Goal: Information Seeking & Learning: Find specific fact

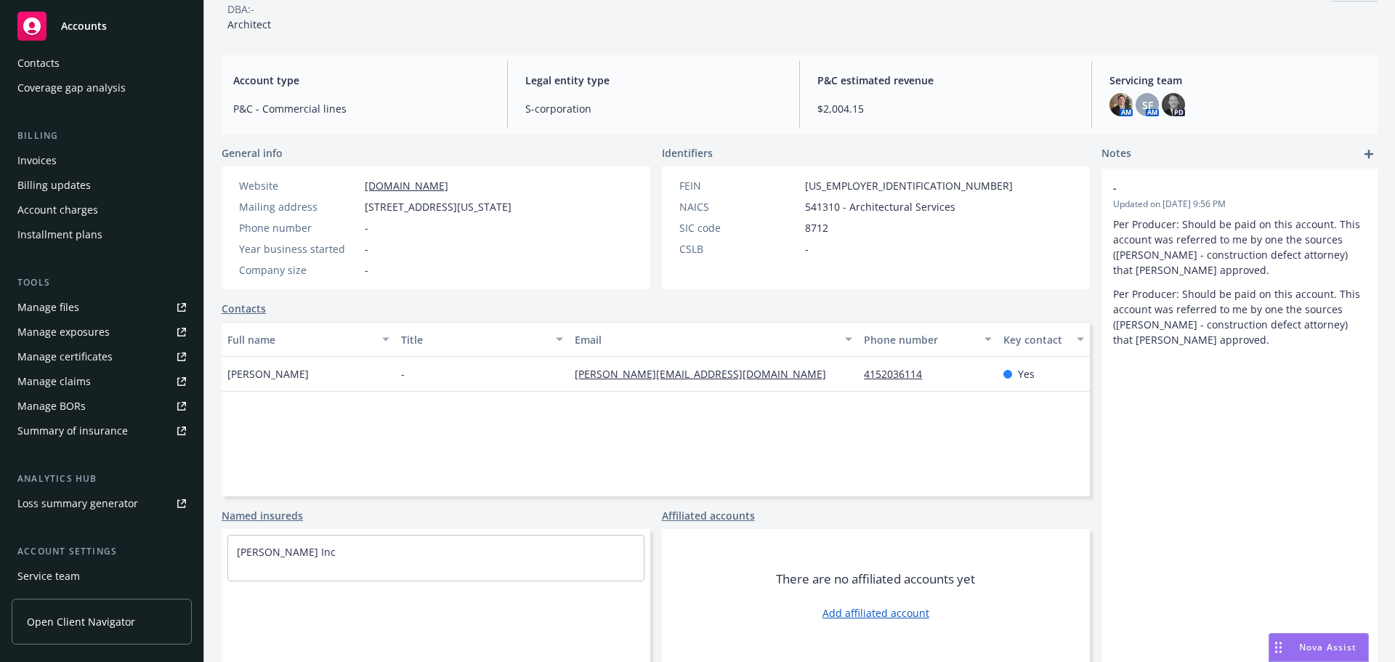
scroll to position [260, 0]
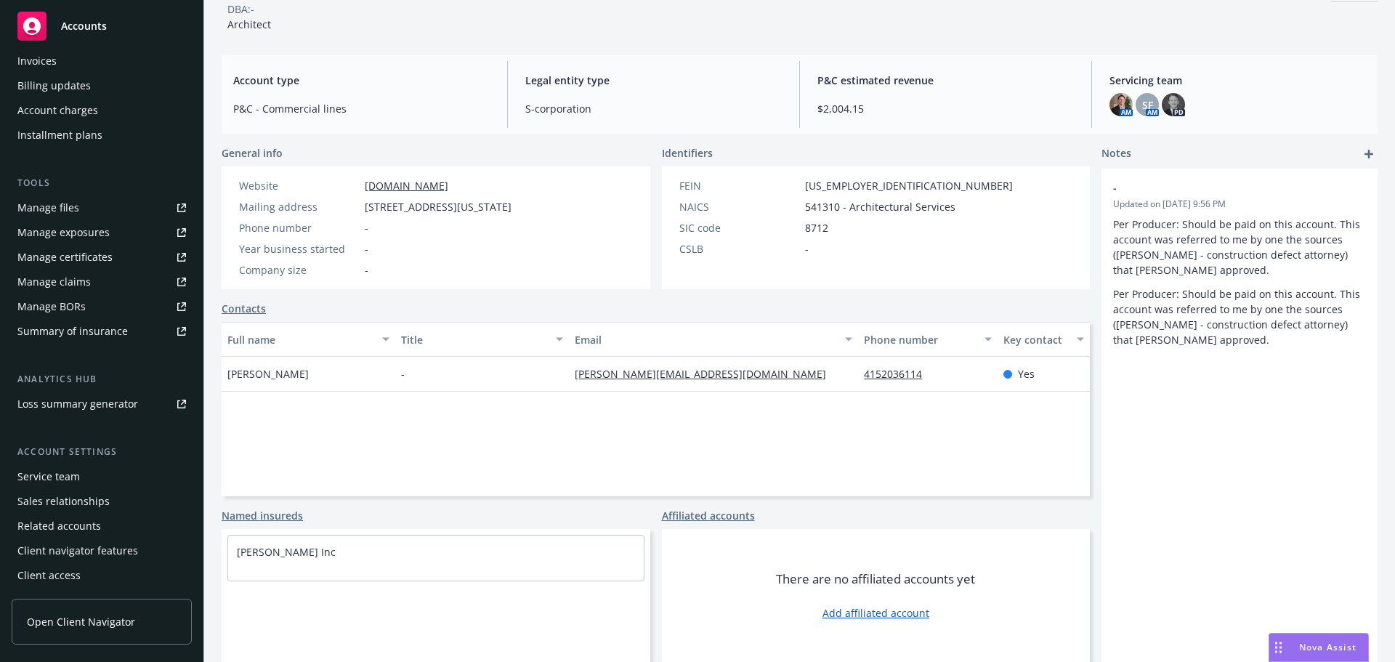
click at [70, 477] on div "Service team" at bounding box center [48, 476] width 62 height 23
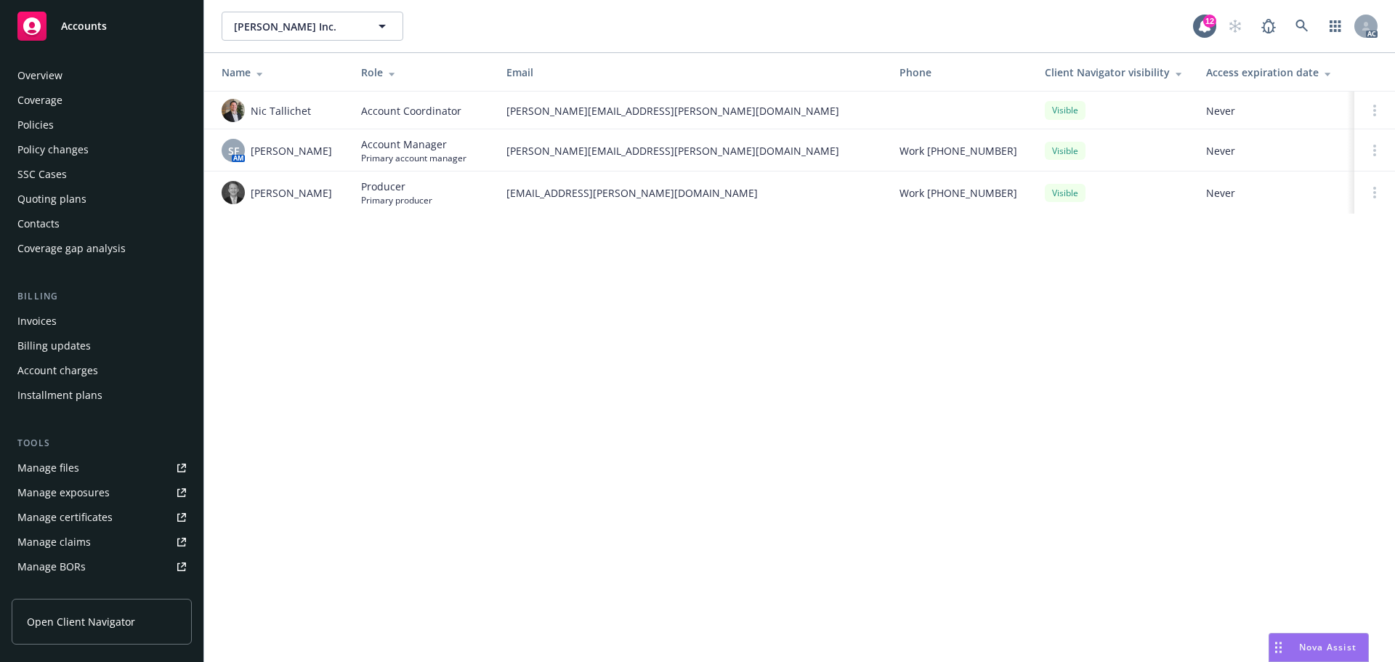
drag, startPoint x: 56, startPoint y: 134, endPoint x: 66, endPoint y: 102, distance: 32.9
click at [56, 134] on div "Policies" at bounding box center [101, 124] width 169 height 23
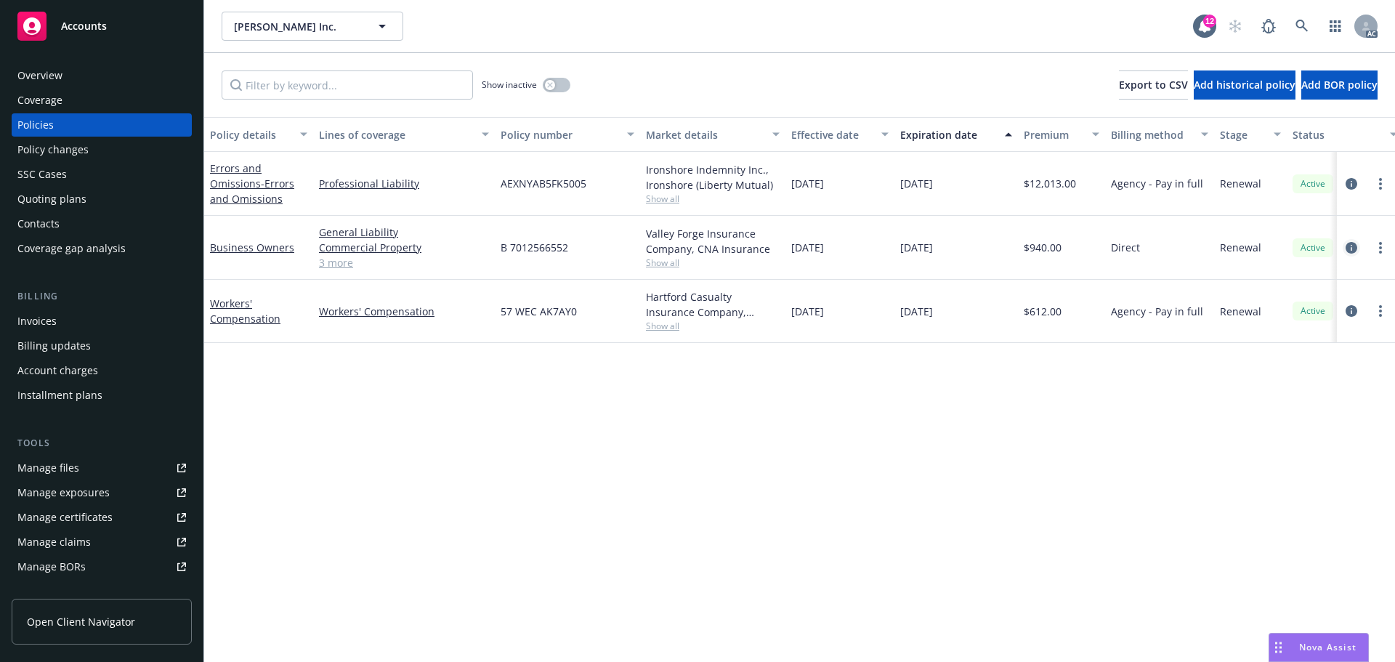
click at [1356, 245] on icon "circleInformation" at bounding box center [1352, 248] width 12 height 12
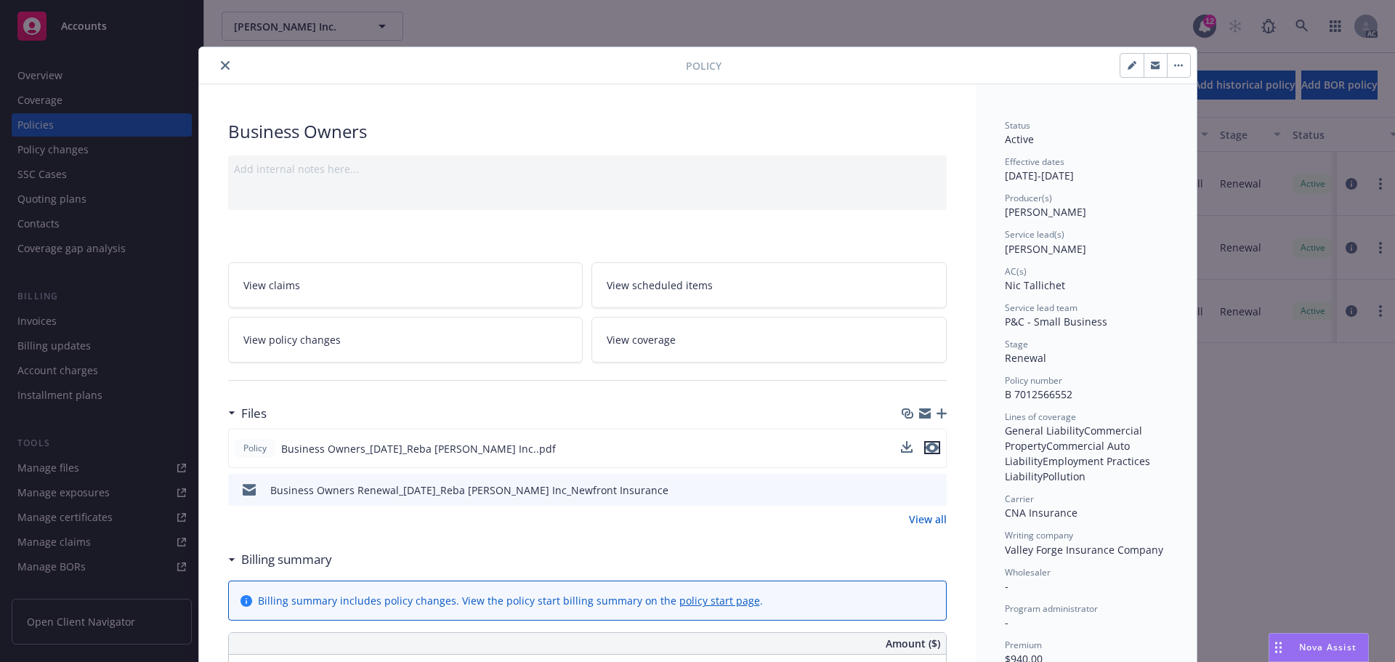
click at [929, 445] on icon "preview file" at bounding box center [932, 448] width 13 height 10
click at [219, 60] on button "close" at bounding box center [225, 65] width 17 height 17
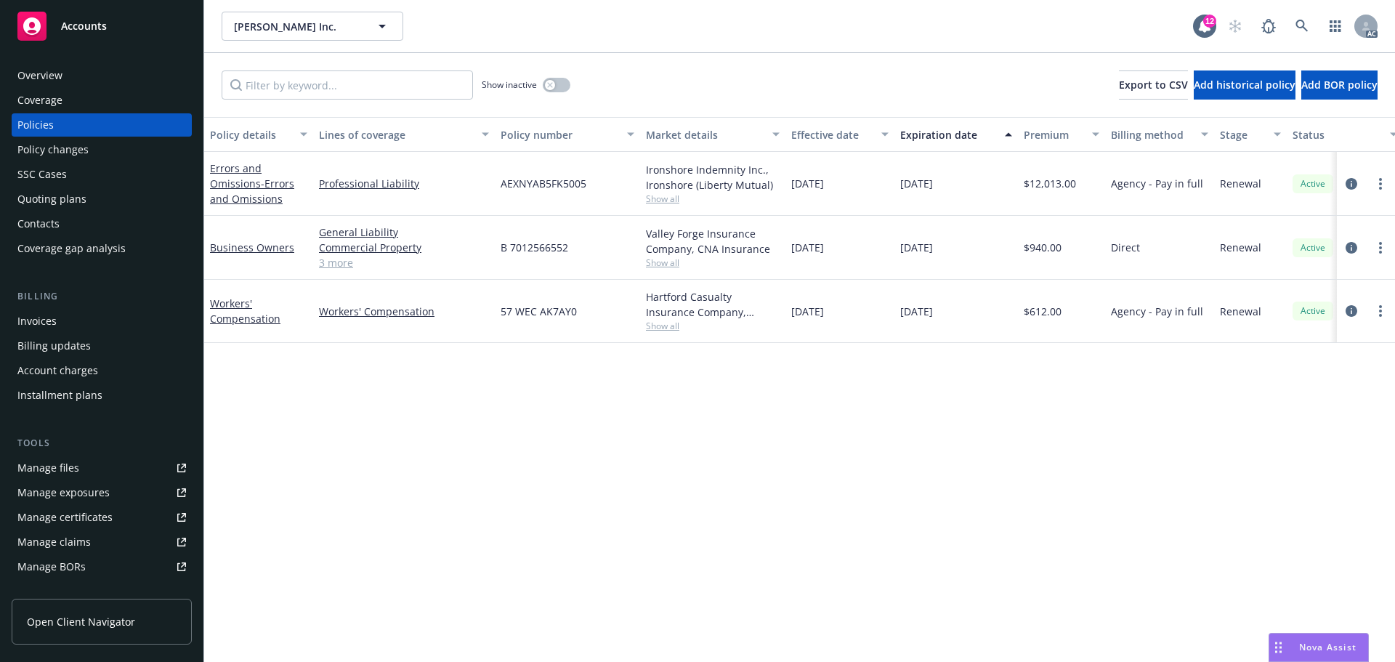
click at [70, 464] on div "Manage files" at bounding box center [48, 467] width 62 height 23
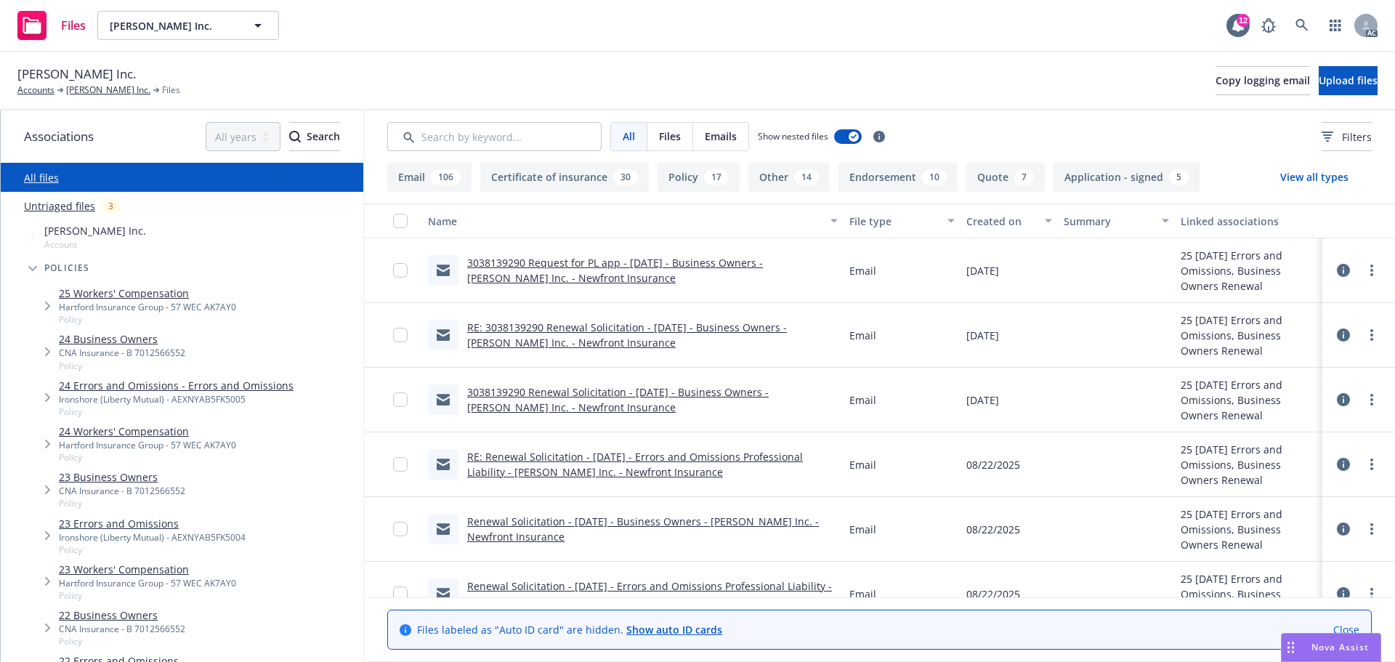
click at [156, 348] on div "CNA Insurance - B 7012566552" at bounding box center [122, 353] width 126 height 12
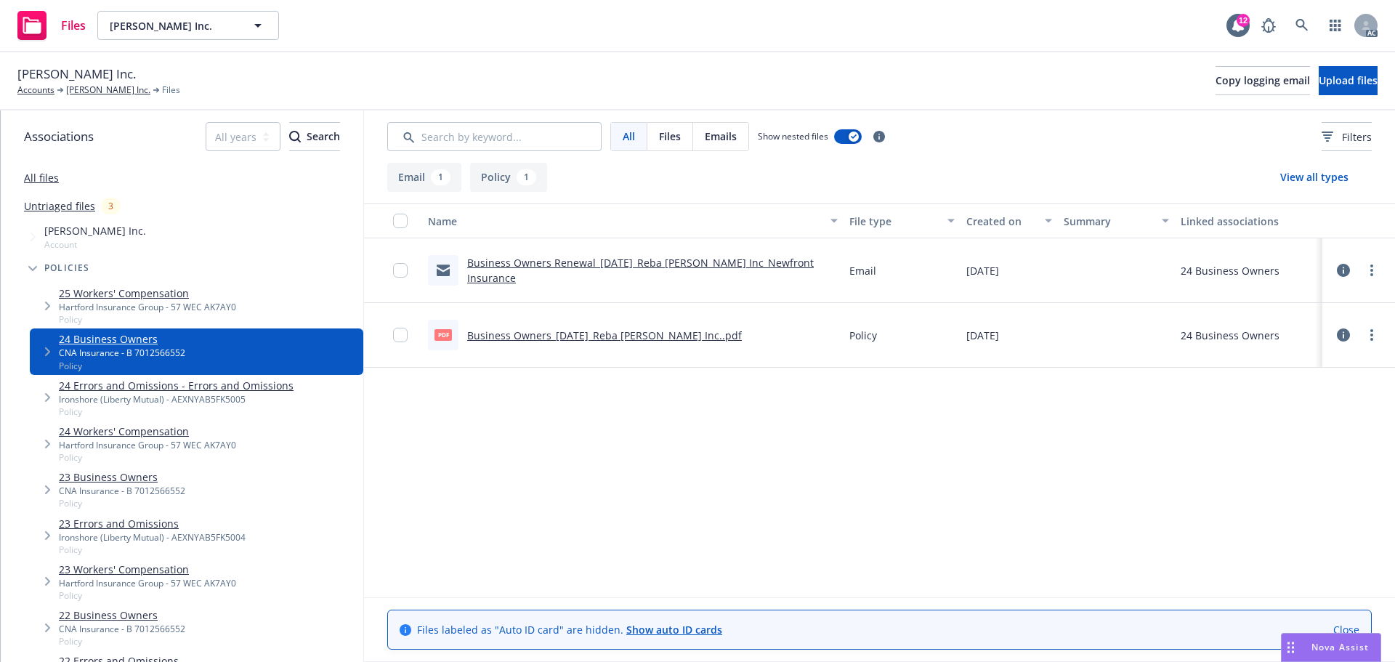
click at [36, 176] on link "All files" at bounding box center [41, 178] width 35 height 14
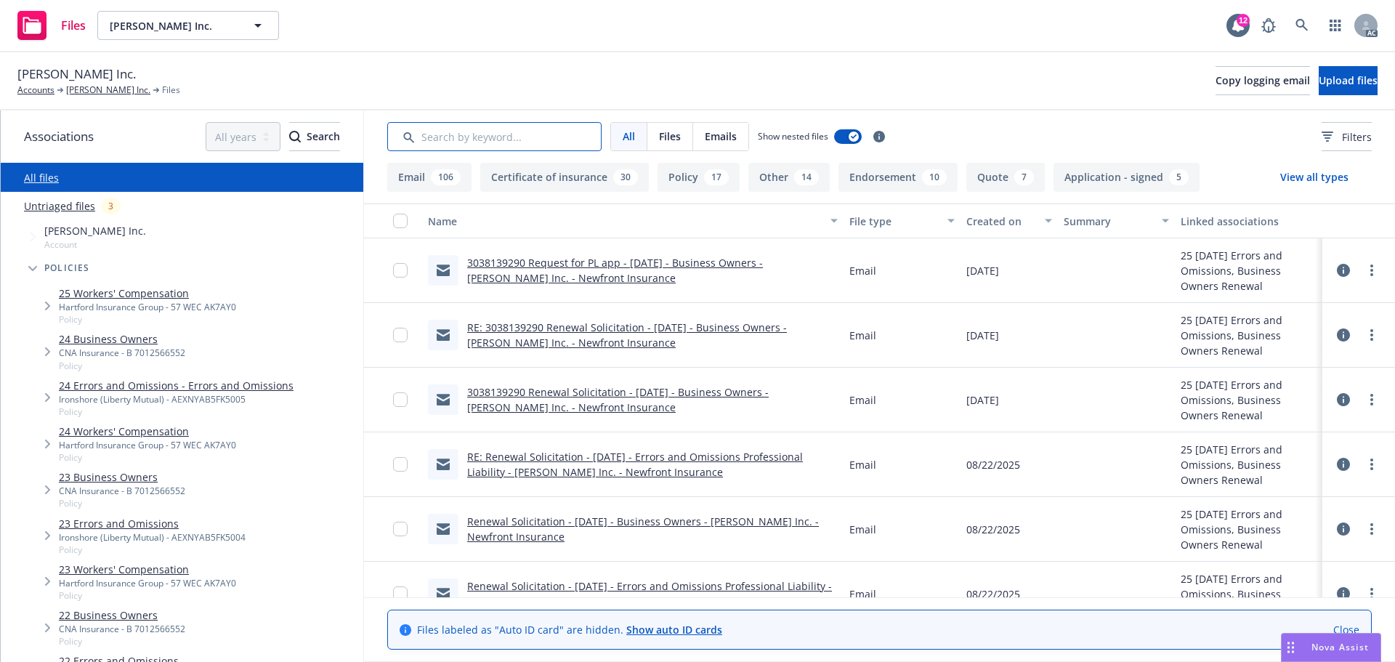
click at [499, 131] on input "Search by keyword..." at bounding box center [494, 136] width 214 height 29
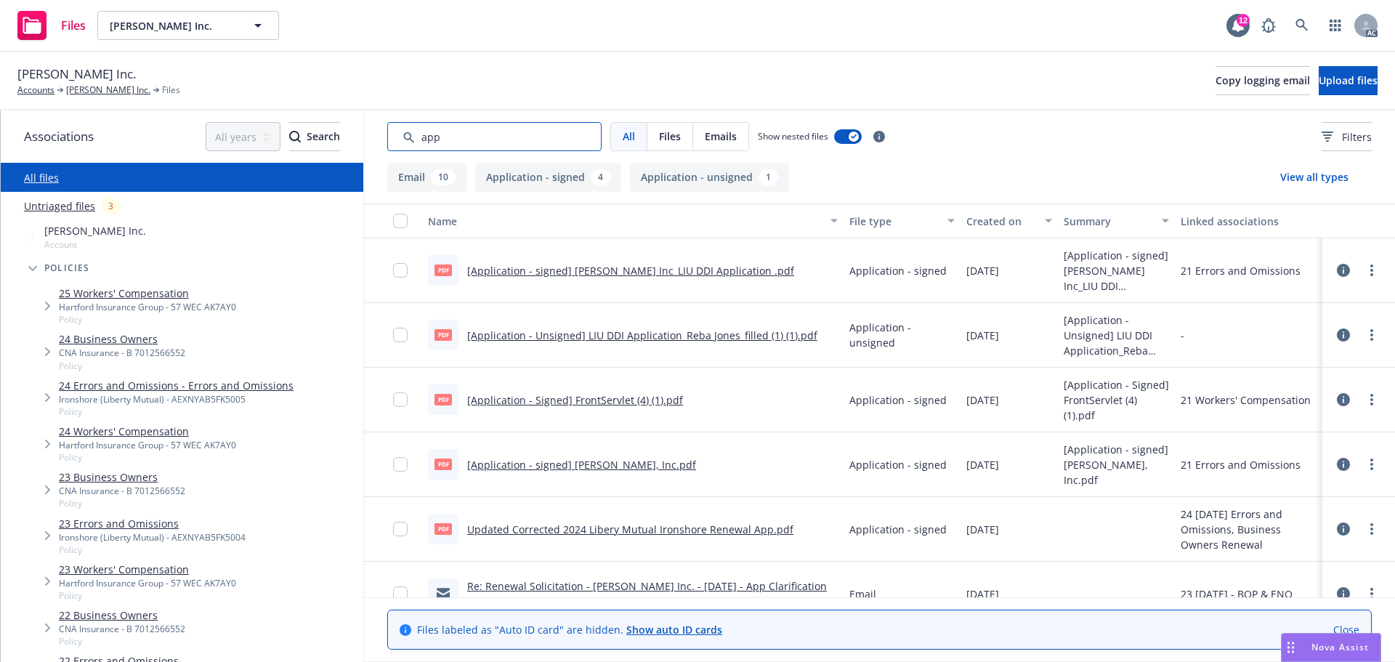
type input "app"
click at [997, 220] on div "Created on" at bounding box center [1002, 221] width 70 height 15
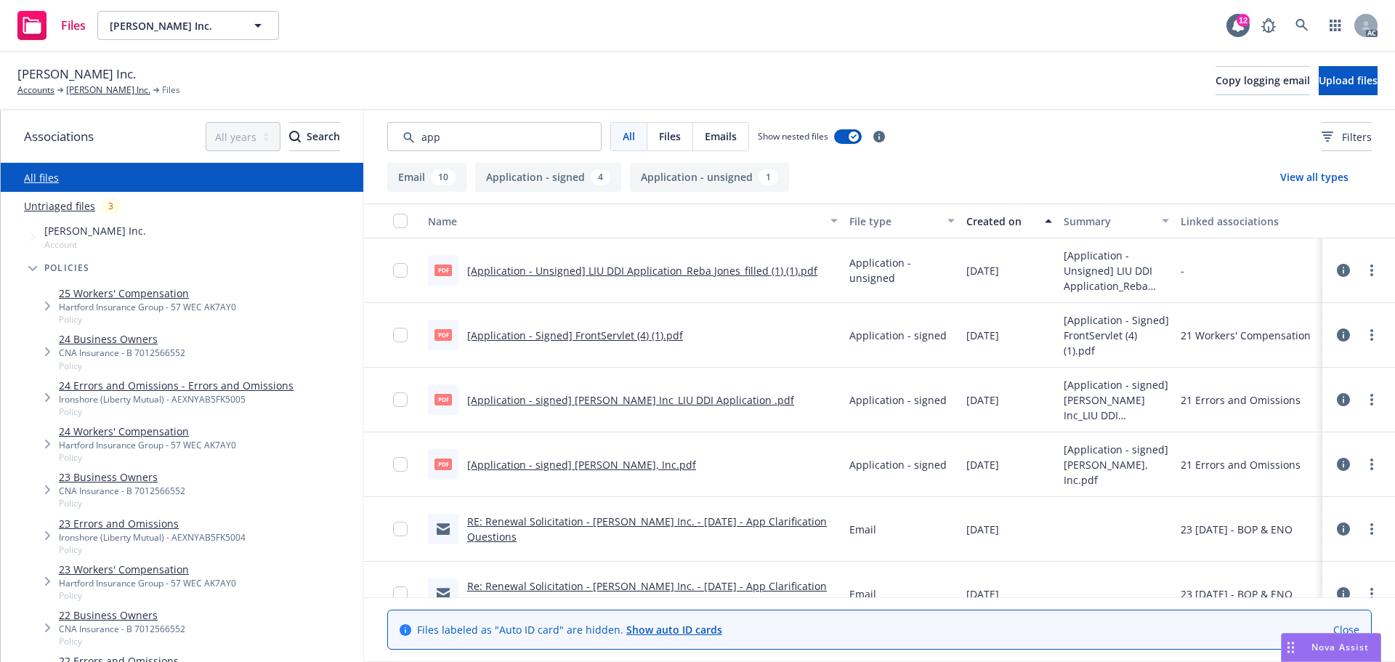
click at [997, 220] on div "Created on" at bounding box center [1002, 221] width 70 height 15
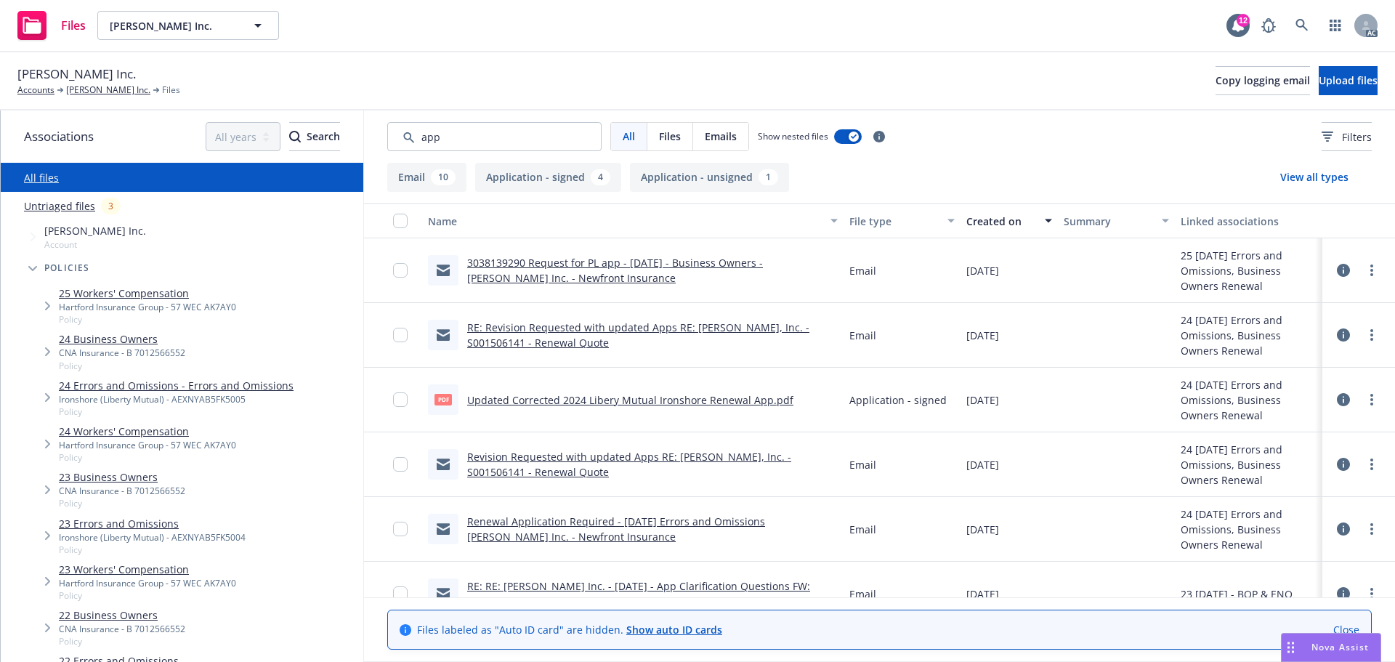
click at [697, 405] on link "Updated Corrected 2024 Libery Mutual Ironshore Renewal App.pdf" at bounding box center [630, 400] width 326 height 14
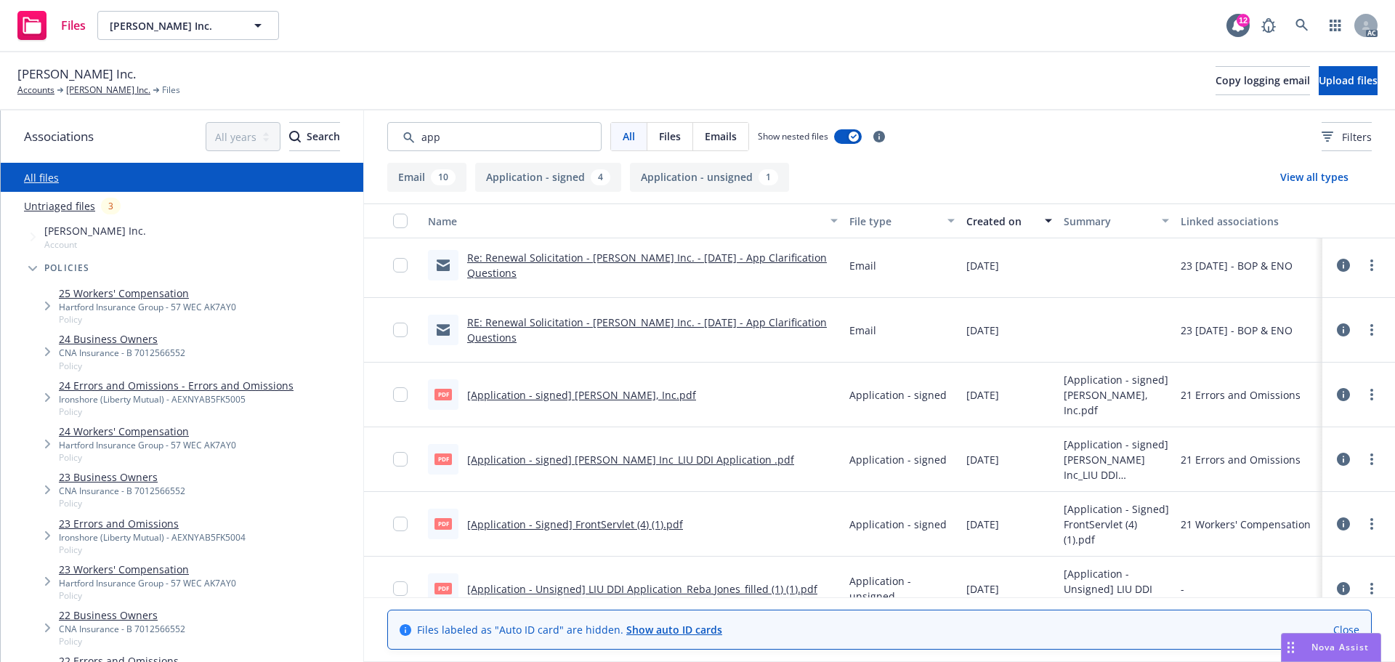
scroll to position [605, 0]
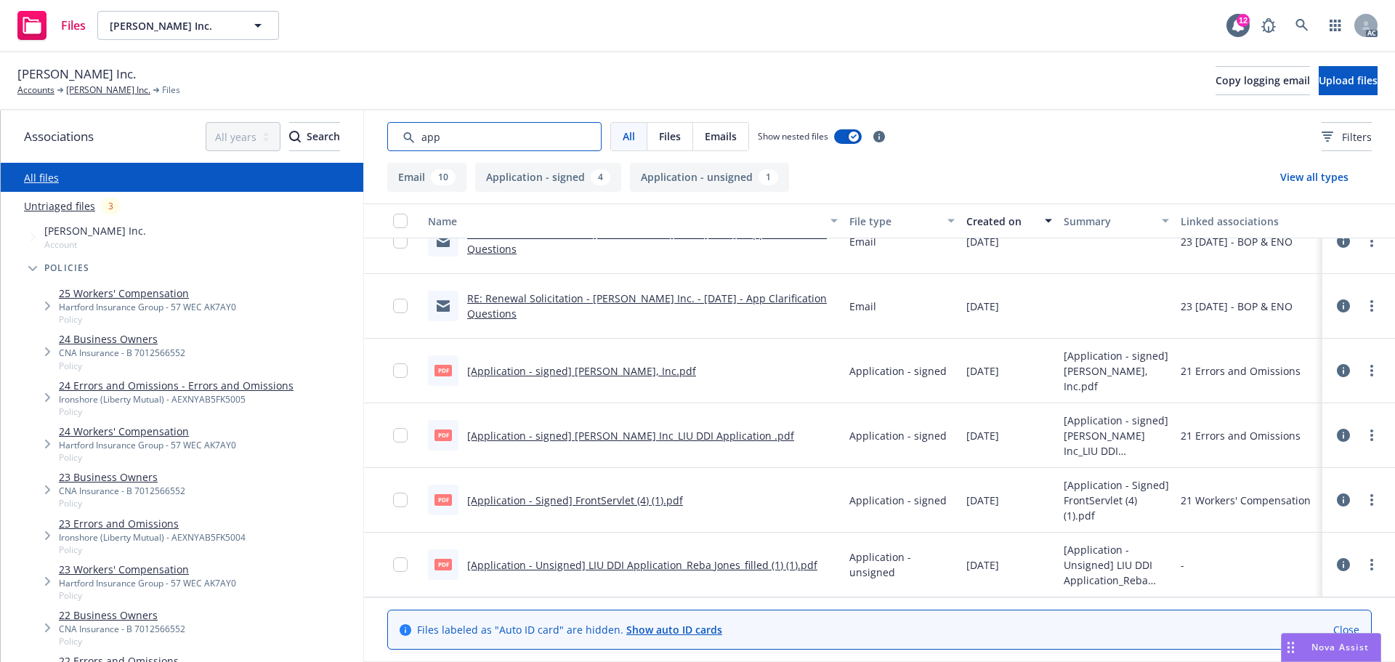
drag, startPoint x: 508, startPoint y: 140, endPoint x: 356, endPoint y: 140, distance: 151.9
click at [356, 140] on div "Associations All years 2027 2026 2025 2024 2023 2022 2021 2020 2019 2018 2017 2…" at bounding box center [698, 386] width 1395 height 552
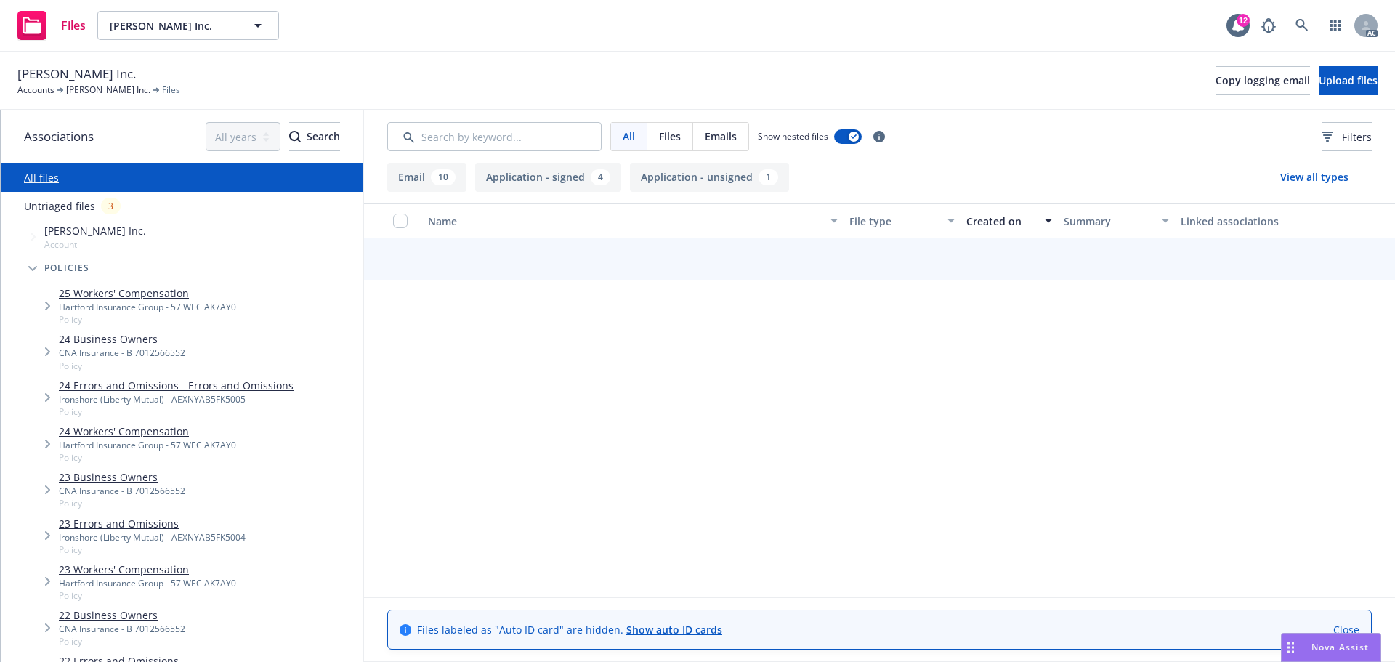
click at [1353, 120] on div "All Files Emails Show nested files Filters" at bounding box center [879, 136] width 1031 height 52
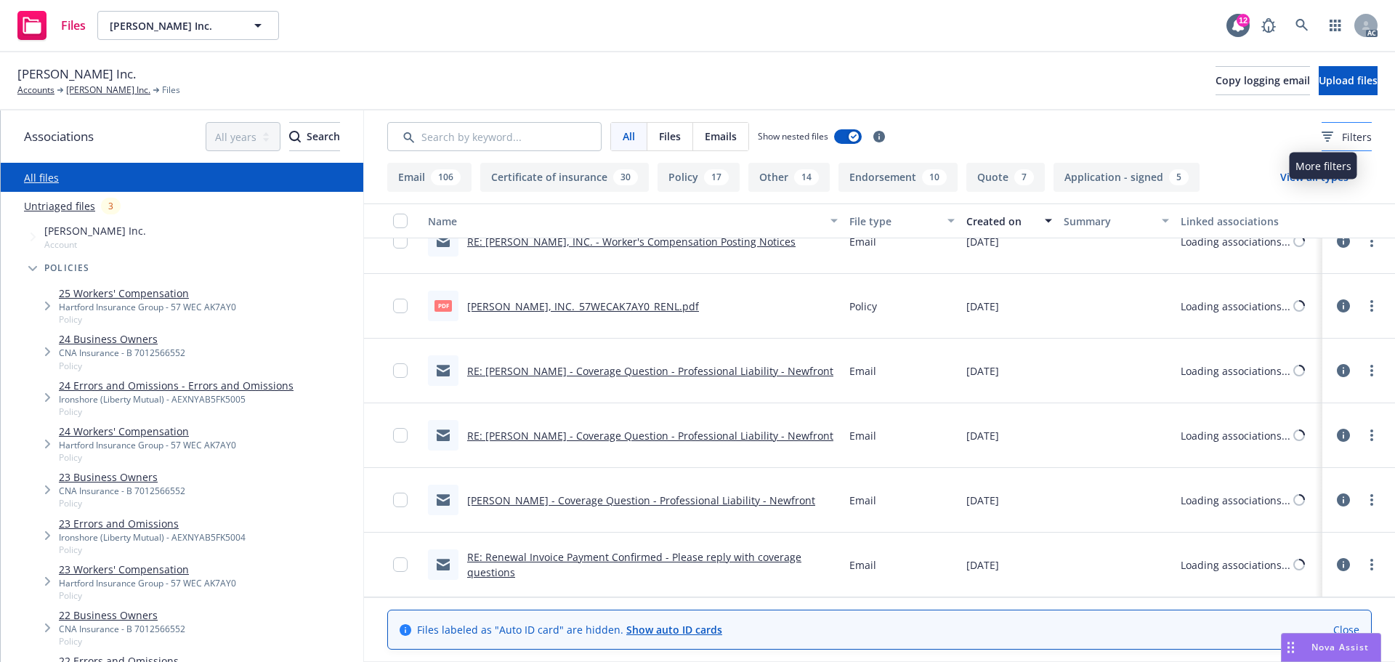
click at [1322, 137] on icon at bounding box center [1328, 137] width 12 height 10
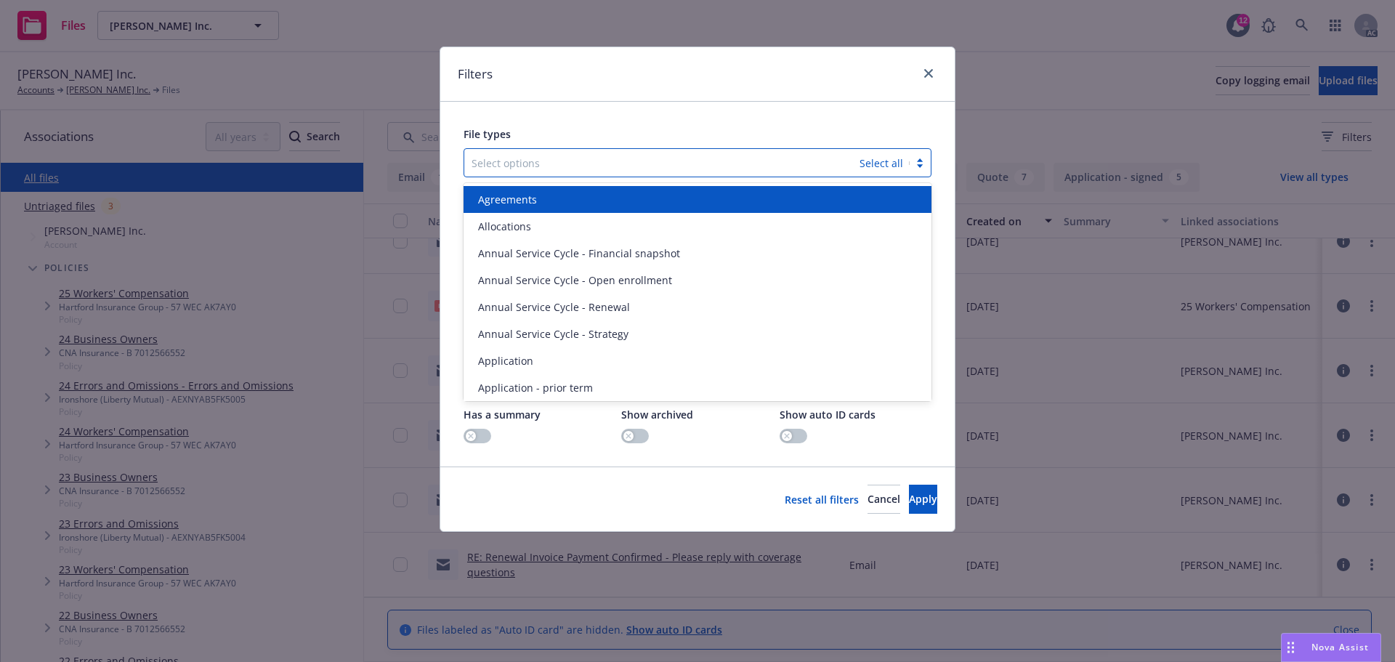
click at [514, 161] on div at bounding box center [662, 162] width 381 height 17
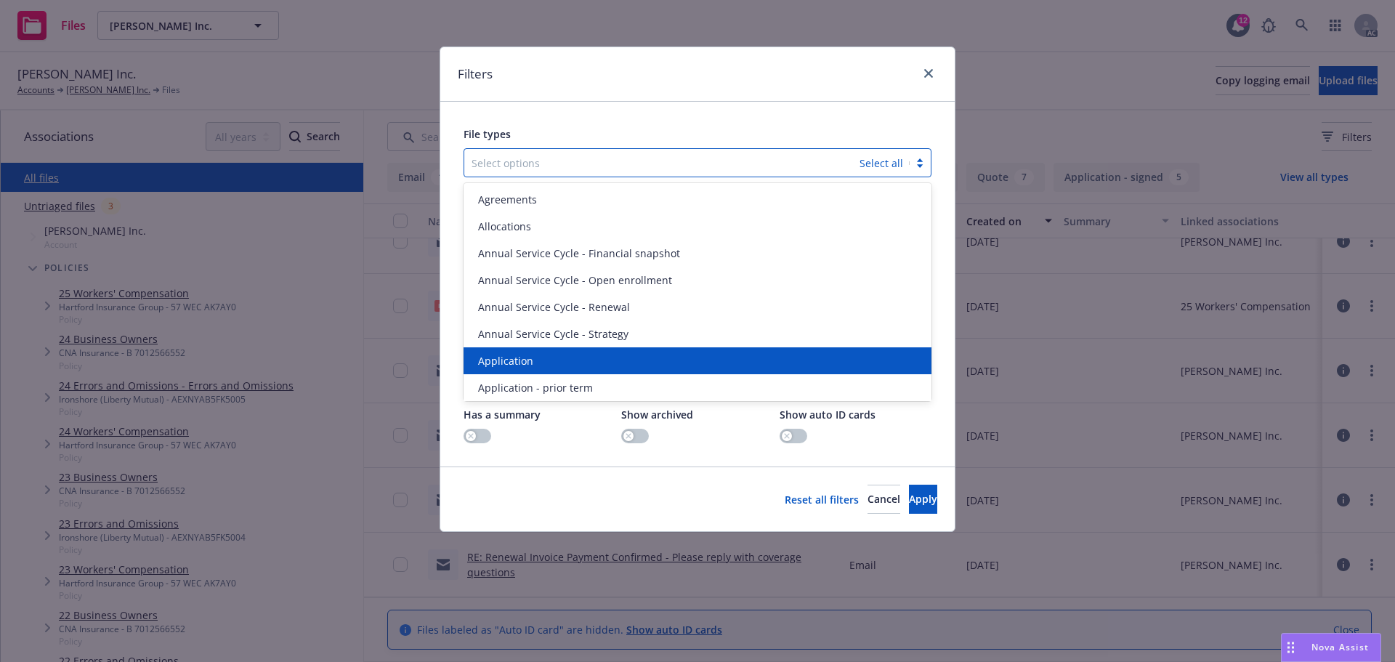
click at [527, 350] on div "Application" at bounding box center [698, 360] width 468 height 27
click at [527, 350] on div "Application - prior term" at bounding box center [698, 360] width 468 height 27
click at [527, 350] on div "Application - signed" at bounding box center [698, 360] width 468 height 27
click at [527, 350] on div "Application - unsigned" at bounding box center [698, 360] width 468 height 27
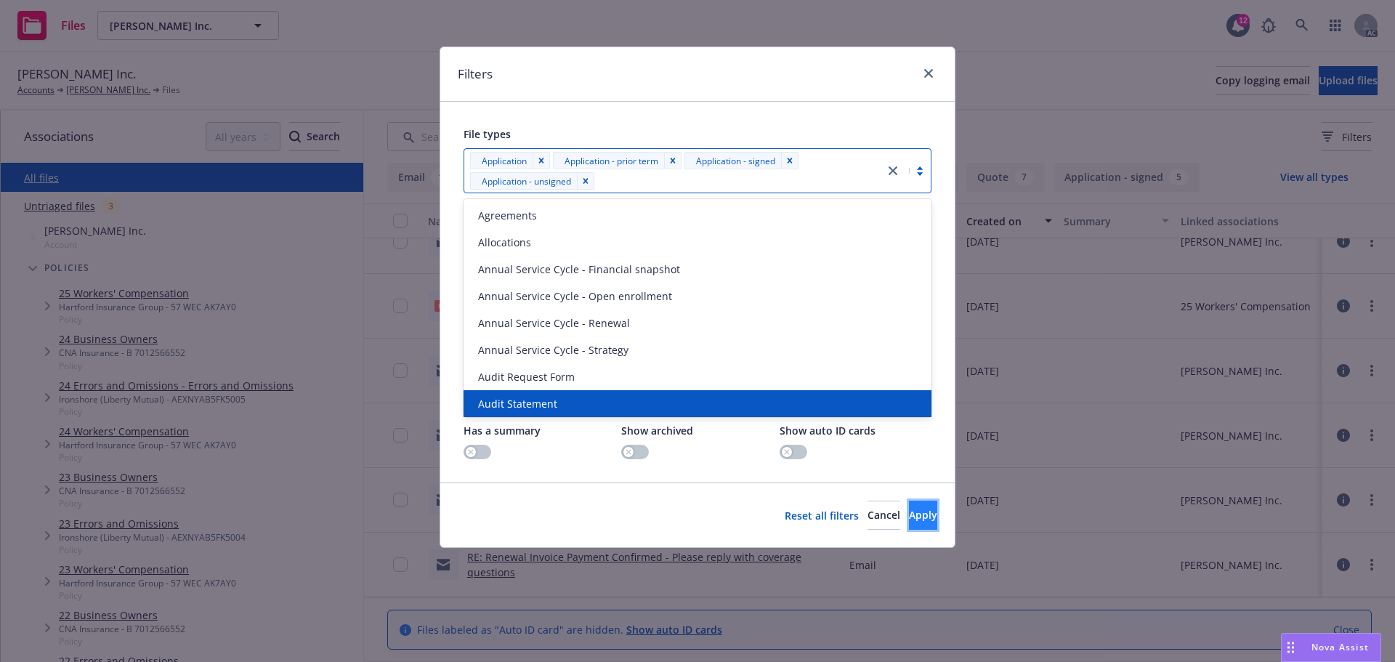
click at [909, 513] on span "Apply" at bounding box center [923, 515] width 28 height 14
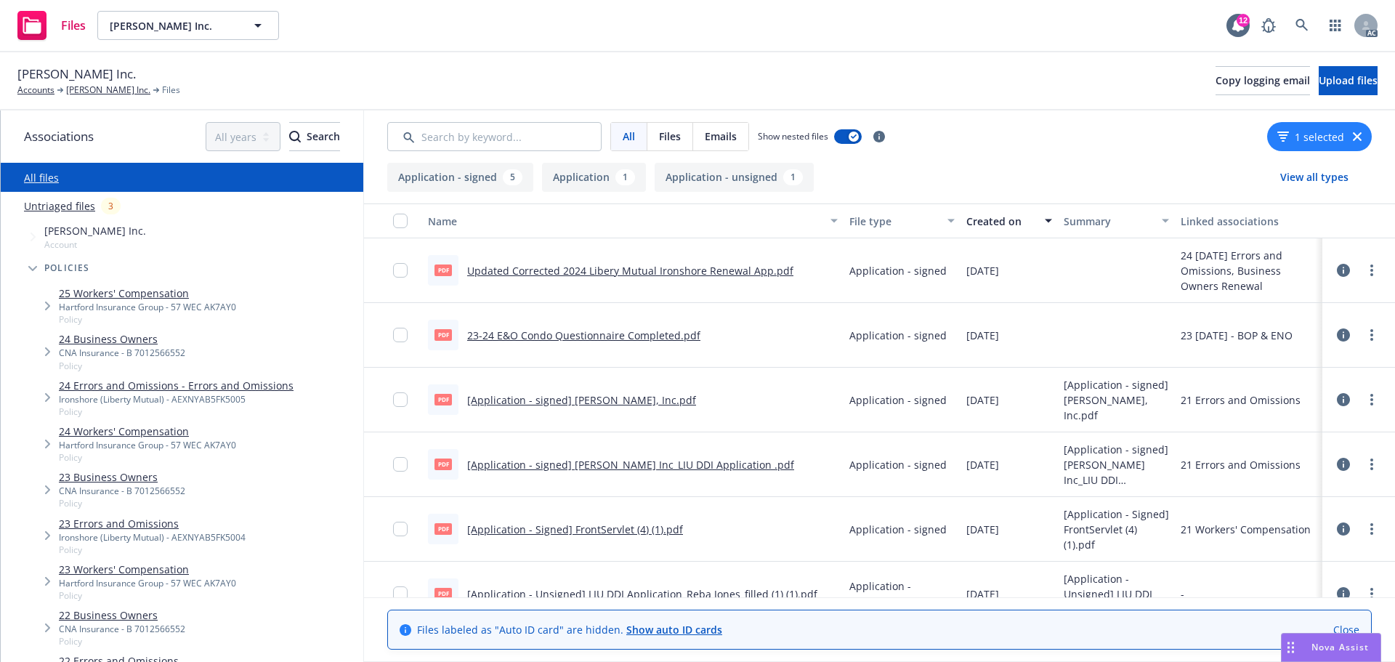
scroll to position [94, 0]
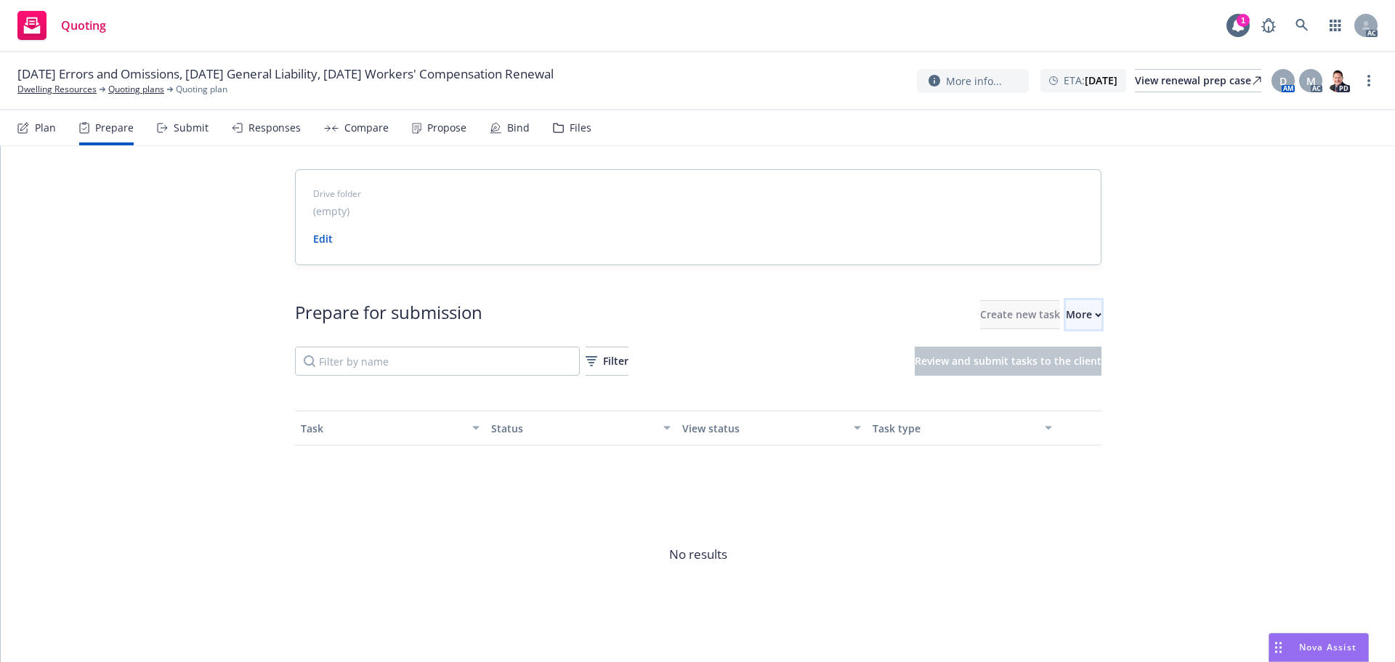
click at [1066, 310] on div "More" at bounding box center [1084, 315] width 36 height 28
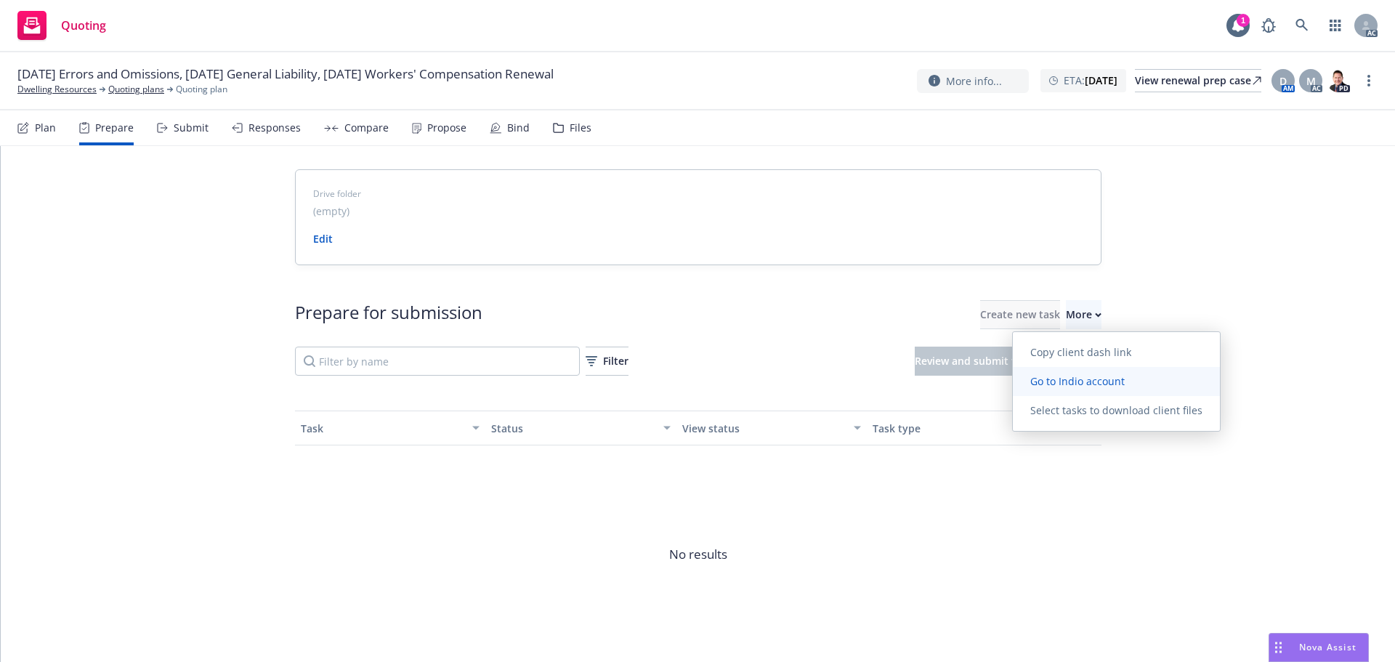
click at [1078, 378] on span "Go to Indio account" at bounding box center [1077, 381] width 129 height 14
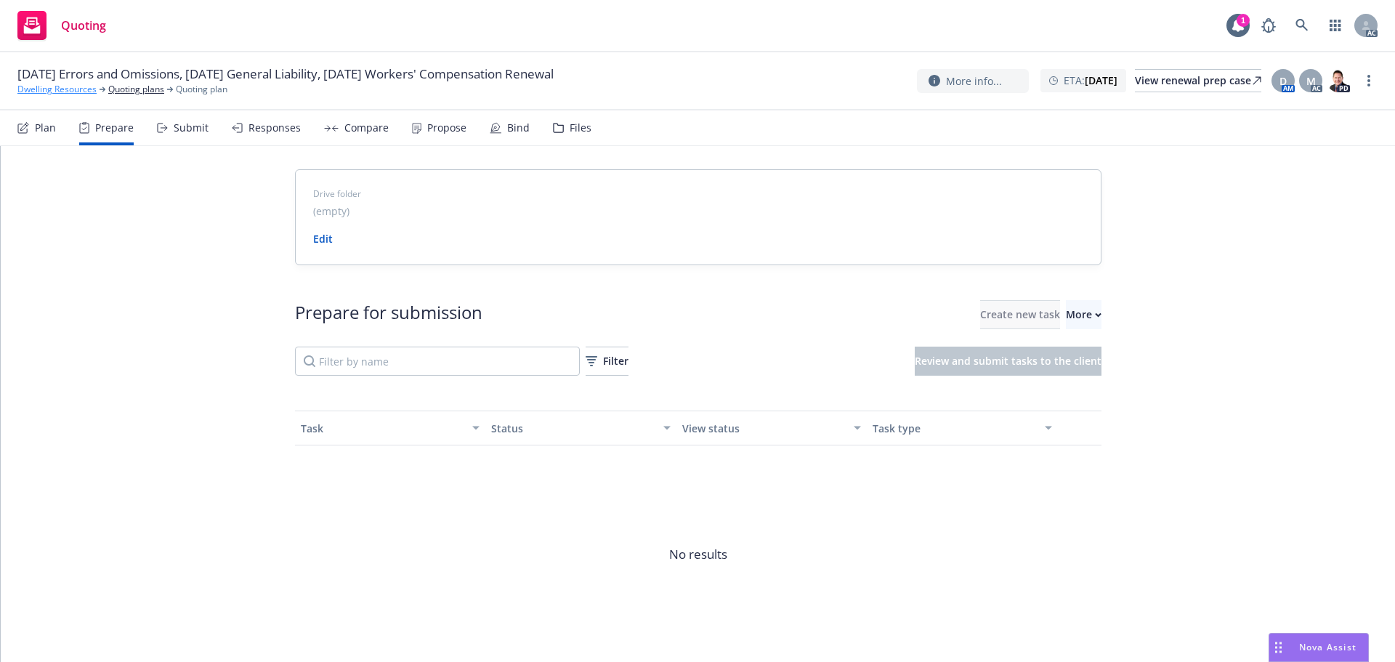
click at [64, 90] on link "Dwelling Resources" at bounding box center [56, 89] width 79 height 13
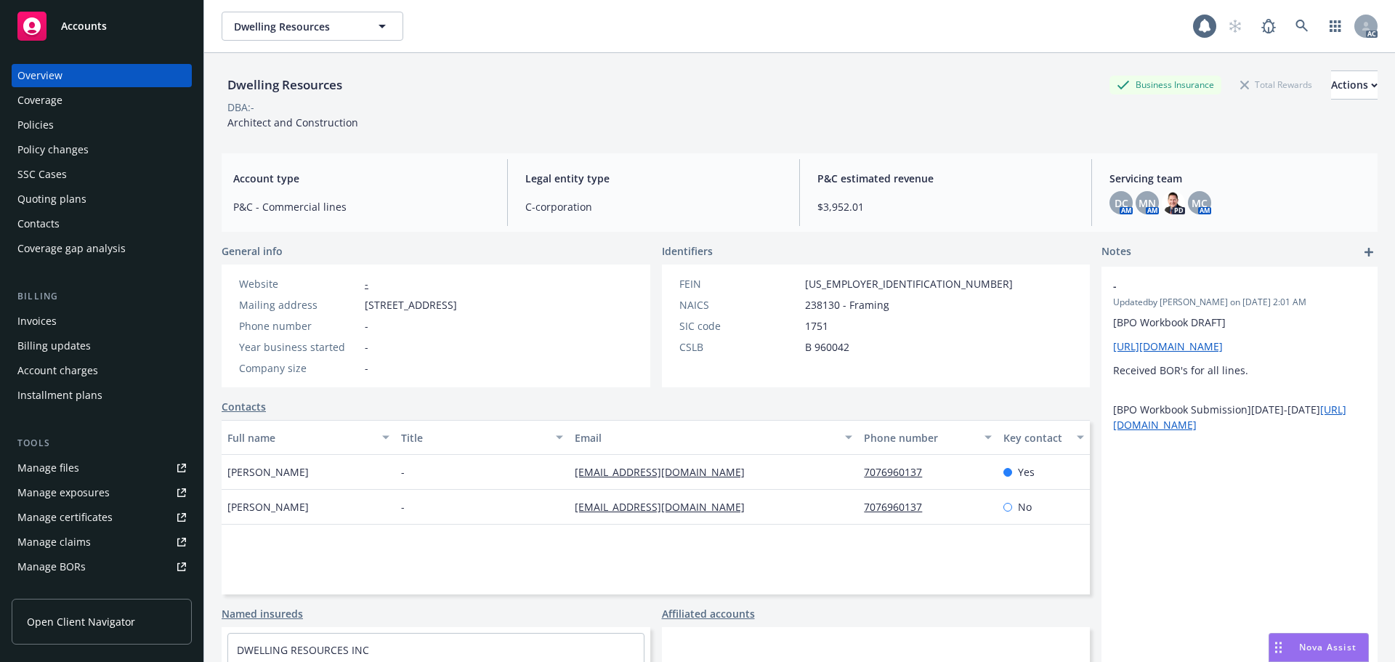
click at [102, 117] on div "Policies" at bounding box center [101, 124] width 169 height 23
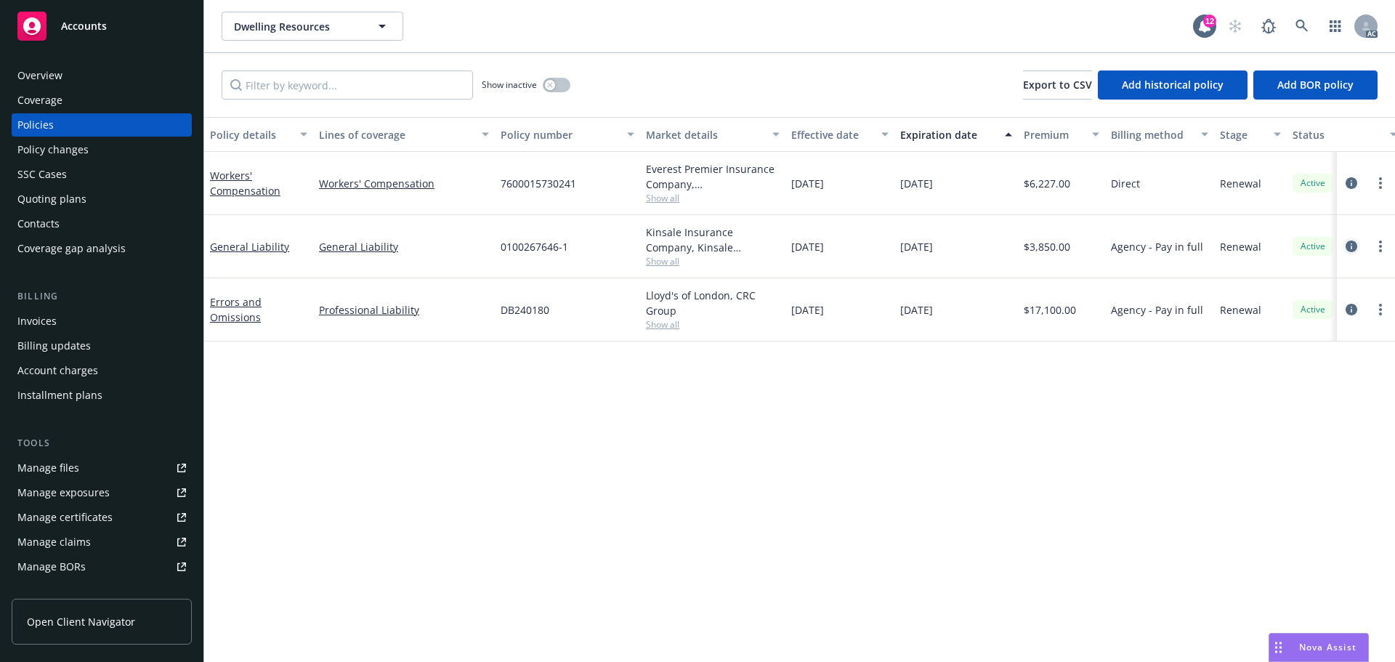
click at [1347, 243] on icon "circleInformation" at bounding box center [1352, 247] width 12 height 12
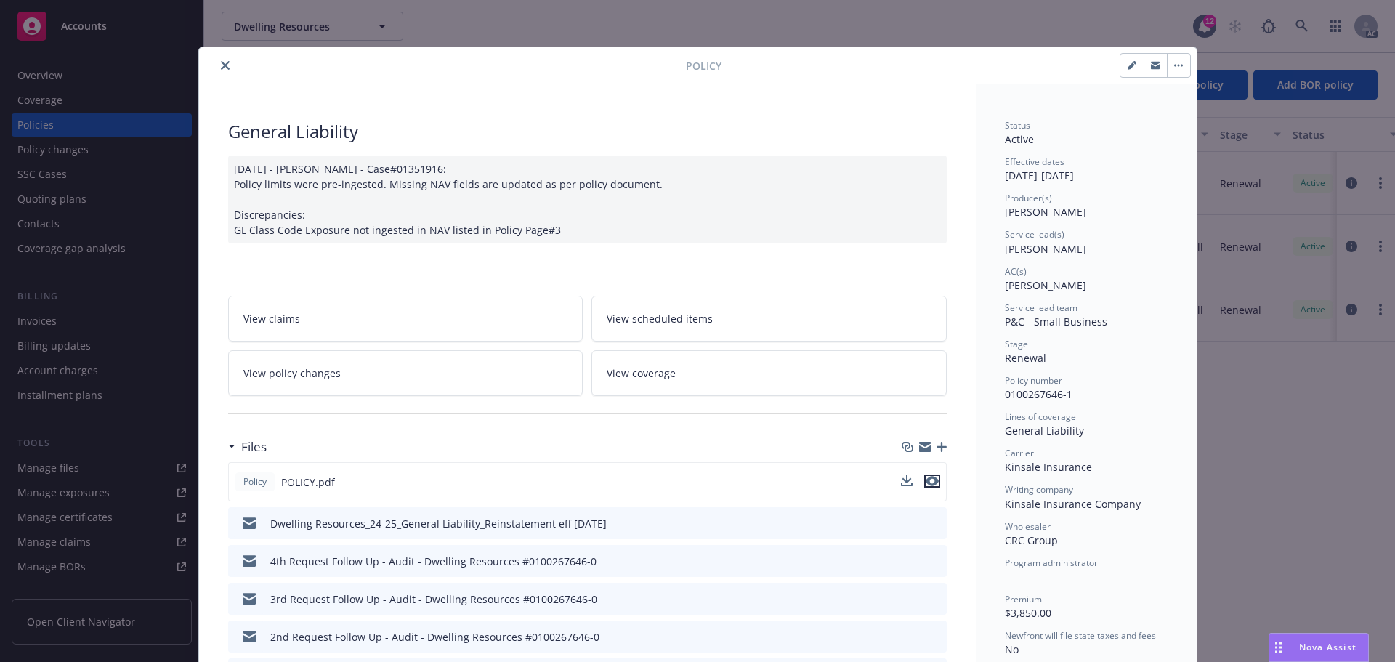
click at [928, 481] on icon "preview file" at bounding box center [932, 481] width 13 height 10
click at [222, 66] on icon "close" at bounding box center [225, 65] width 9 height 9
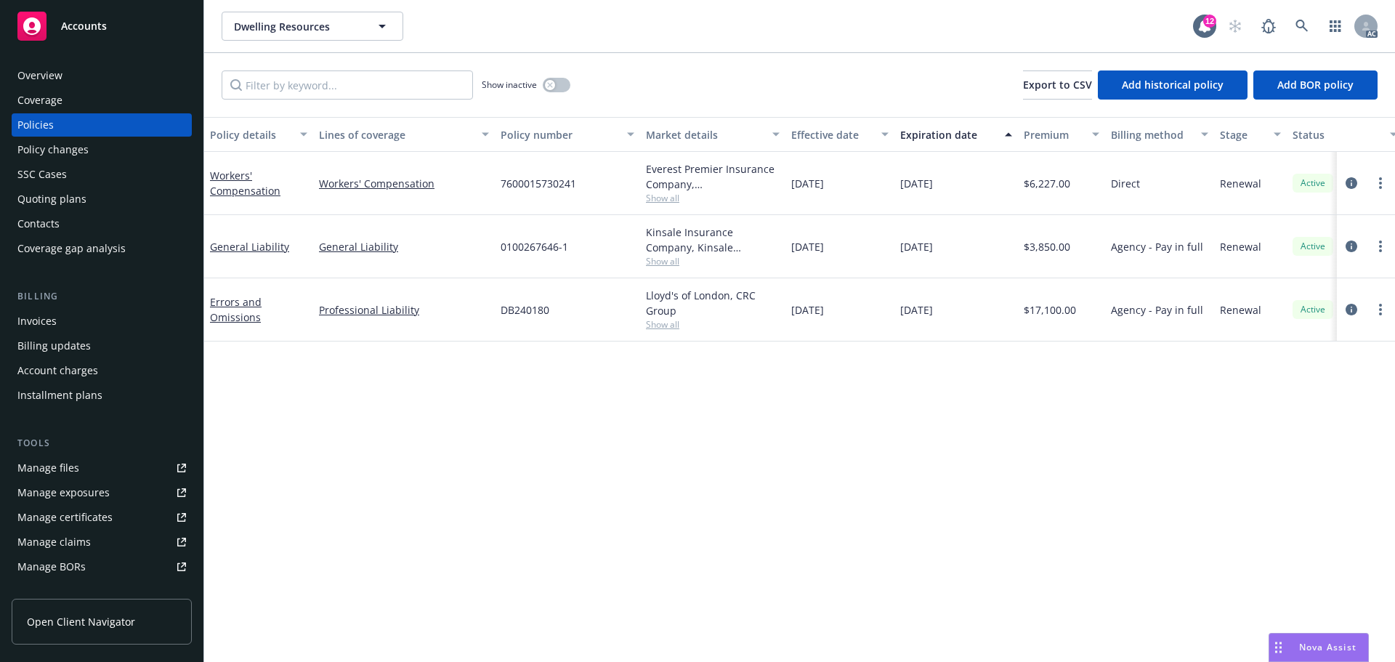
click at [58, 463] on div "Manage files" at bounding box center [48, 467] width 62 height 23
drag, startPoint x: 968, startPoint y: 250, endPoint x: 873, endPoint y: 255, distance: 95.3
click at [873, 255] on div "General Liability General Liability 0100267646-1 Kinsale Insurance Company, Kin…" at bounding box center [905, 246] width 1403 height 63
drag, startPoint x: 462, startPoint y: 256, endPoint x: 311, endPoint y: 253, distance: 151.2
click at [311, 253] on div "General Liability General Liability 0100267646-1 Kinsale Insurance Company, Kin…" at bounding box center [905, 246] width 1403 height 63
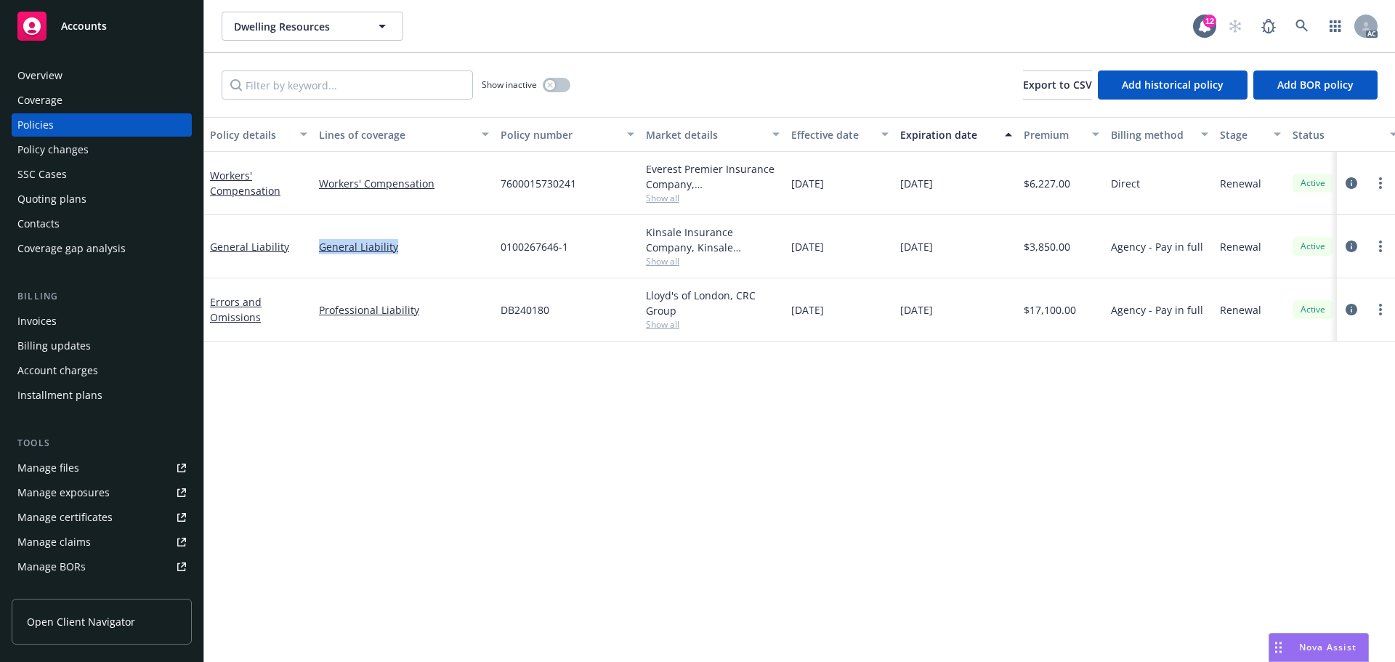
copy div "General Liability"
click at [116, 83] on div "Overview" at bounding box center [101, 75] width 169 height 23
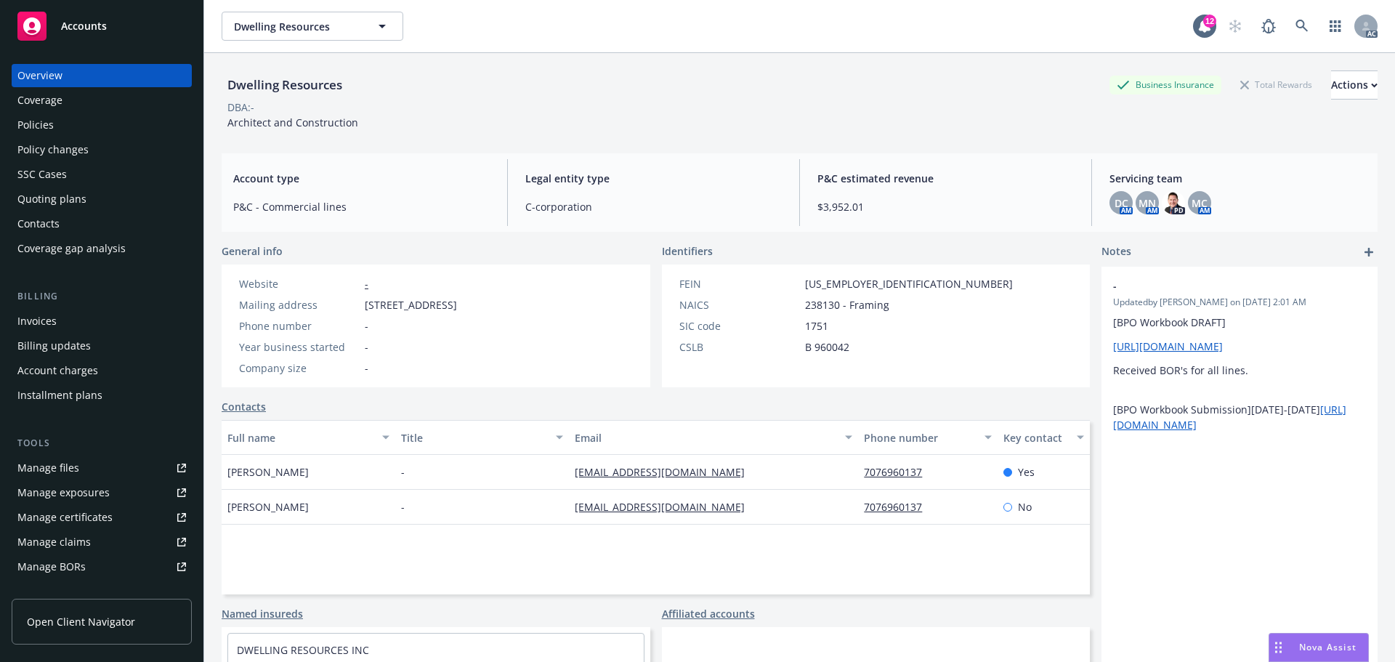
scroll to position [260, 0]
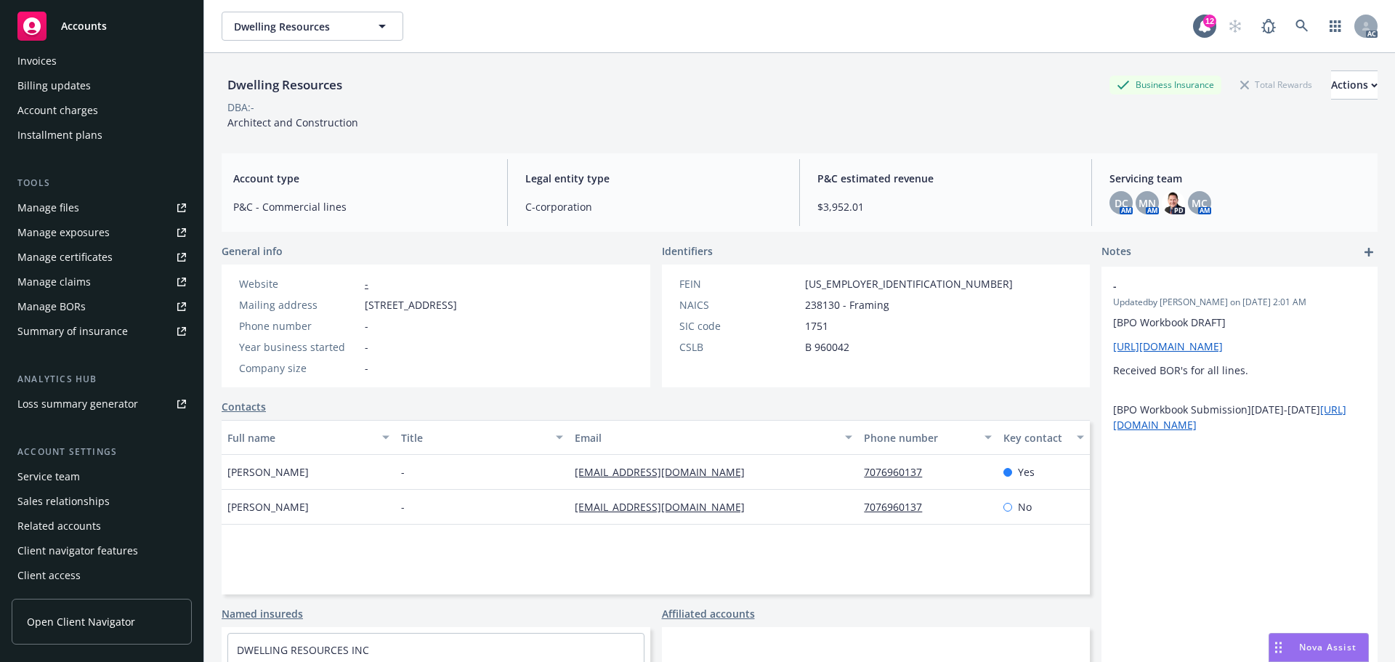
click at [20, 475] on div "Service team" at bounding box center [48, 476] width 62 height 23
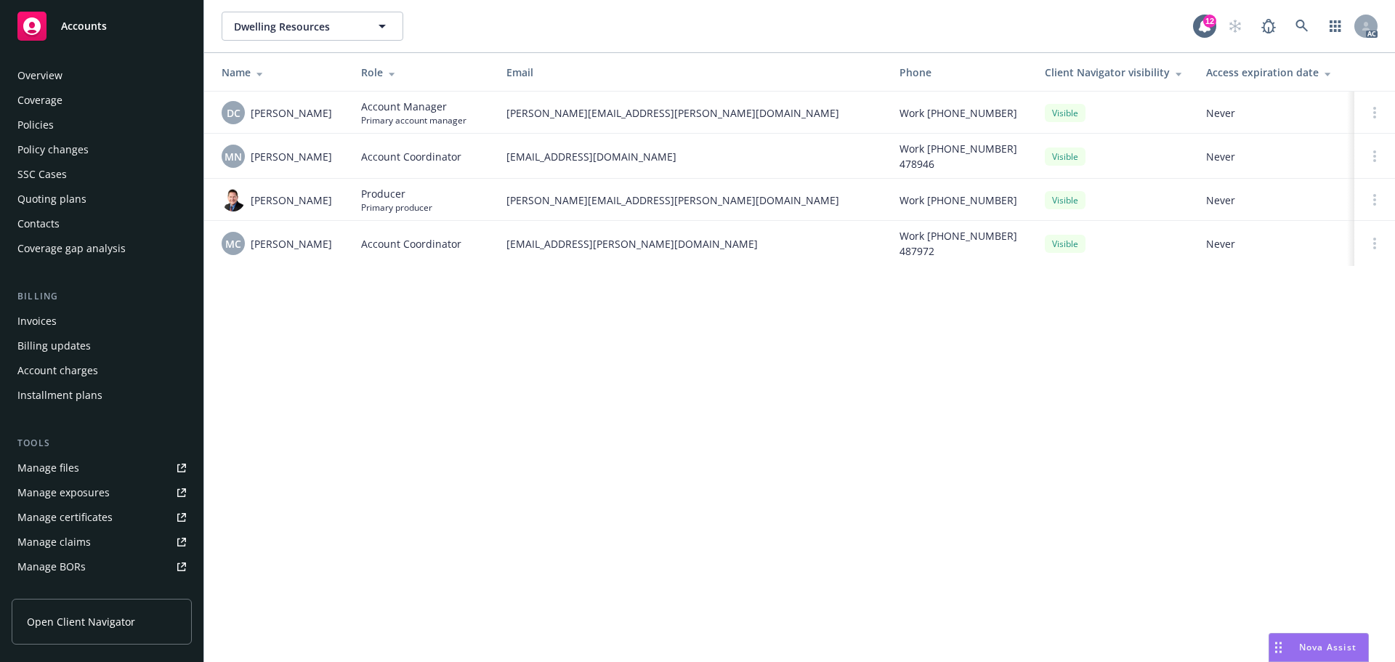
click at [65, 81] on div "Overview" at bounding box center [101, 75] width 169 height 23
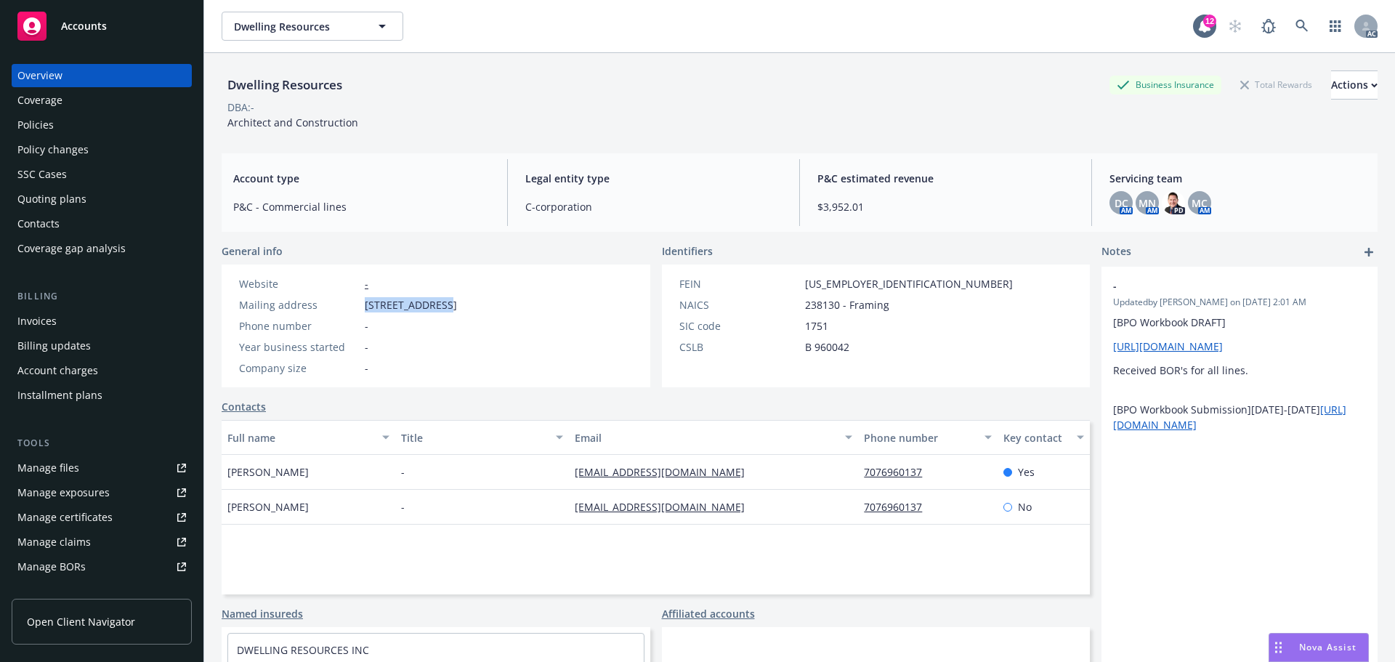
drag, startPoint x: 371, startPoint y: 308, endPoint x: 435, endPoint y: 309, distance: 64.7
click at [435, 309] on div "Mailing address 853 Foothill Dr, Windsor, CA, 95492" at bounding box center [348, 304] width 230 height 15
copy div "853 Foothill Dr"
drag, startPoint x: 798, startPoint y: 308, endPoint x: 834, endPoint y: 307, distance: 35.6
click at [834, 307] on div "NAICS 238130 - Framing" at bounding box center [846, 304] width 345 height 15
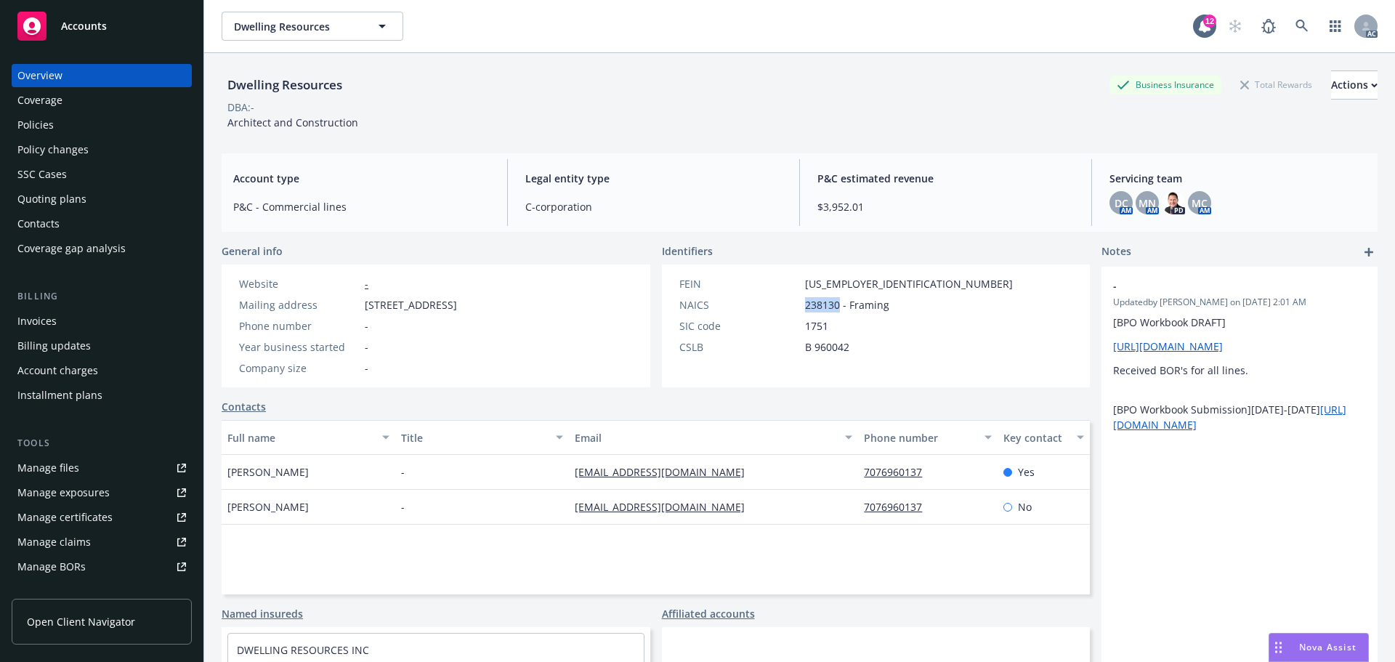
copy span "238130"
drag, startPoint x: 791, startPoint y: 283, endPoint x: 895, endPoint y: 274, distance: 103.6
click at [895, 274] on div "FEIN 81-5101770 NAICS 238130 - Framing SIC code 1751 CSLB B 960042" at bounding box center [846, 326] width 368 height 123
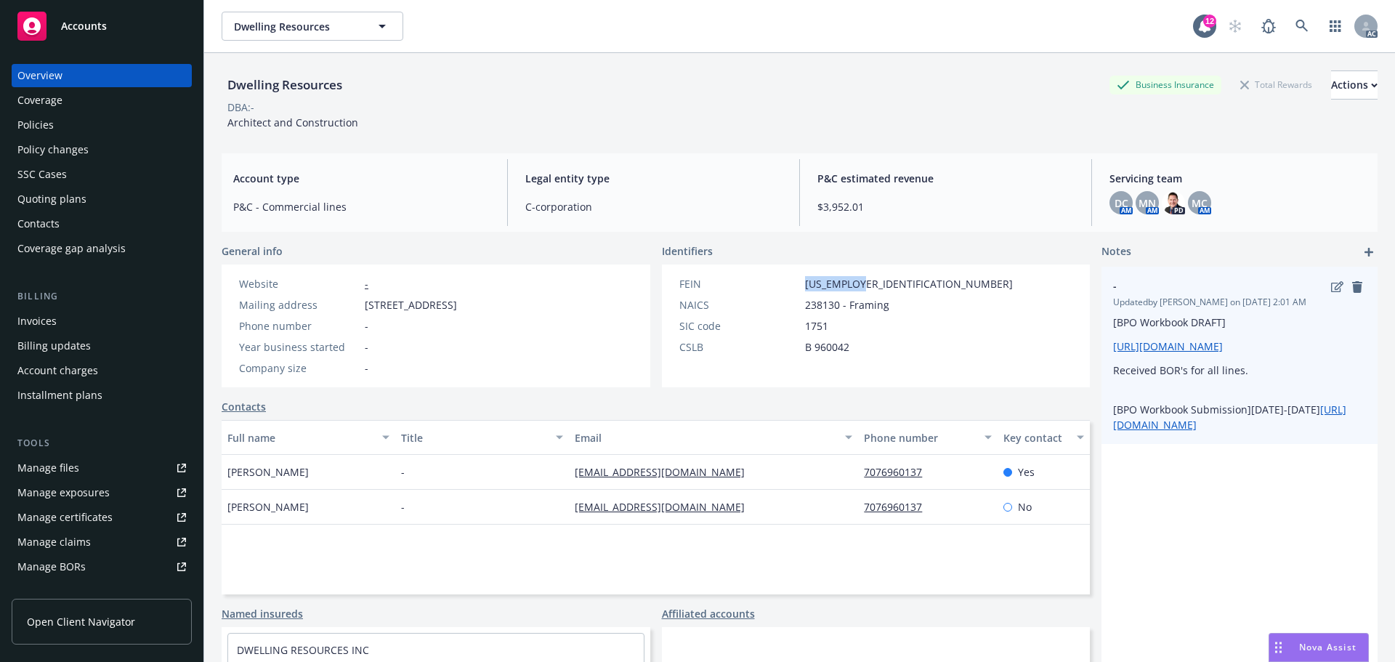
copy div "81-5101770"
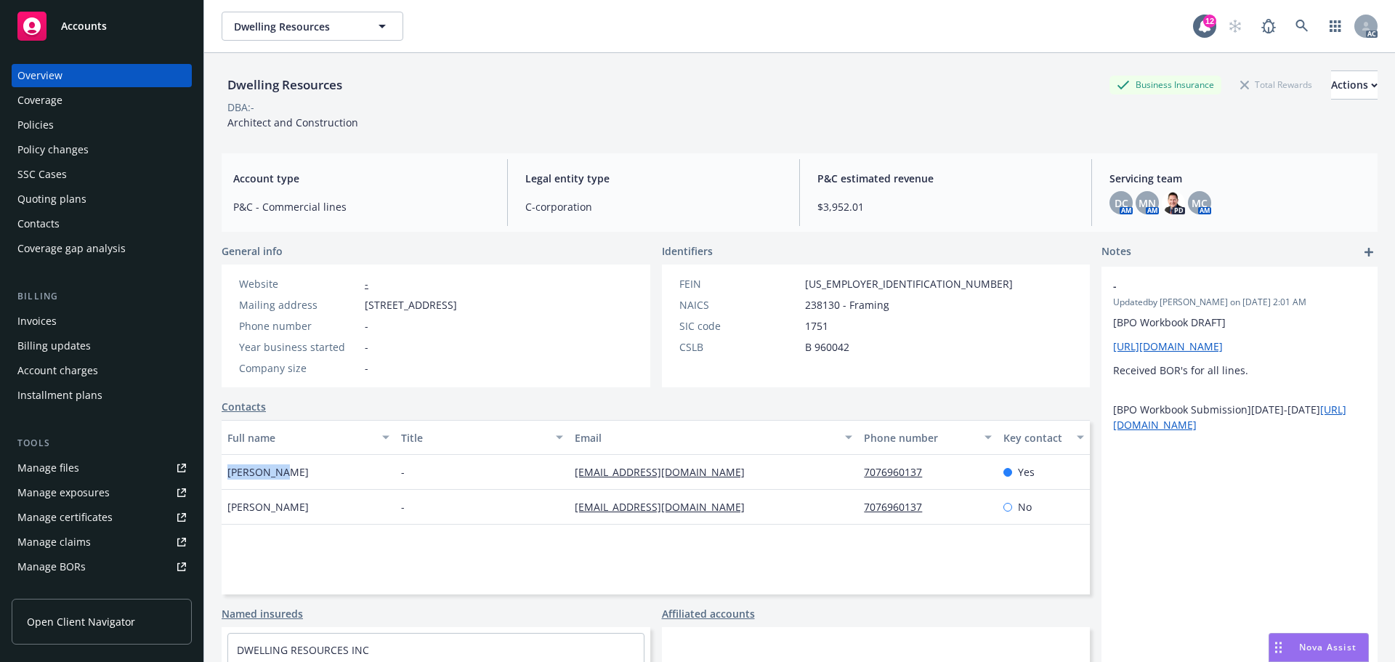
drag, startPoint x: 259, startPoint y: 475, endPoint x: 226, endPoint y: 472, distance: 32.8
click at [226, 472] on div "Will Jones" at bounding box center [309, 472] width 174 height 35
copy span "Will Jones"
drag, startPoint x: 937, startPoint y: 480, endPoint x: 879, endPoint y: 474, distance: 59.2
click at [859, 474] on div "7076960137" at bounding box center [927, 472] width 139 height 35
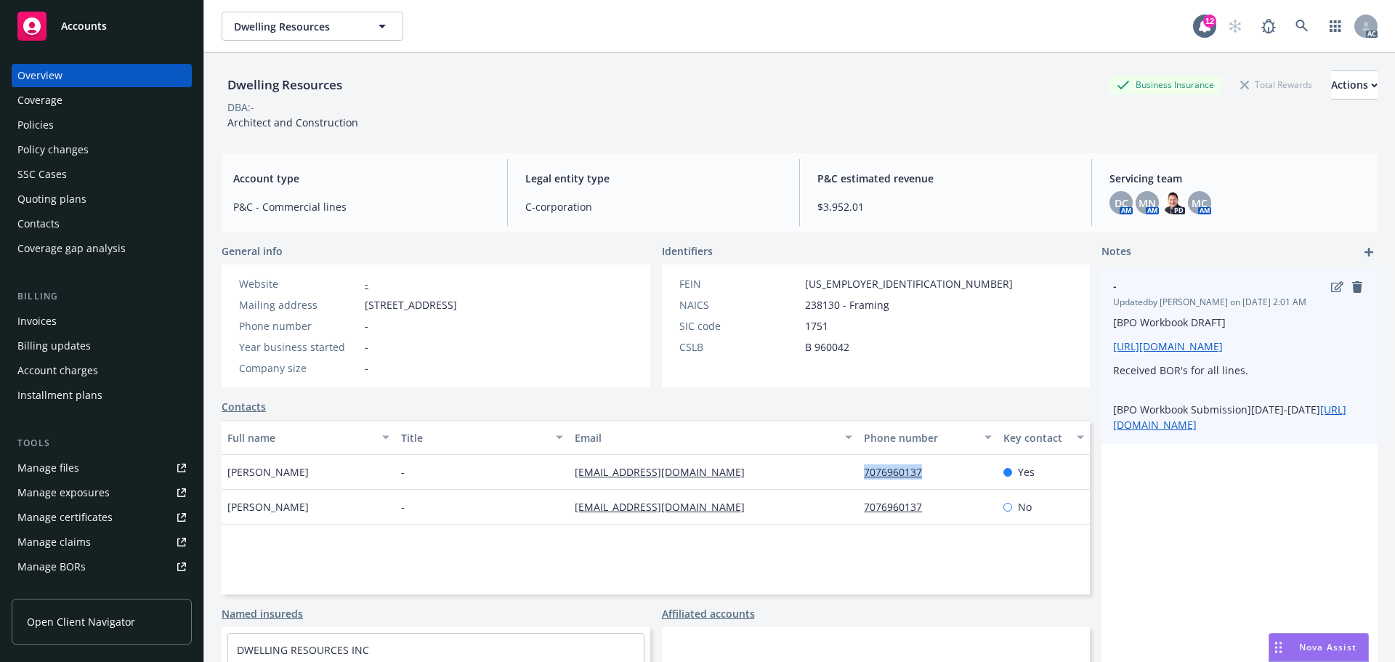
copy link "7076960137"
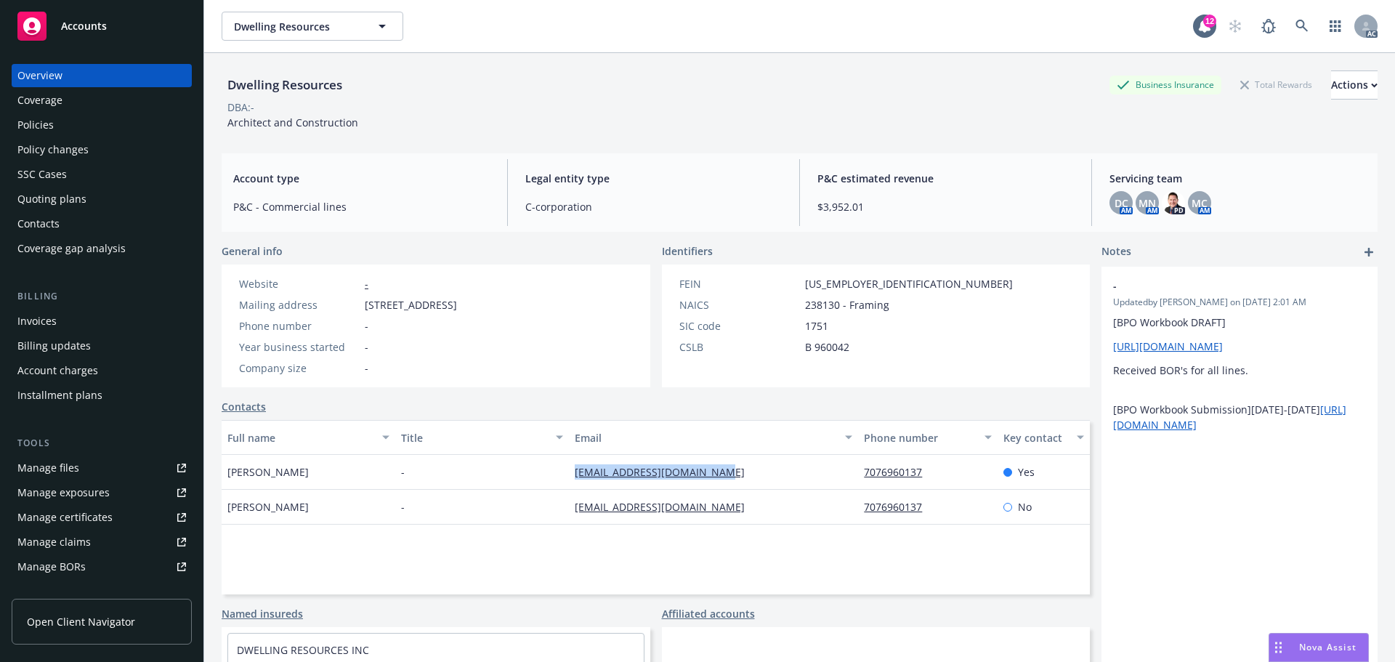
drag, startPoint x: 549, startPoint y: 468, endPoint x: 722, endPoint y: 475, distance: 172.4
click at [722, 475] on div "Will Jones - will@dwellingresources.com 7076960137 Yes" at bounding box center [656, 472] width 868 height 35
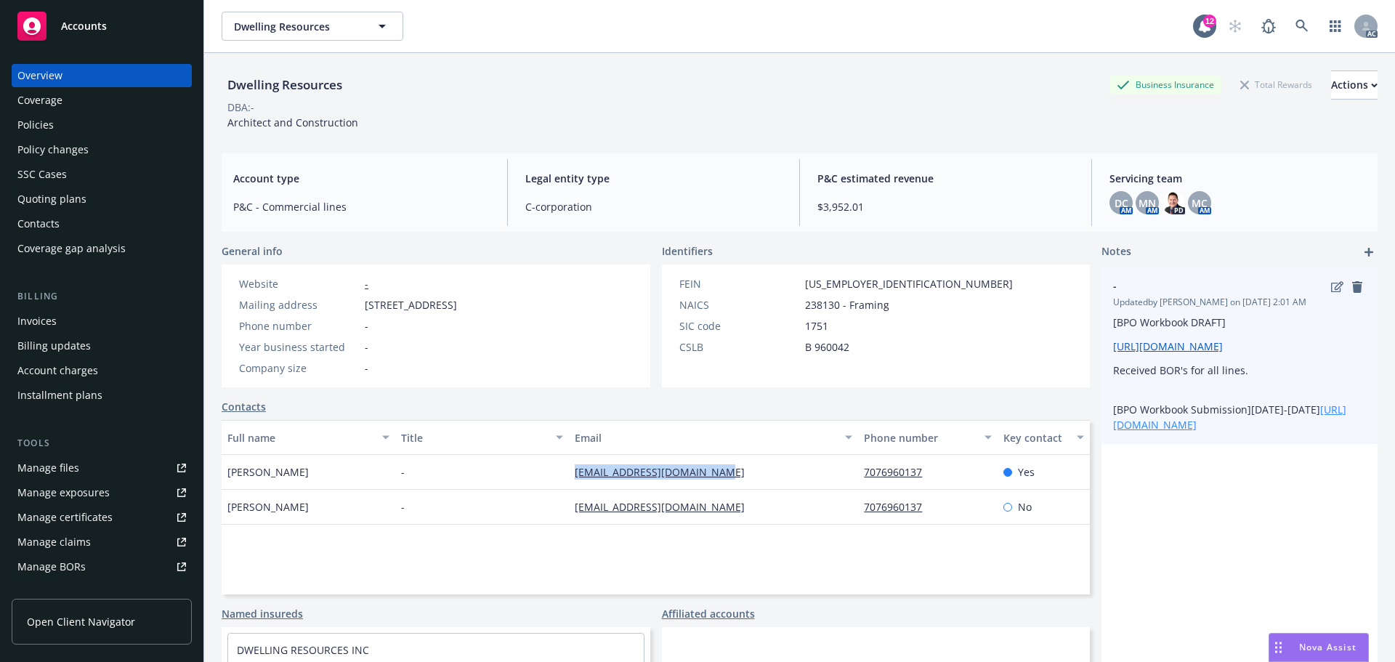
copy div "will@dwellingresources.com"
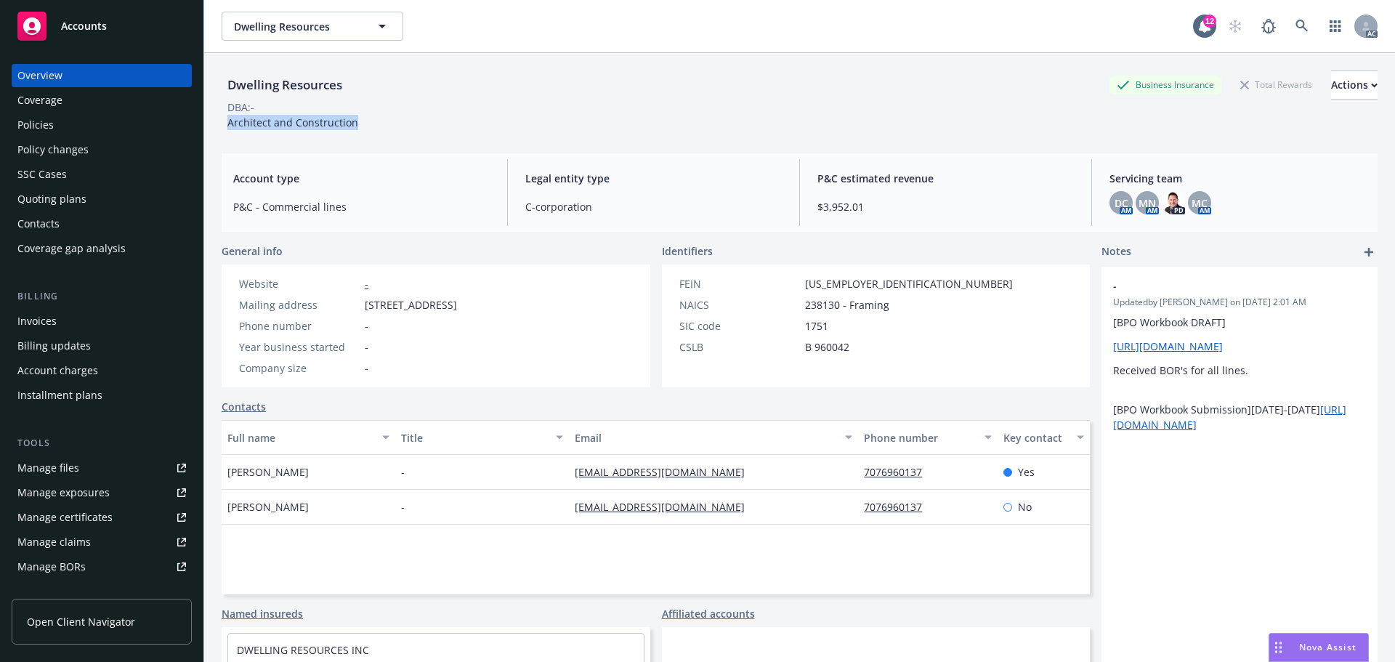
drag, startPoint x: 371, startPoint y: 117, endPoint x: 219, endPoint y: 121, distance: 152.0
click at [219, 121] on div "Dwelling Resources Business Insurance Total Rewards Actions DBA: - Architect an…" at bounding box center [799, 384] width 1191 height 662
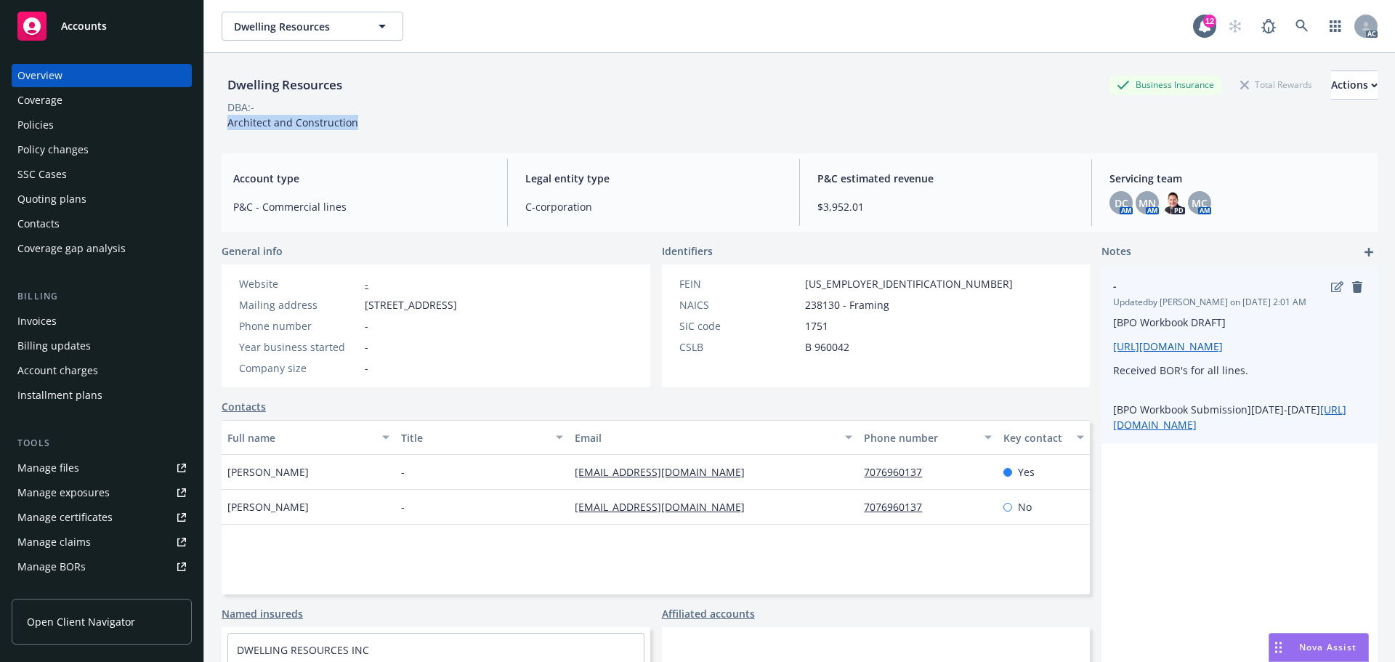
copy span "Architect and Construction"
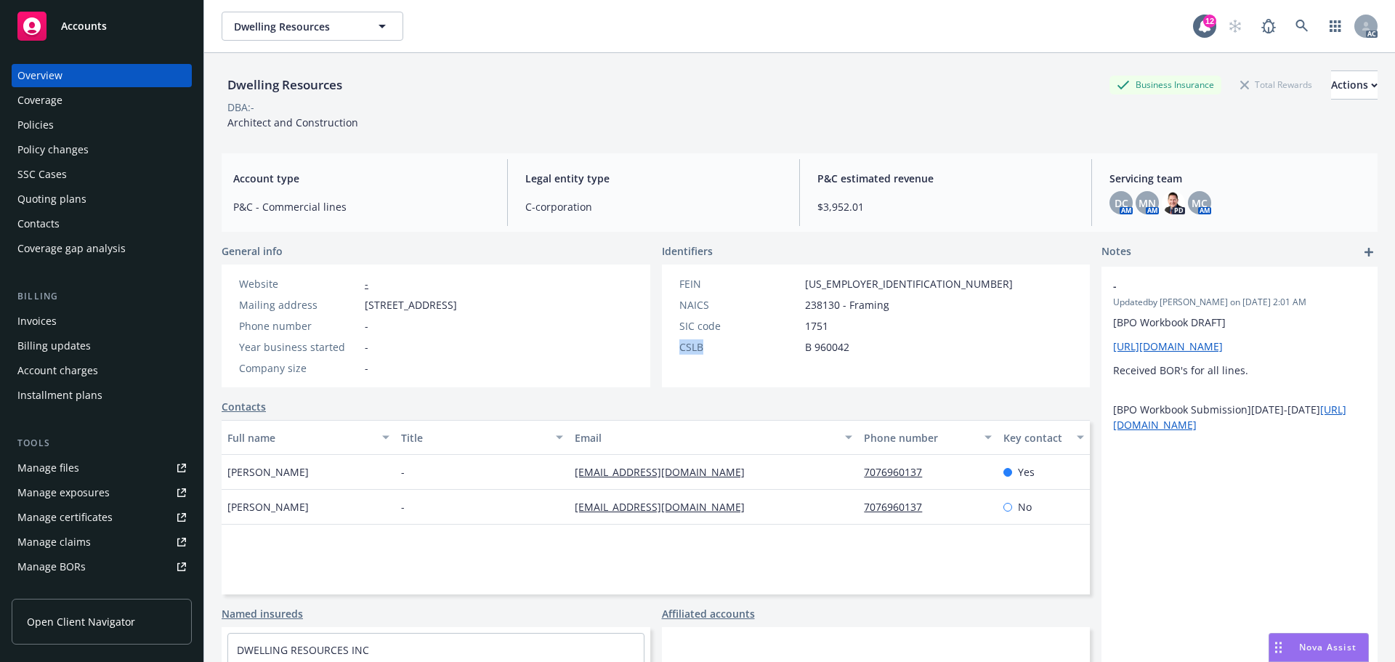
drag, startPoint x: 693, startPoint y: 346, endPoint x: 677, endPoint y: 347, distance: 16.0
click at [680, 347] on div "CSLB" at bounding box center [740, 346] width 120 height 15
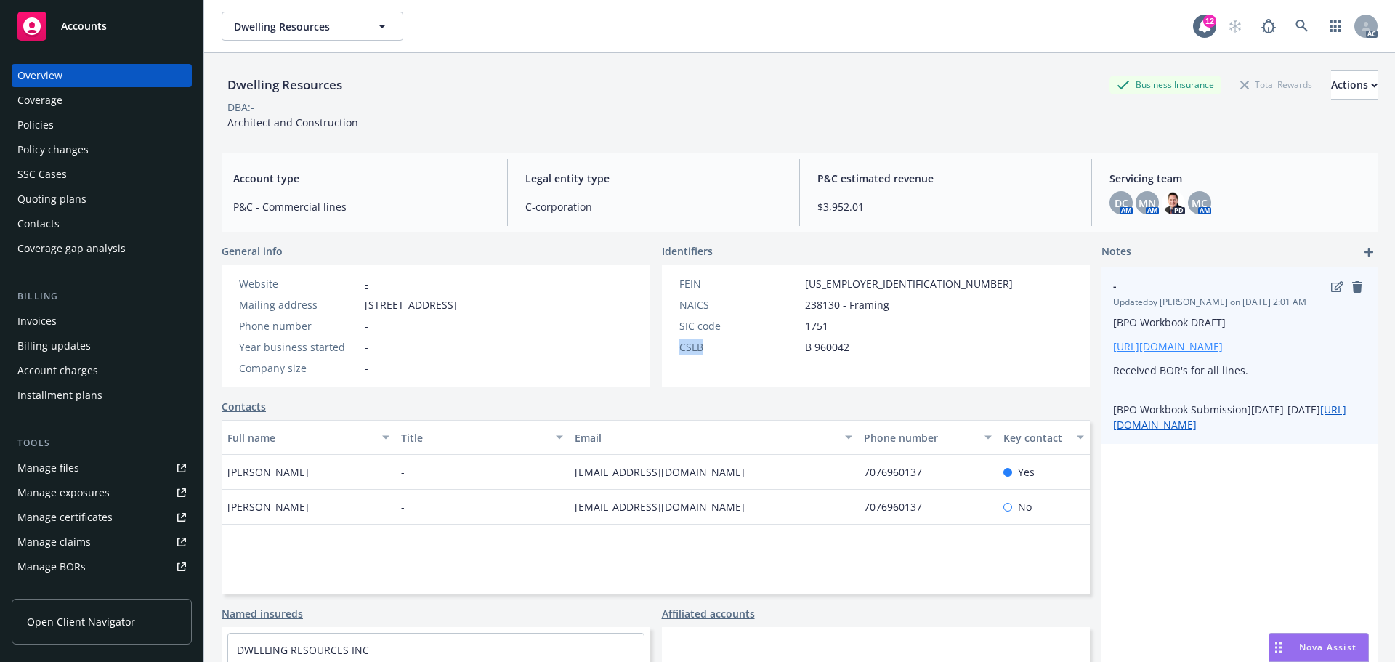
copy div "CSLB"
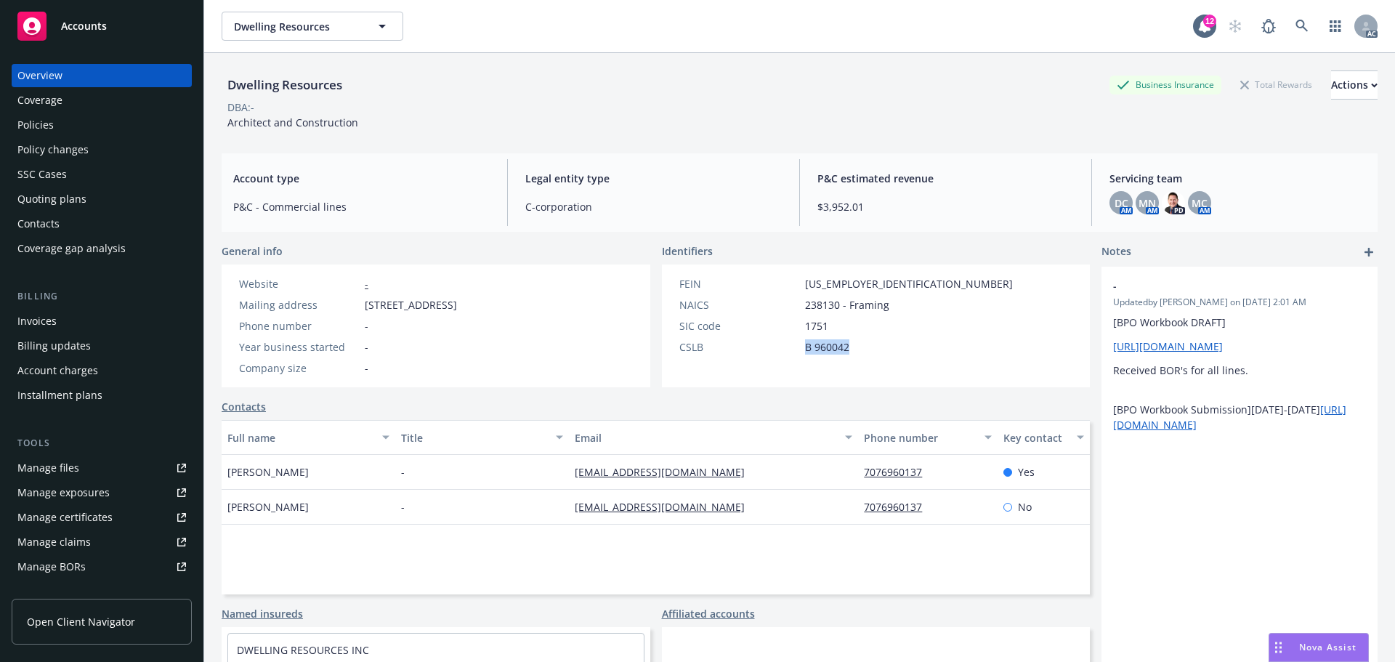
drag, startPoint x: 886, startPoint y: 346, endPoint x: 787, endPoint y: 371, distance: 102.1
click at [787, 371] on div "FEIN 81-5101770 NAICS 238130 - Framing SIC code 1751 CSLB B 960042" at bounding box center [846, 326] width 368 height 123
copy div "B 960042"
click at [725, 171] on span "Legal entity type" at bounding box center [653, 178] width 257 height 15
click at [84, 126] on div "Policies" at bounding box center [101, 124] width 169 height 23
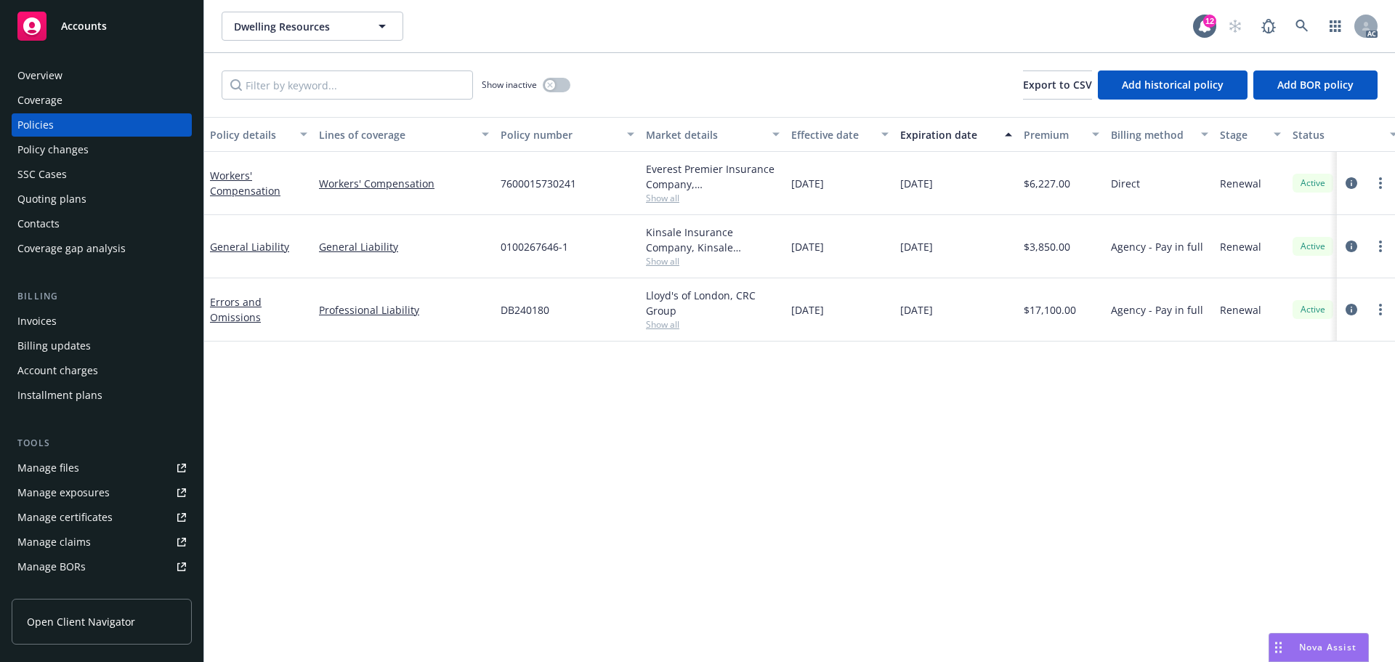
drag, startPoint x: 842, startPoint y: 249, endPoint x: 823, endPoint y: 254, distance: 19.4
click at [823, 254] on div "11/06/2024" at bounding box center [840, 246] width 109 height 63
drag, startPoint x: 965, startPoint y: 248, endPoint x: 932, endPoint y: 254, distance: 33.4
click at [932, 254] on div "11/06/2025" at bounding box center [957, 246] width 124 height 63
click at [665, 263] on span "Show all" at bounding box center [713, 261] width 134 height 12
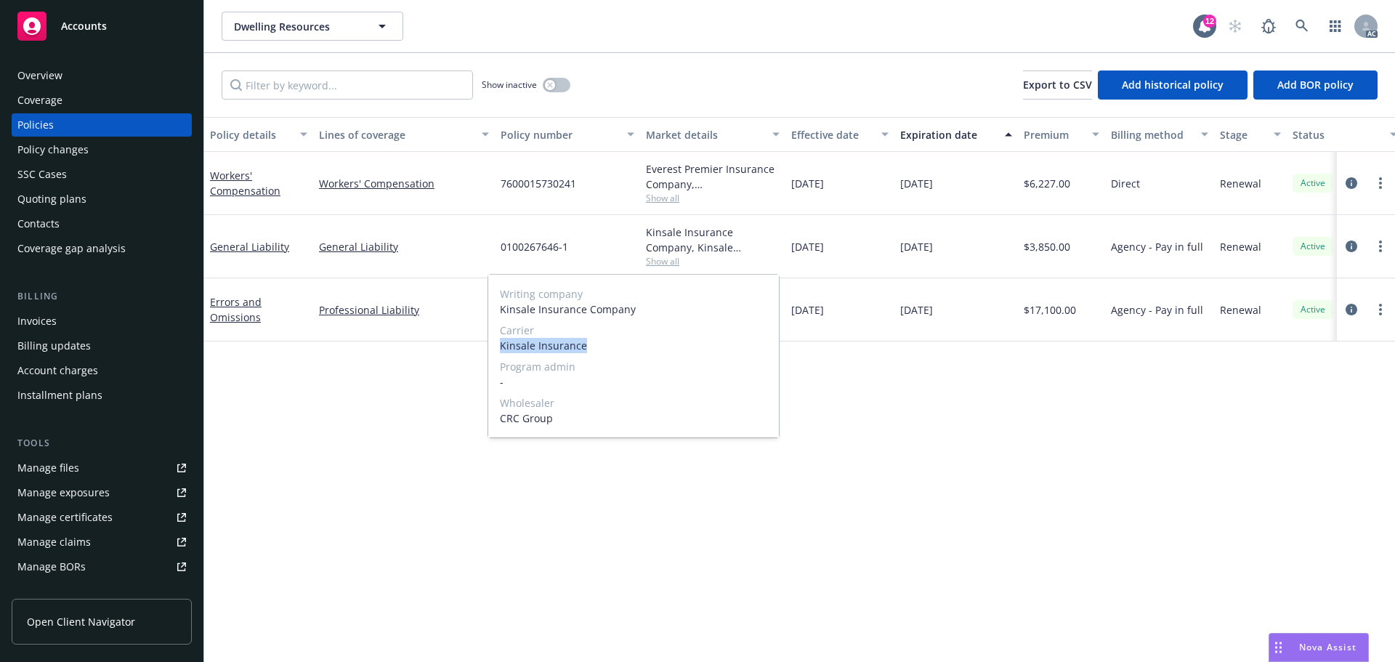
drag, startPoint x: 496, startPoint y: 346, endPoint x: 596, endPoint y: 345, distance: 100.3
click at [596, 345] on div "Writing company Kinsale Insurance Company Carrier Kinsale Insurance Program adm…" at bounding box center [633, 356] width 291 height 163
click at [945, 351] on div "Policy details Lines of coverage Policy number Market details Effective date Ex…" at bounding box center [799, 389] width 1191 height 545
drag, startPoint x: 492, startPoint y: 245, endPoint x: 599, endPoint y: 246, distance: 106.8
click at [599, 246] on div "General Liability General Liability 0100267646-1 Kinsale Insurance Company, Kin…" at bounding box center [905, 246] width 1403 height 63
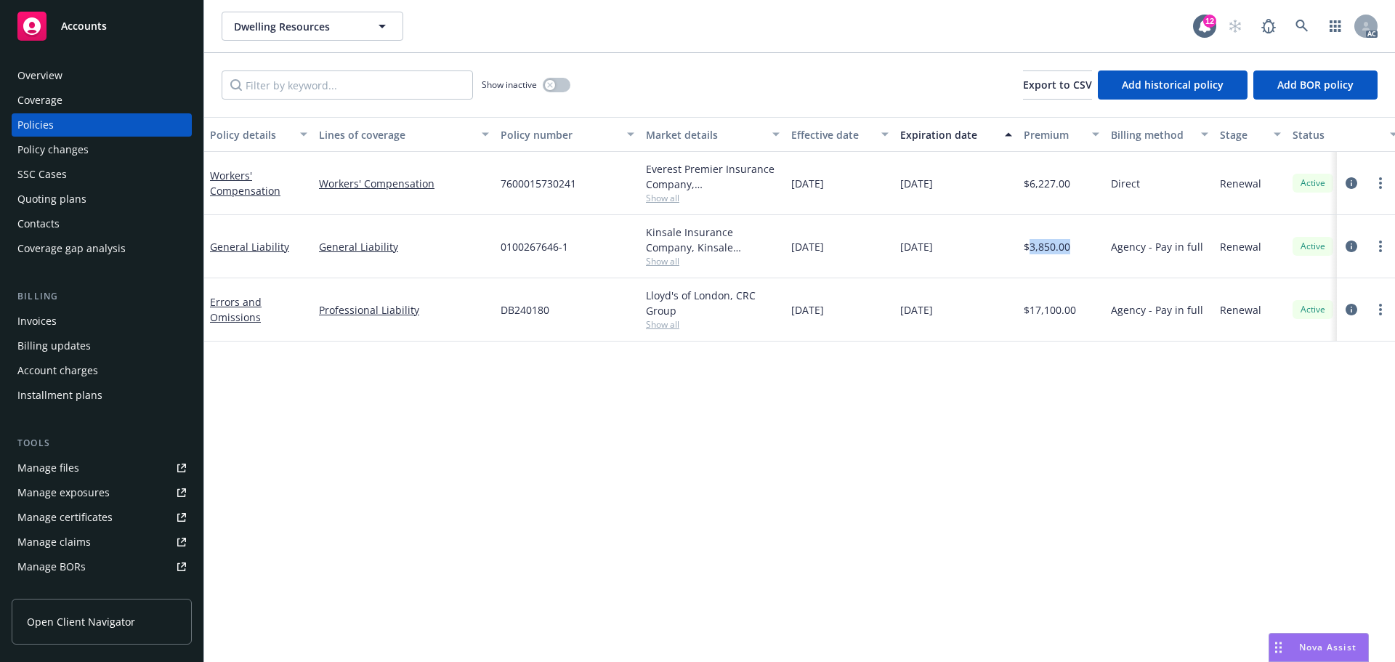
drag, startPoint x: 1030, startPoint y: 255, endPoint x: 1078, endPoint y: 255, distance: 48.7
click at [1078, 255] on div "$3,850.00" at bounding box center [1061, 246] width 87 height 63
drag, startPoint x: 792, startPoint y: 257, endPoint x: 876, endPoint y: 255, distance: 83.6
click at [876, 255] on div "11/06/2024" at bounding box center [840, 246] width 109 height 63
drag, startPoint x: 900, startPoint y: 260, endPoint x: 966, endPoint y: 261, distance: 66.1
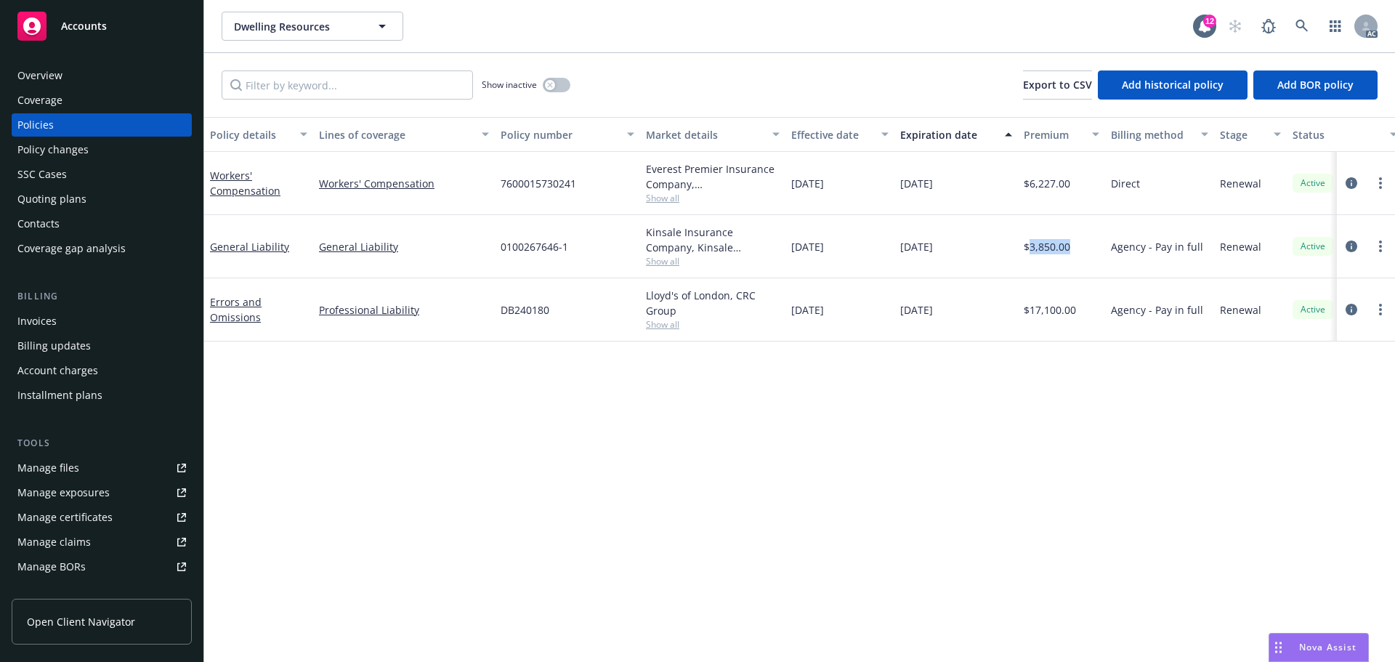
click at [966, 261] on div "11/06/2025" at bounding box center [957, 246] width 124 height 63
drag, startPoint x: 403, startPoint y: 249, endPoint x: 505, endPoint y: 174, distance: 125.9
click at [291, 247] on div "General Liability General Liability 0100267646-1 Kinsale Insurance Company, Kin…" at bounding box center [905, 246] width 1403 height 63
click at [547, 88] on div "button" at bounding box center [550, 85] width 10 height 10
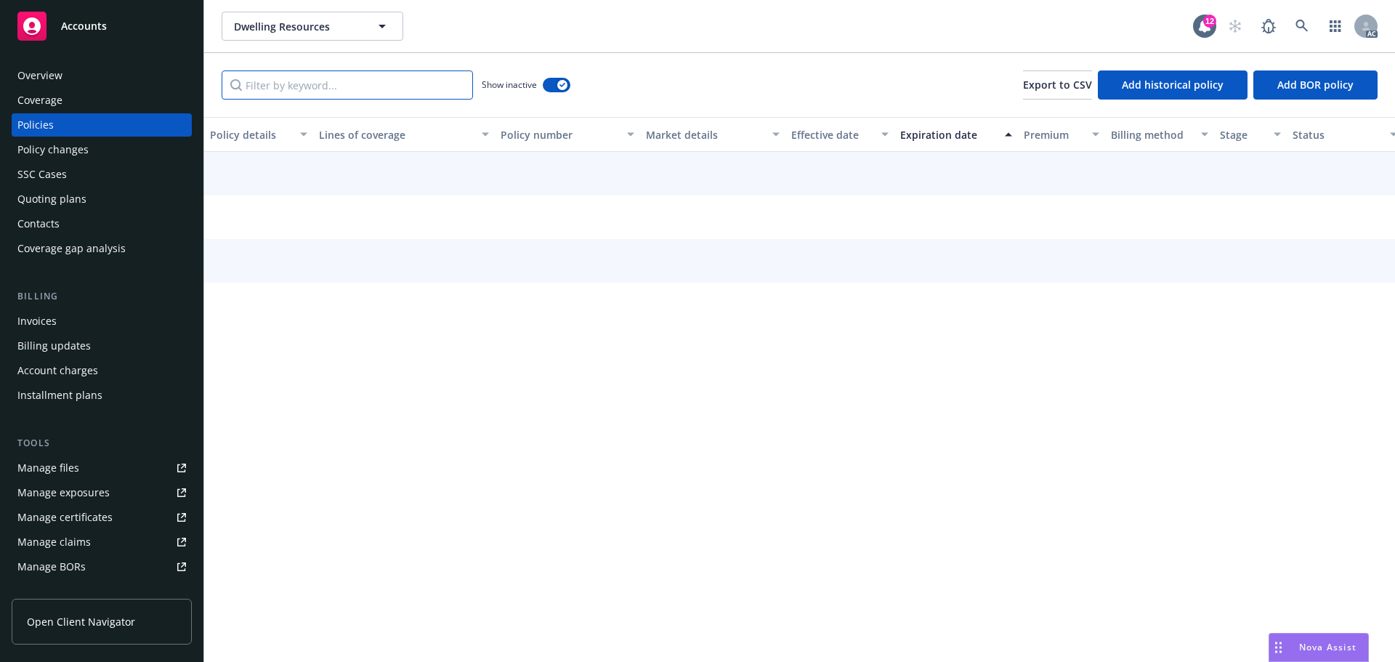
click at [392, 92] on input "Filter by keyword..." at bounding box center [347, 84] width 251 height 29
paste input "General Liability"
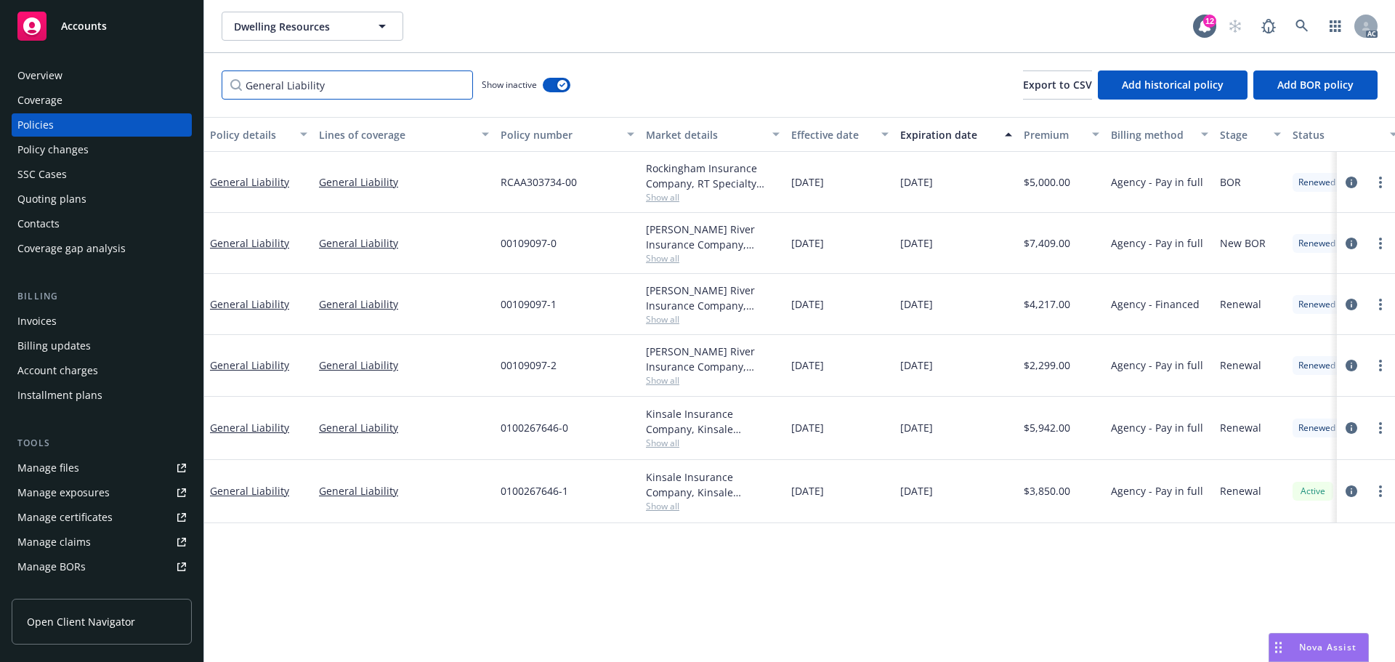
type input "General Liability"
drag, startPoint x: 857, startPoint y: 432, endPoint x: 822, endPoint y: 435, distance: 35.0
click at [822, 435] on div "11/06/2023" at bounding box center [840, 428] width 109 height 63
drag, startPoint x: 968, startPoint y: 431, endPoint x: 932, endPoint y: 432, distance: 36.4
click at [932, 432] on div "11/06/2024" at bounding box center [957, 428] width 124 height 63
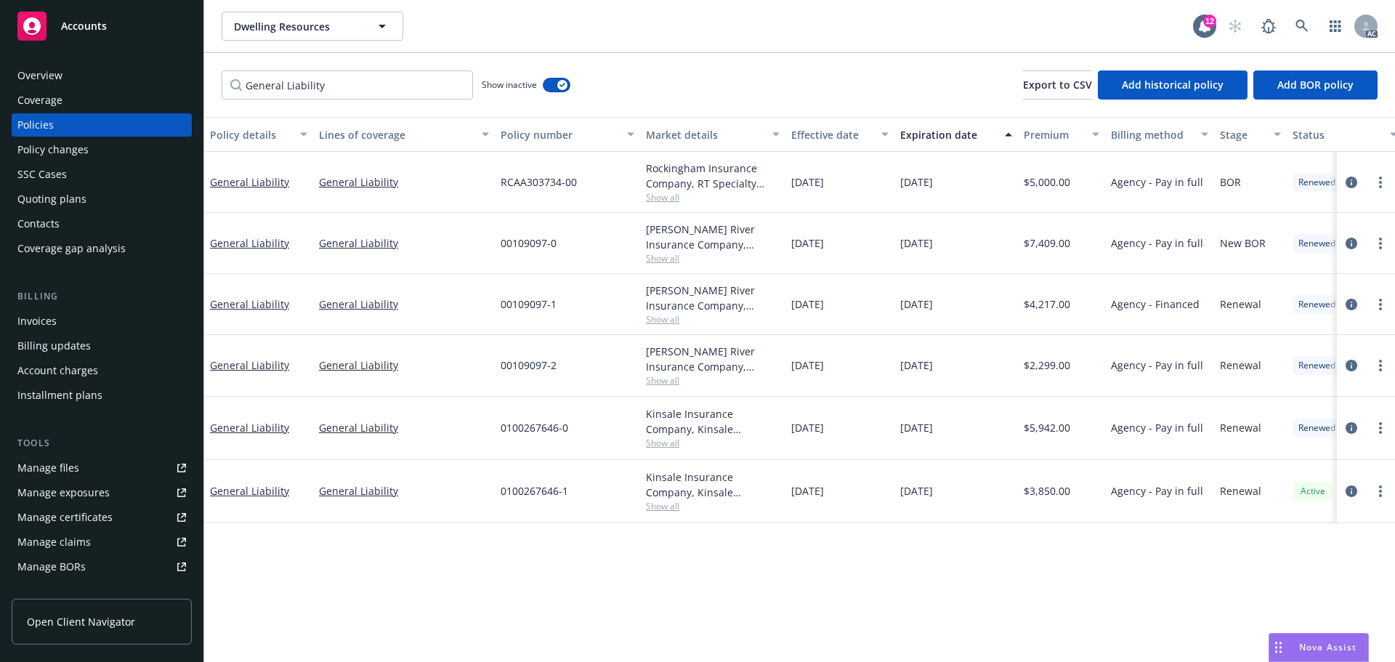
click at [664, 443] on span "Show all" at bounding box center [713, 443] width 134 height 12
drag, startPoint x: 499, startPoint y: 530, endPoint x: 598, endPoint y: 532, distance: 98.9
click at [598, 532] on div "Writing company Kinsale Insurance Company Carrier Kinsale Insurance Program adm…" at bounding box center [633, 537] width 291 height 163
click at [908, 445] on div "11/06/2024" at bounding box center [957, 428] width 124 height 63
drag, startPoint x: 500, startPoint y: 438, endPoint x: 610, endPoint y: 437, distance: 110.5
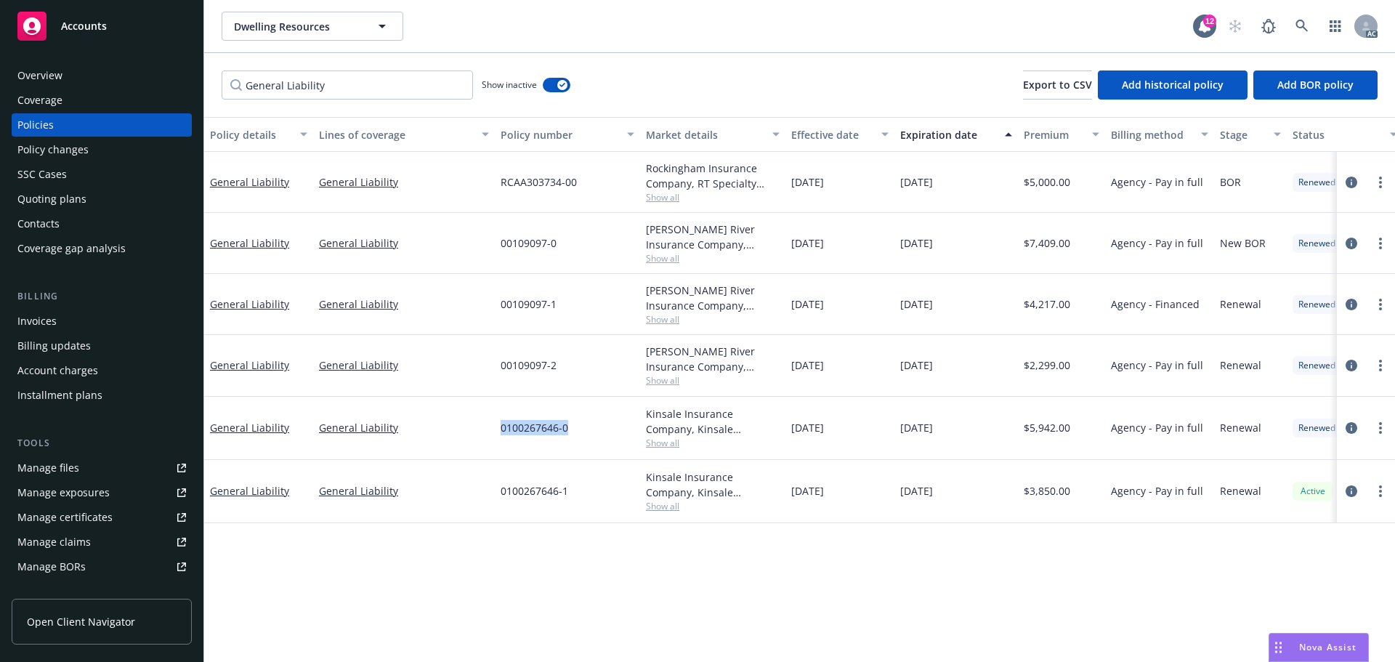
click at [610, 437] on div "0100267646-0" at bounding box center [567, 428] width 145 height 63
drag, startPoint x: 1080, startPoint y: 429, endPoint x: 1030, endPoint y: 436, distance: 50.7
click at [1030, 436] on div "$5,942.00" at bounding box center [1061, 428] width 87 height 63
drag, startPoint x: 860, startPoint y: 439, endPoint x: 791, endPoint y: 446, distance: 69.4
click at [791, 446] on div "11/06/2023" at bounding box center [840, 428] width 109 height 63
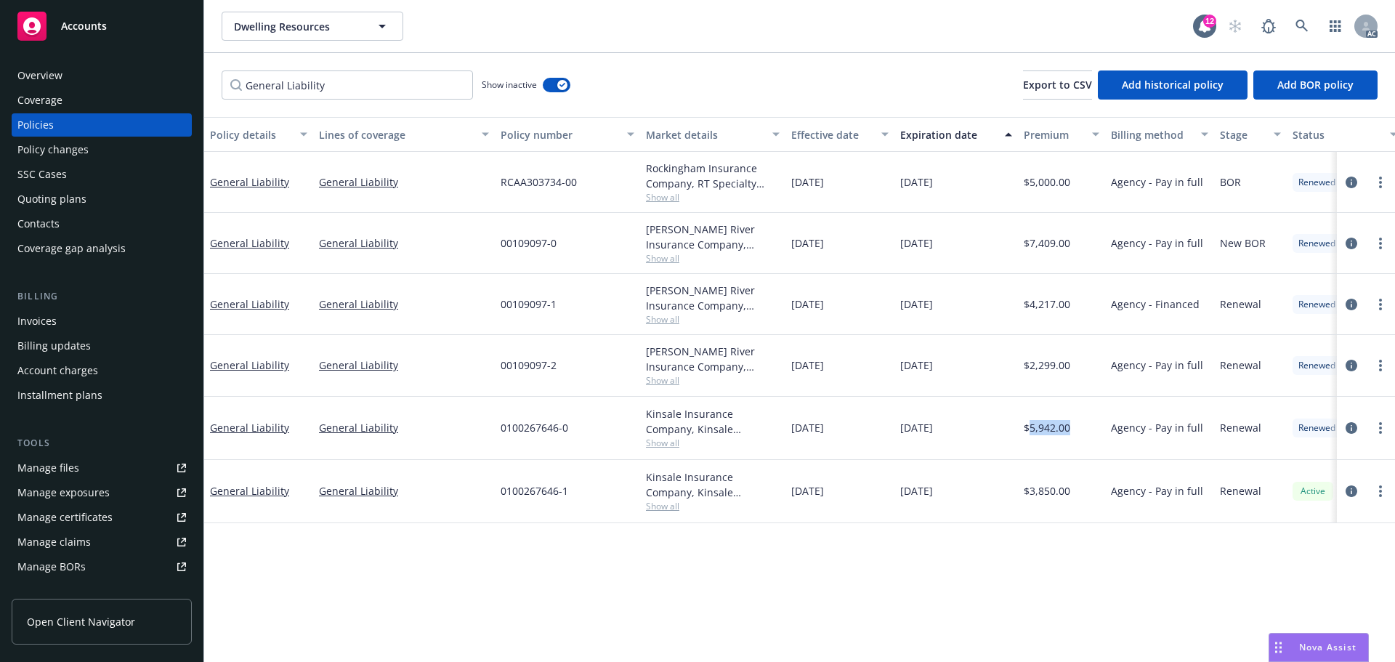
drag, startPoint x: 973, startPoint y: 425, endPoint x: 878, endPoint y: 437, distance: 96.0
click at [878, 437] on div "General Liability General Liability 0100267646-0 Kinsale Insurance Company, Kin…" at bounding box center [905, 428] width 1403 height 63
drag, startPoint x: 858, startPoint y: 368, endPoint x: 827, endPoint y: 369, distance: 30.6
click at [827, 369] on div "10/29/2022" at bounding box center [840, 365] width 109 height 61
click at [832, 376] on div "10/29/2022" at bounding box center [840, 365] width 109 height 61
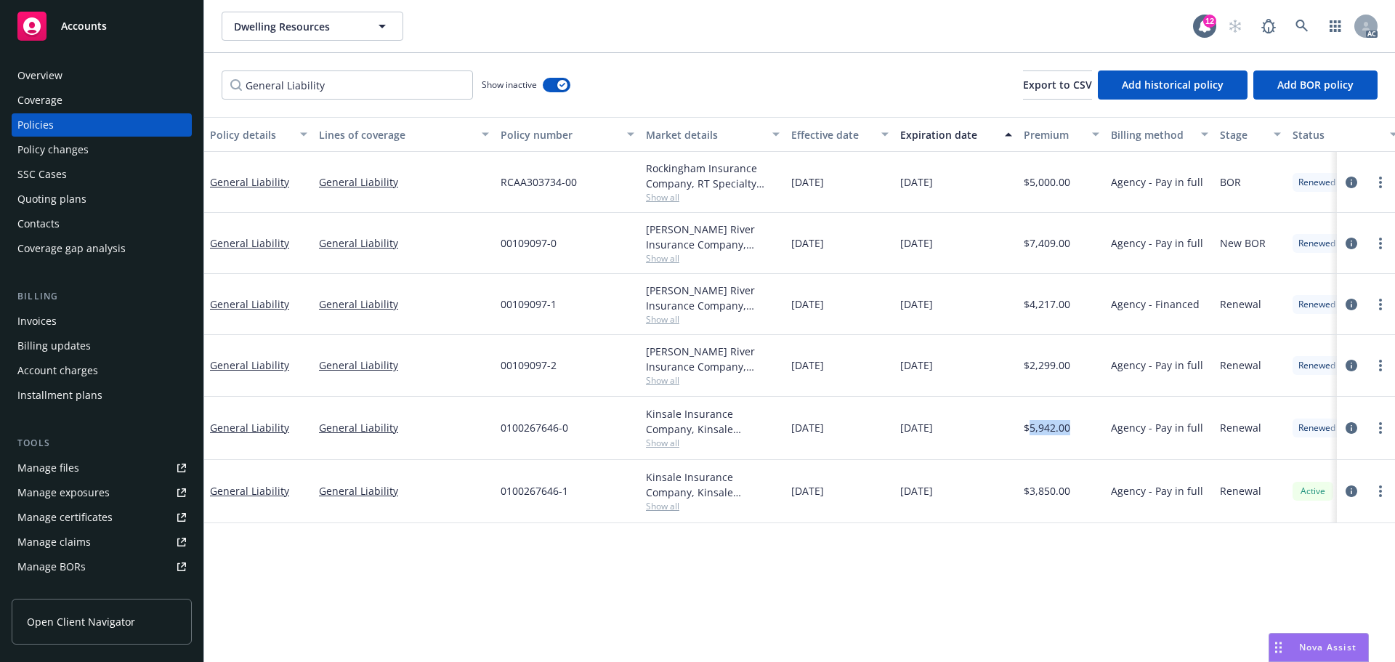
drag, startPoint x: 853, startPoint y: 371, endPoint x: 822, endPoint y: 378, distance: 31.9
click at [822, 378] on div "10/29/2022" at bounding box center [840, 365] width 109 height 61
drag, startPoint x: 968, startPoint y: 363, endPoint x: 930, endPoint y: 371, distance: 38.6
click at [930, 371] on div "11/06/2023" at bounding box center [957, 365] width 124 height 61
click at [646, 377] on span "Show all" at bounding box center [713, 380] width 134 height 12
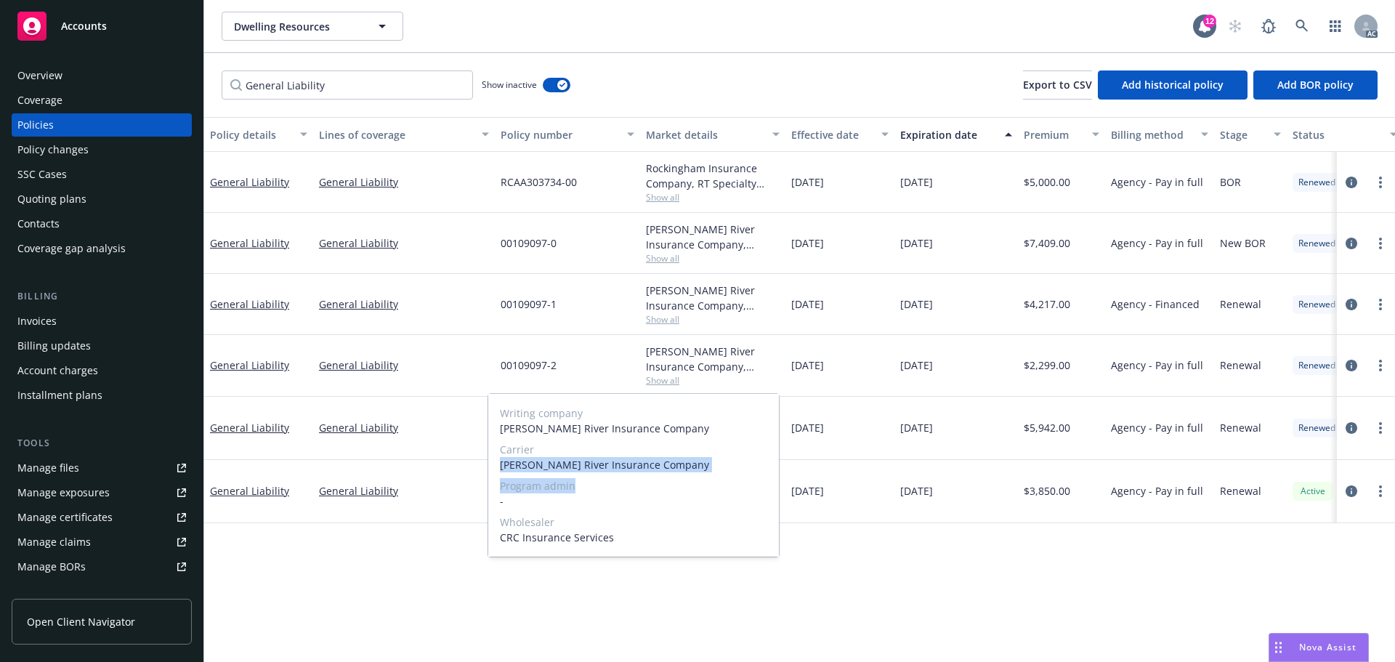
drag, startPoint x: 499, startPoint y: 466, endPoint x: 688, endPoint y: 476, distance: 190.0
click at [688, 476] on div "Writing company James River Insurance Company Carrier James River Insurance Com…" at bounding box center [633, 475] width 291 height 163
click at [645, 468] on span "James River Insurance Company" at bounding box center [633, 464] width 267 height 15
drag, startPoint x: 672, startPoint y: 464, endPoint x: 496, endPoint y: 459, distance: 175.2
click at [496, 459] on div "Writing company James River Insurance Company Carrier James River Insurance Com…" at bounding box center [633, 475] width 291 height 163
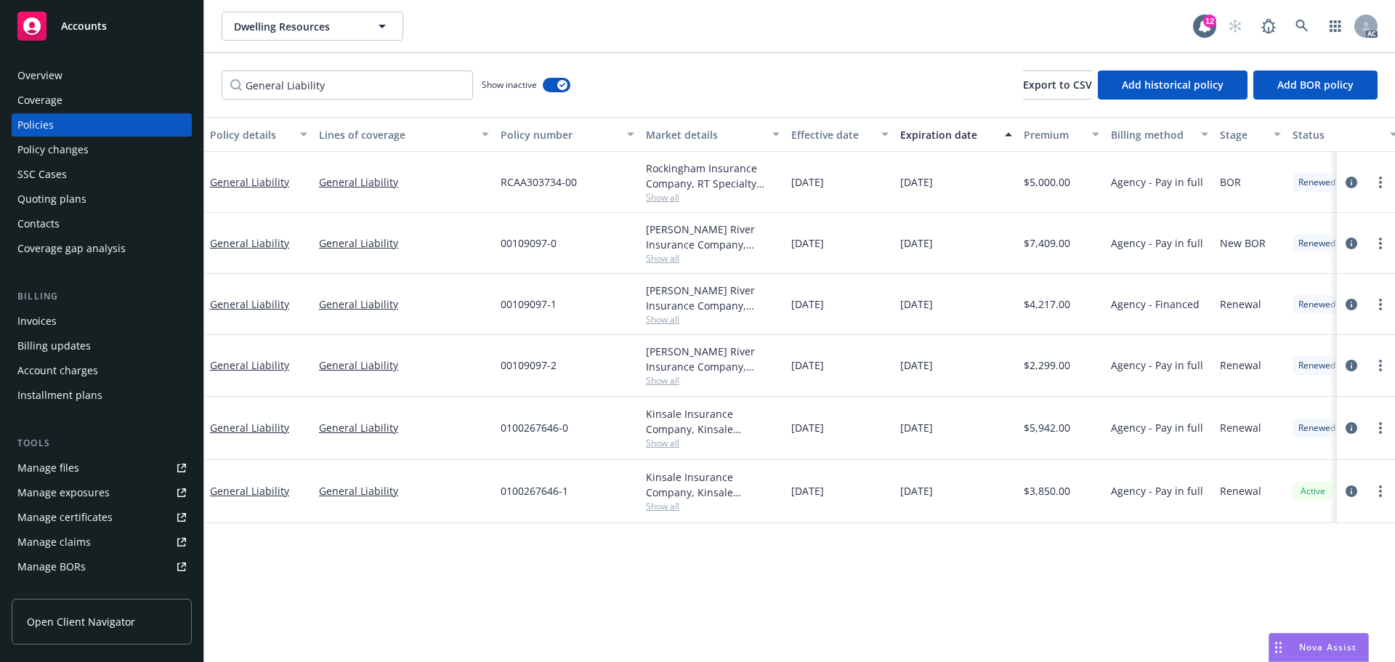
click at [919, 440] on div "11/06/2024" at bounding box center [957, 428] width 124 height 63
drag, startPoint x: 501, startPoint y: 368, endPoint x: 564, endPoint y: 369, distance: 63.2
click at [564, 369] on div "00109097-2" at bounding box center [567, 365] width 145 height 61
drag, startPoint x: 1031, startPoint y: 373, endPoint x: 1072, endPoint y: 369, distance: 41.6
click at [1072, 369] on div "$2,299.00" at bounding box center [1061, 365] width 87 height 61
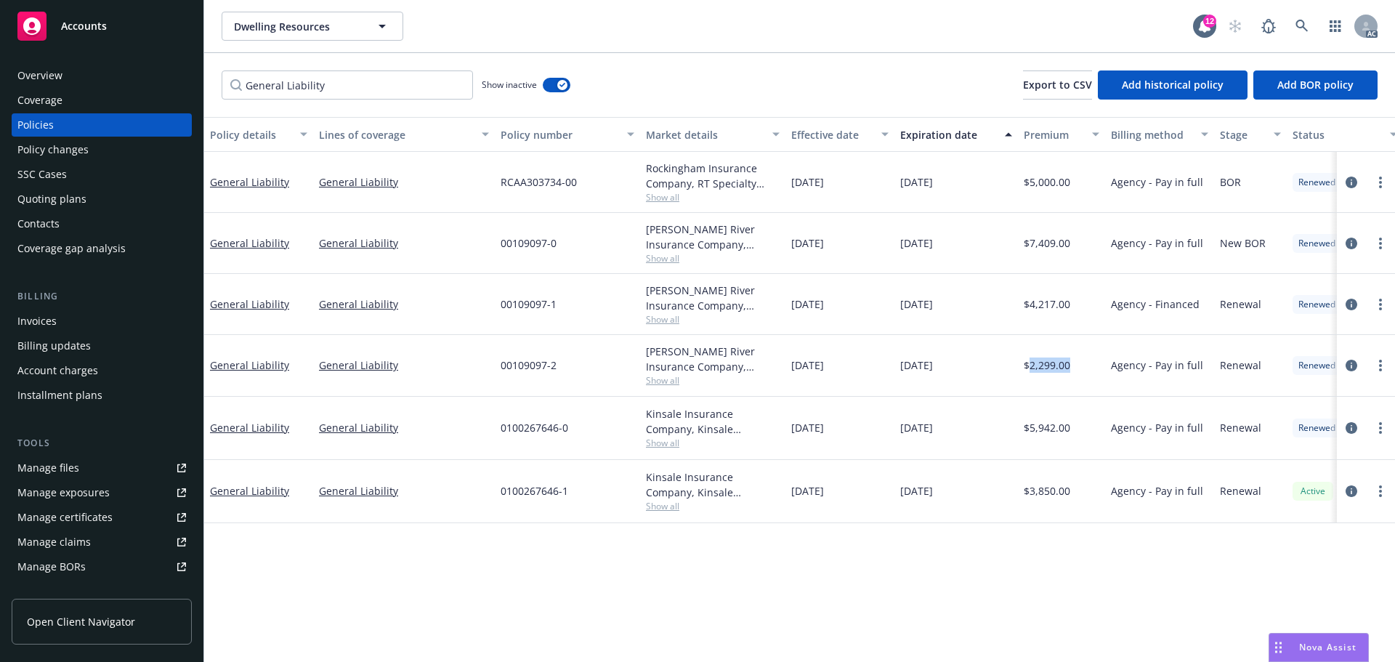
drag, startPoint x: 796, startPoint y: 374, endPoint x: 860, endPoint y: 375, distance: 64.0
click at [860, 375] on div "10/29/2022" at bounding box center [840, 365] width 109 height 61
drag, startPoint x: 818, startPoint y: 378, endPoint x: 866, endPoint y: 376, distance: 48.0
click at [866, 376] on div "General Liability General Liability 00109097-2 James River Insurance Company, J…" at bounding box center [905, 365] width 1403 height 61
drag, startPoint x: 900, startPoint y: 378, endPoint x: 990, endPoint y: 375, distance: 89.4
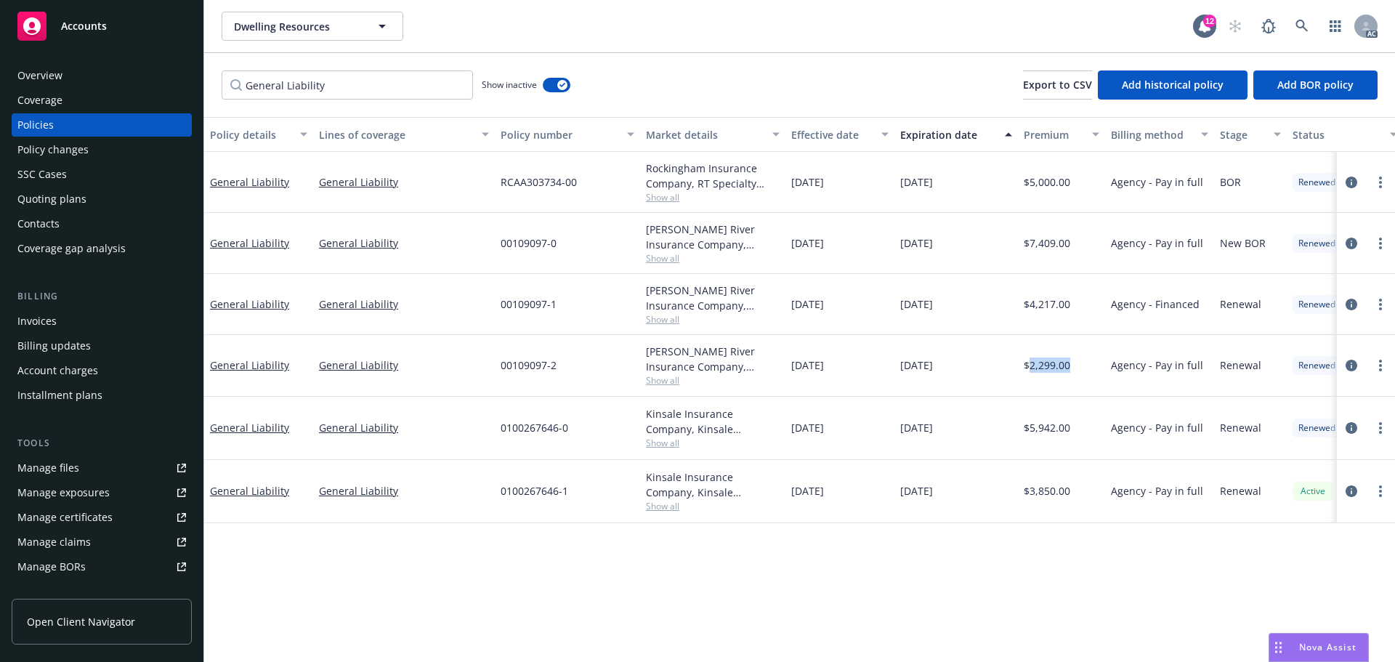
click at [990, 375] on div "11/06/2023" at bounding box center [957, 365] width 124 height 61
click at [652, 506] on span "Show all" at bounding box center [713, 506] width 134 height 12
click at [900, 467] on div "11/06/2025" at bounding box center [957, 491] width 124 height 63
click at [672, 443] on span "Show all" at bounding box center [713, 443] width 134 height 12
click at [812, 427] on span "11/06/2023" at bounding box center [807, 427] width 33 height 15
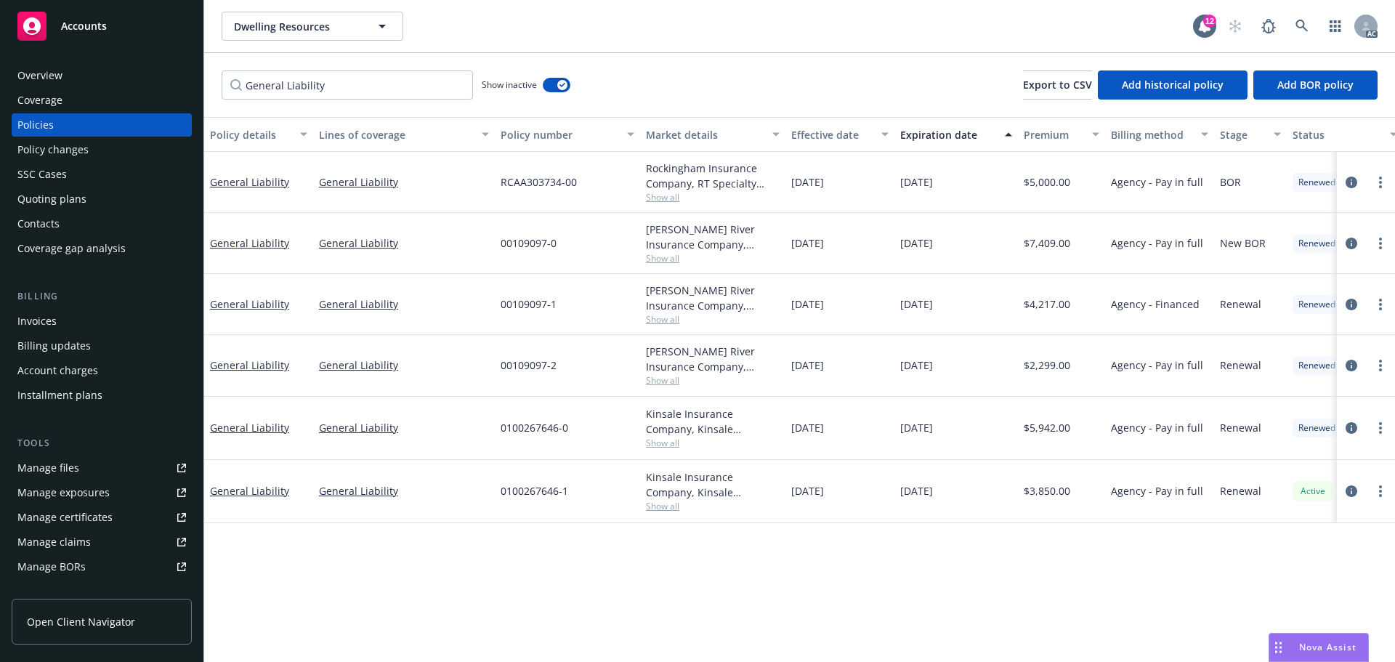
click at [677, 386] on span "Show all" at bounding box center [713, 380] width 134 height 12
click at [860, 417] on div "11/06/2023" at bounding box center [840, 428] width 109 height 63
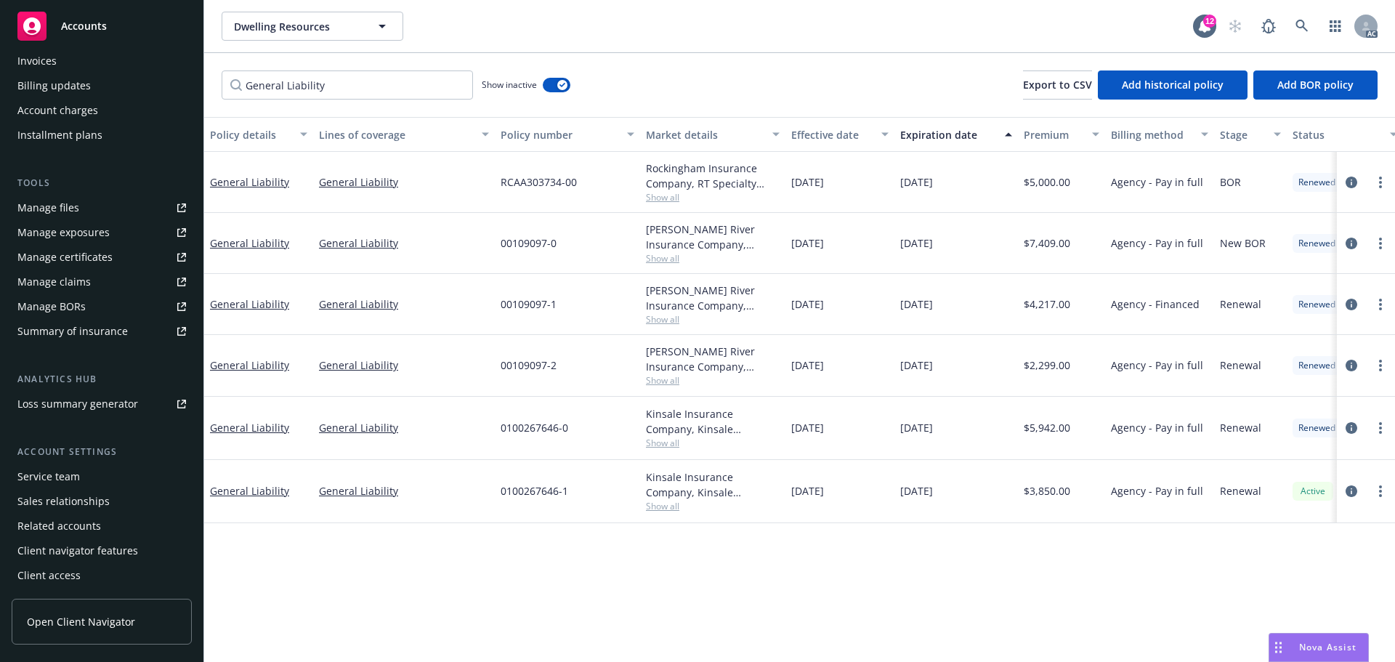
click at [87, 461] on div "Account settings Service team Sales relationships Related accounts Client navig…" at bounding box center [102, 516] width 180 height 142
click at [80, 473] on div "Service team" at bounding box center [101, 476] width 169 height 23
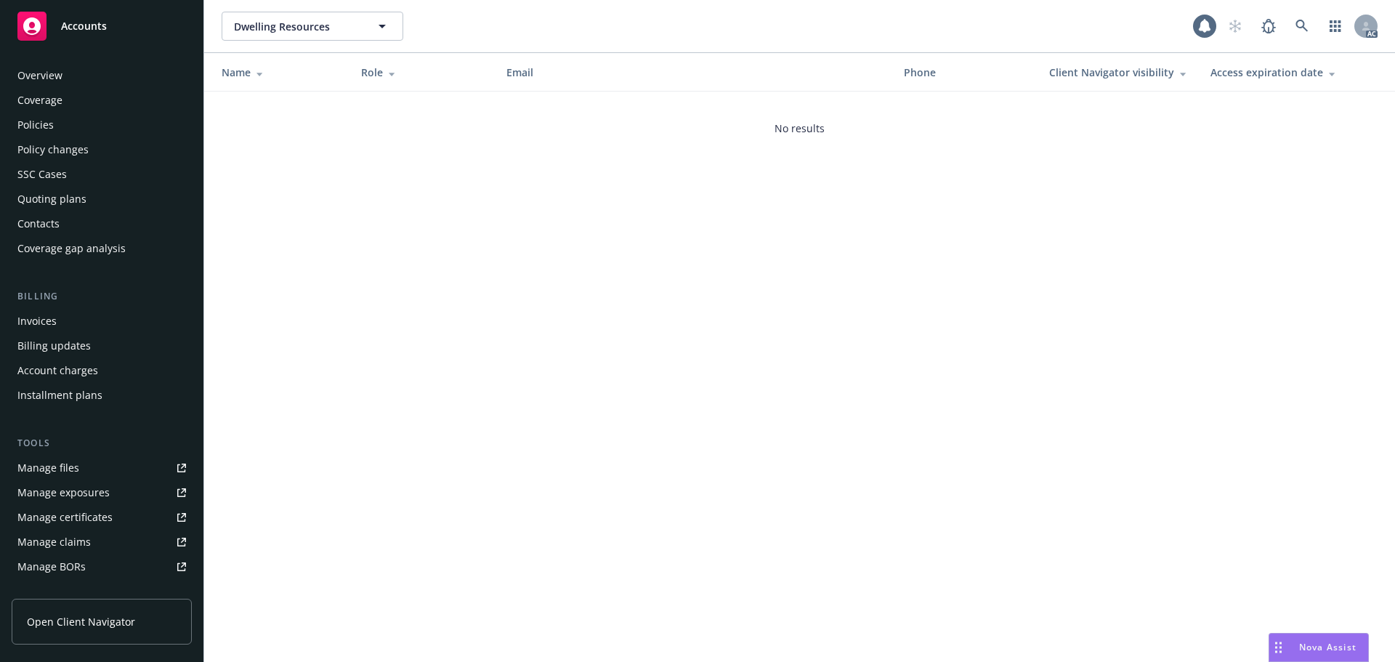
scroll to position [260, 0]
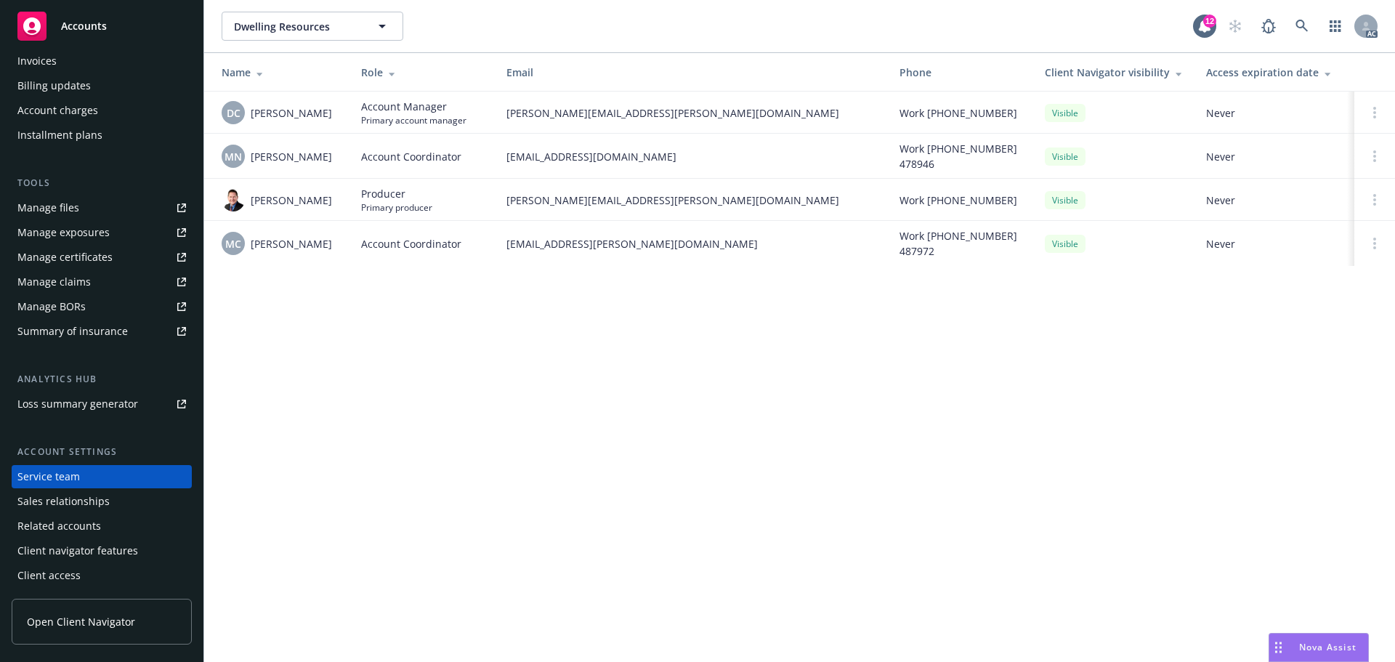
drag, startPoint x: 339, startPoint y: 110, endPoint x: 249, endPoint y: 106, distance: 90.2
click at [249, 106] on td "DC Daniel Campbell" at bounding box center [276, 113] width 145 height 42
drag, startPoint x: 505, startPoint y: 116, endPoint x: 692, endPoint y: 113, distance: 186.8
click at [692, 113] on td "daniel.campbell@newfront.com" at bounding box center [691, 113] width 393 height 42
drag, startPoint x: 334, startPoint y: 202, endPoint x: 252, endPoint y: 201, distance: 82.1
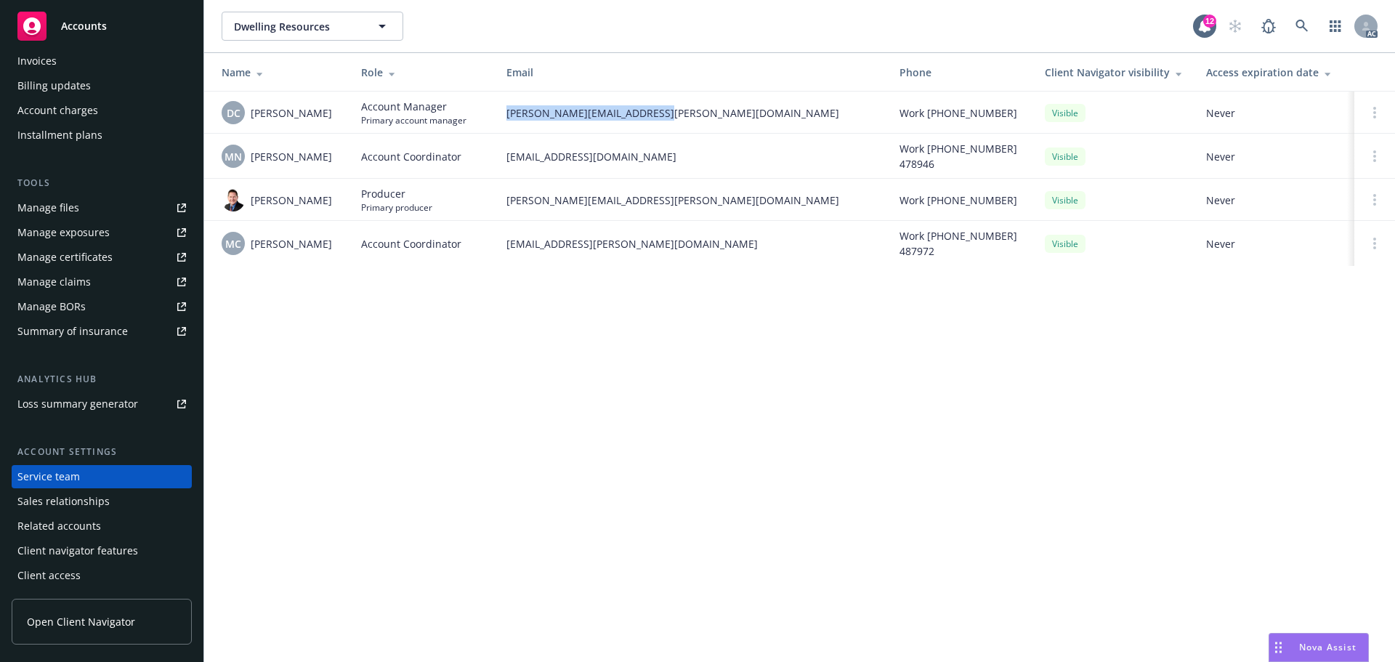
click at [252, 201] on div "Michael Sinatra" at bounding box center [280, 199] width 116 height 23
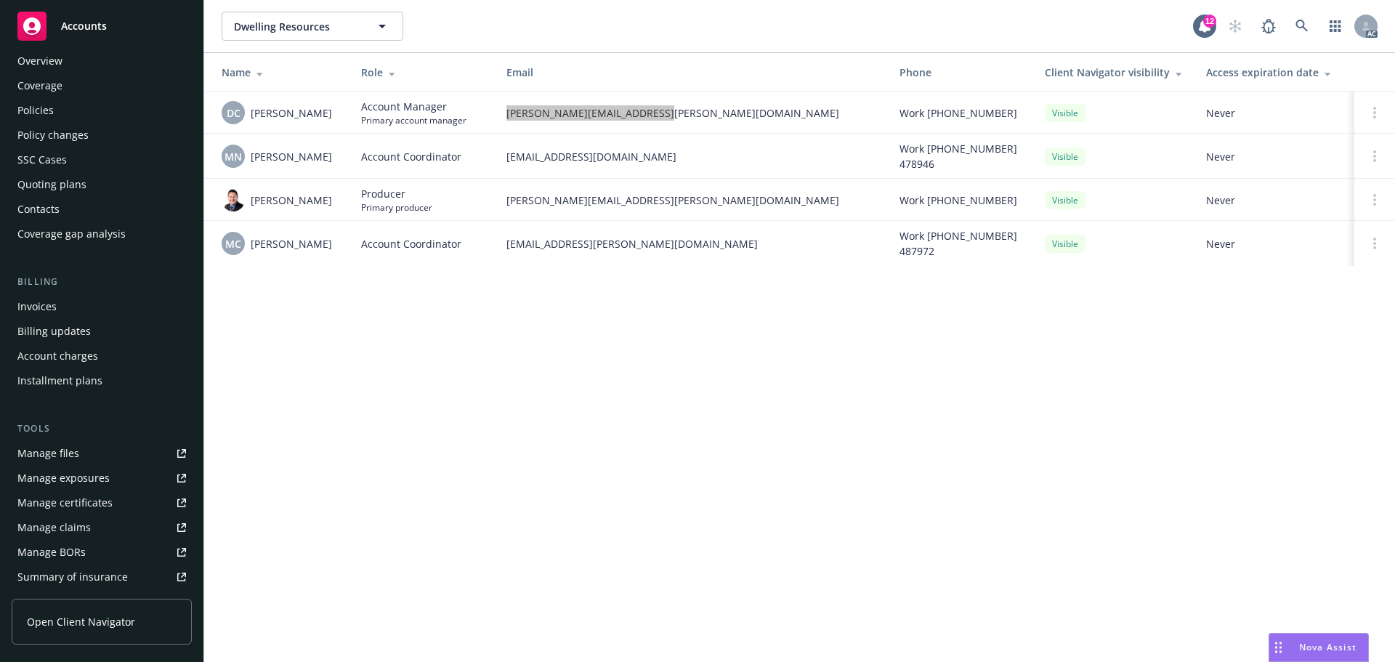
scroll to position [0, 0]
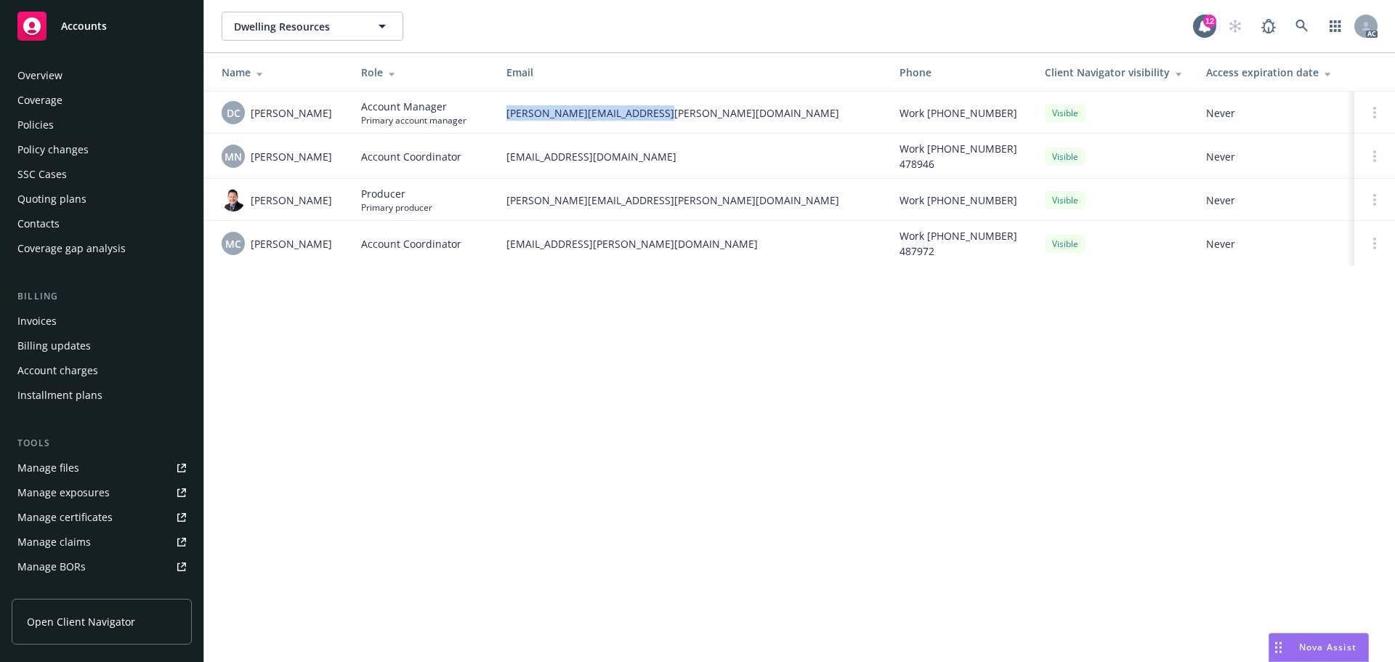
click at [62, 121] on div "Policies" at bounding box center [101, 124] width 169 height 23
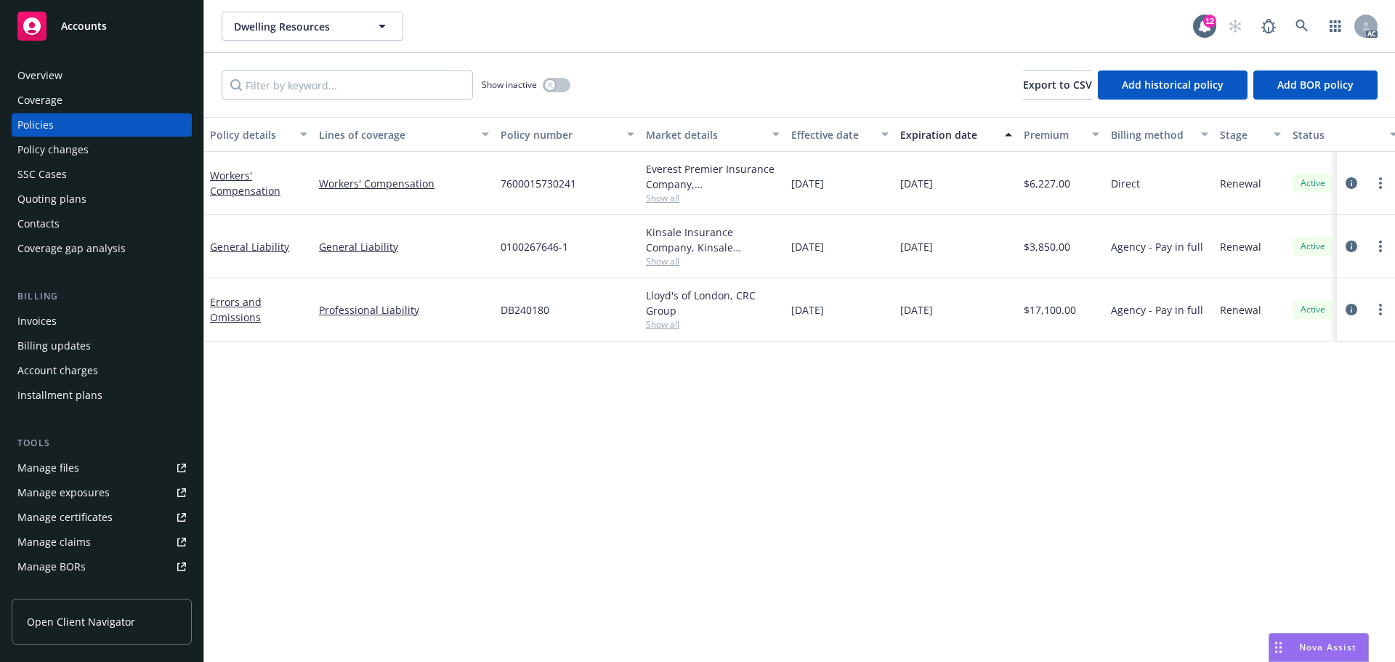
drag, startPoint x: 987, startPoint y: 249, endPoint x: 881, endPoint y: 254, distance: 106.2
click at [881, 254] on div "General Liability General Liability 0100267646-1 Kinsale Insurance Company, Kin…" at bounding box center [905, 246] width 1403 height 63
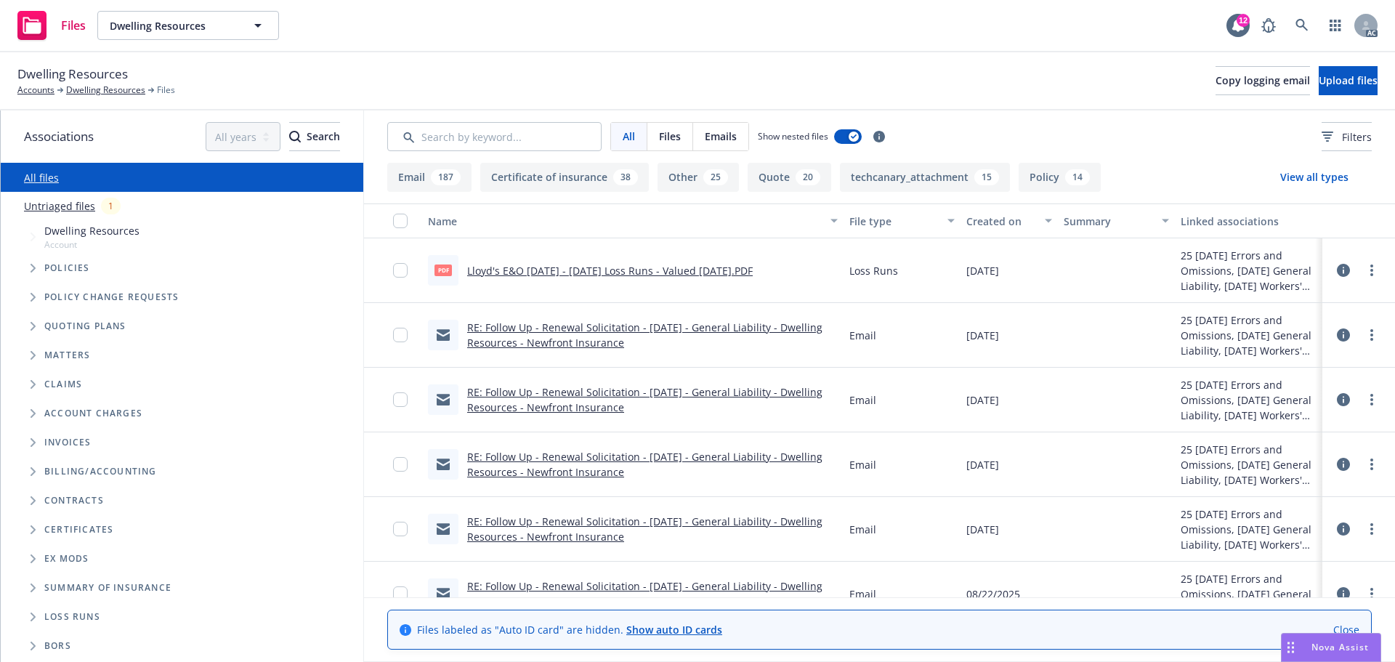
click at [34, 266] on icon "Tree Example" at bounding box center [34, 268] width 6 height 9
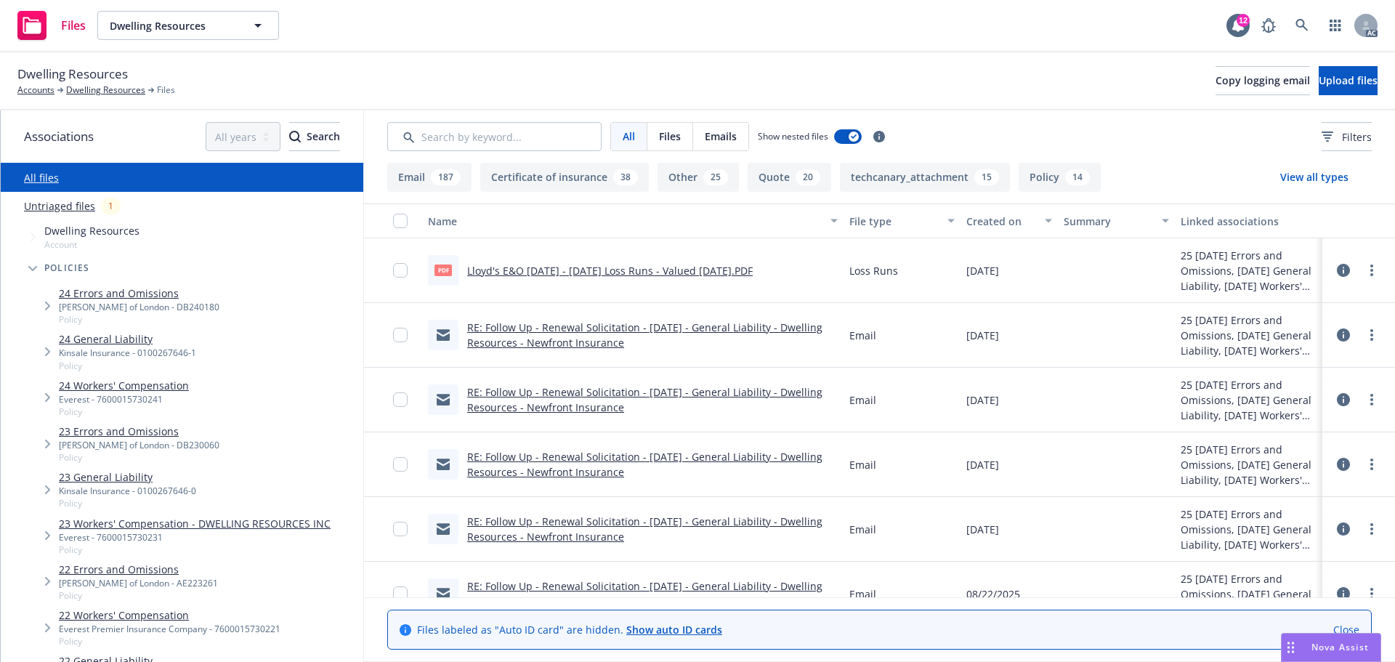
click at [134, 345] on link "24 General Liability" at bounding box center [127, 338] width 137 height 15
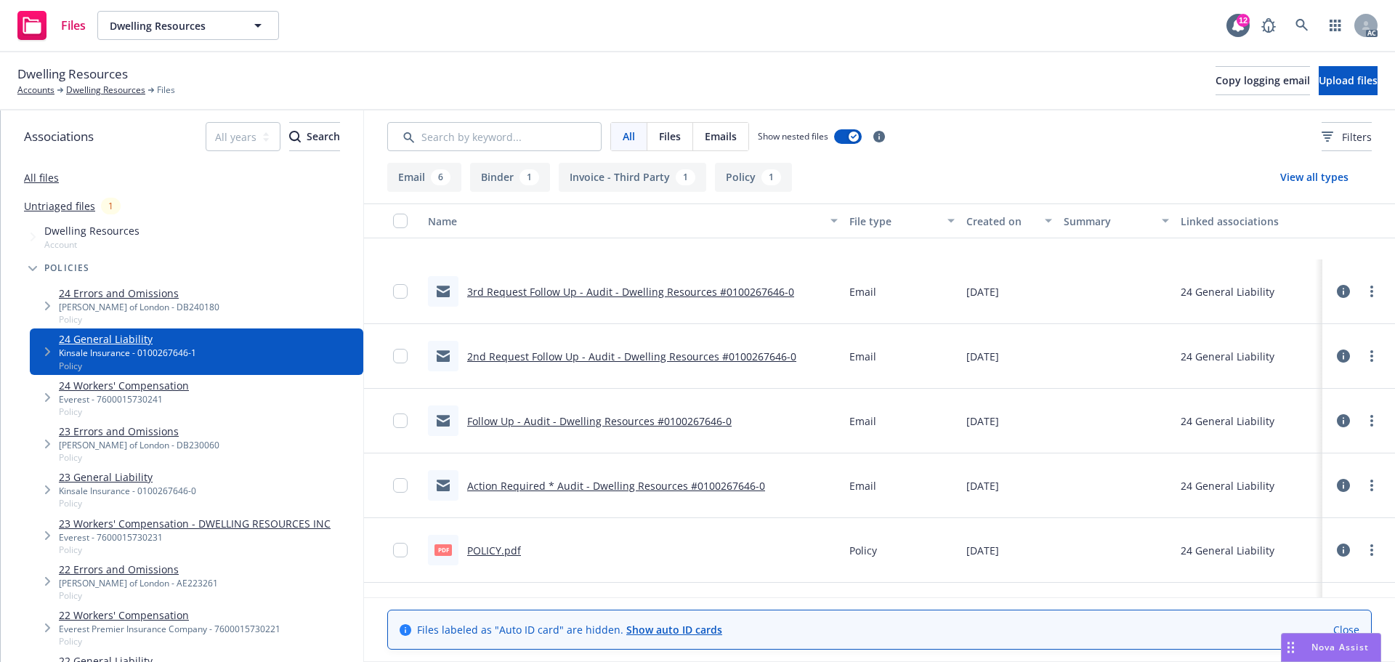
scroll to position [222, 0]
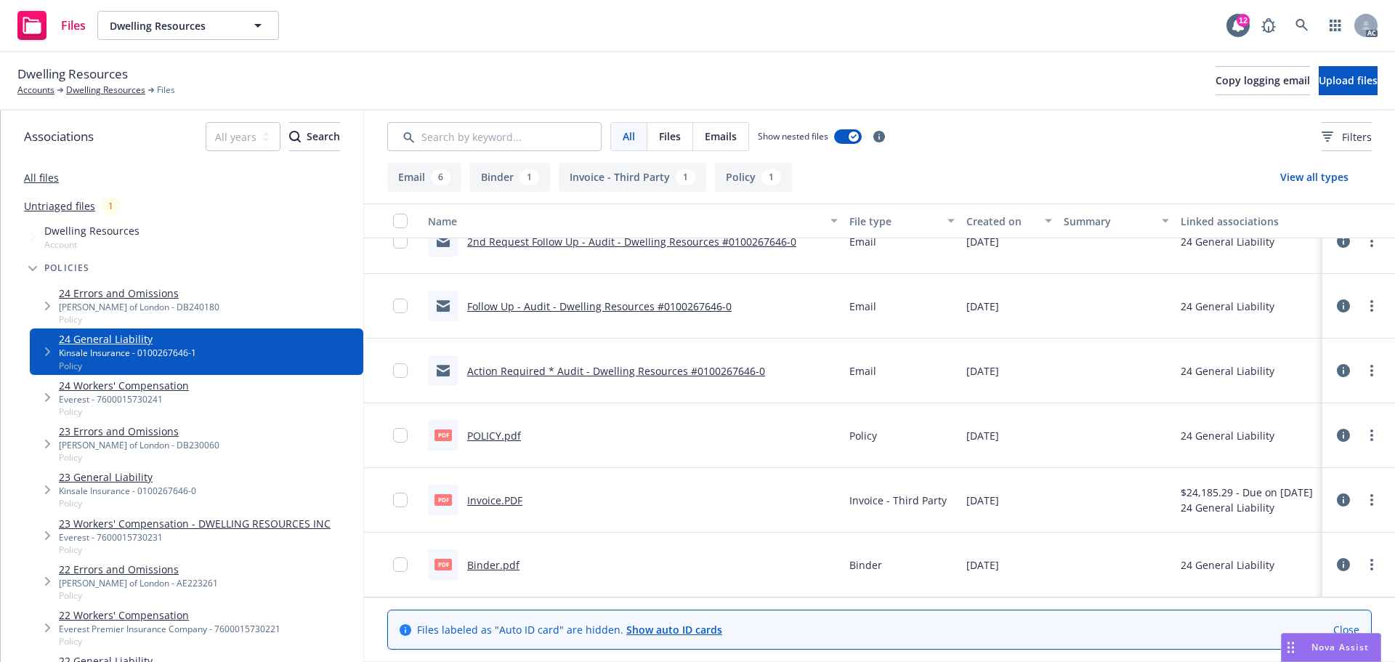
click at [44, 177] on link "All files" at bounding box center [41, 178] width 35 height 14
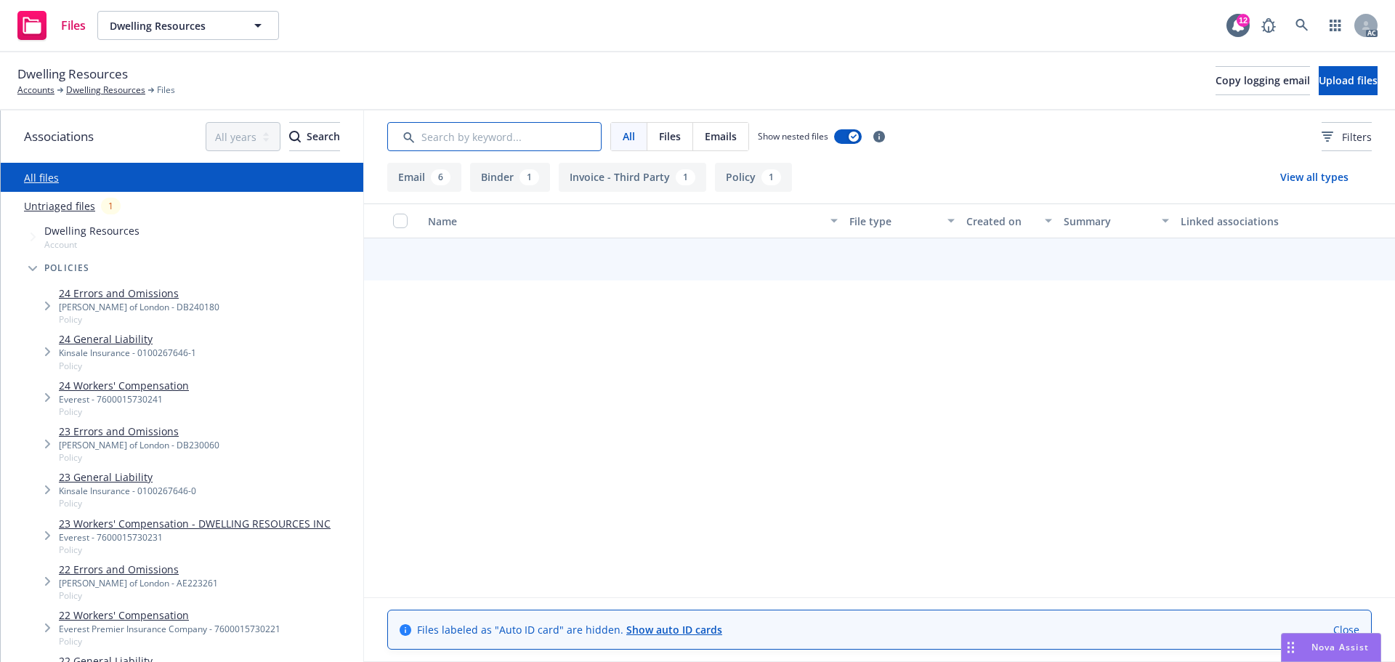
click at [469, 128] on input "Search by keyword..." at bounding box center [494, 136] width 214 height 29
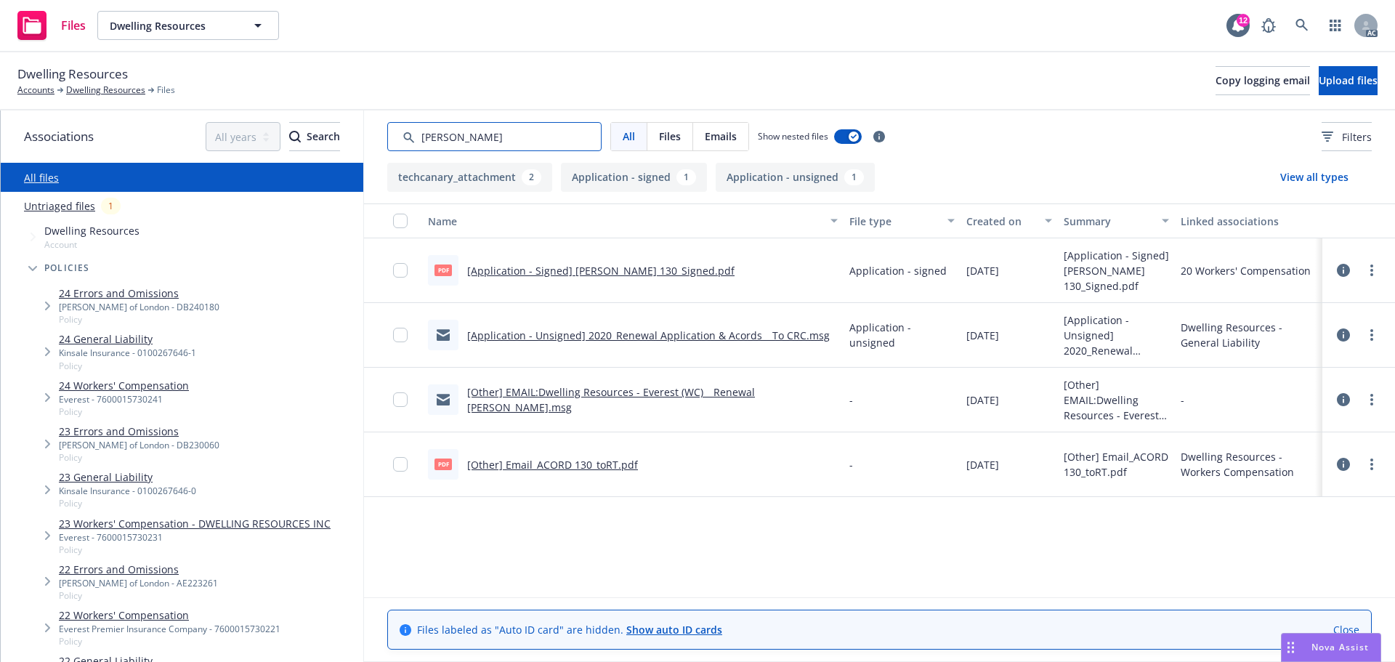
drag, startPoint x: 499, startPoint y: 142, endPoint x: 418, endPoint y: 133, distance: 81.9
click at [418, 133] on input "Search by keyword..." at bounding box center [494, 136] width 214 height 29
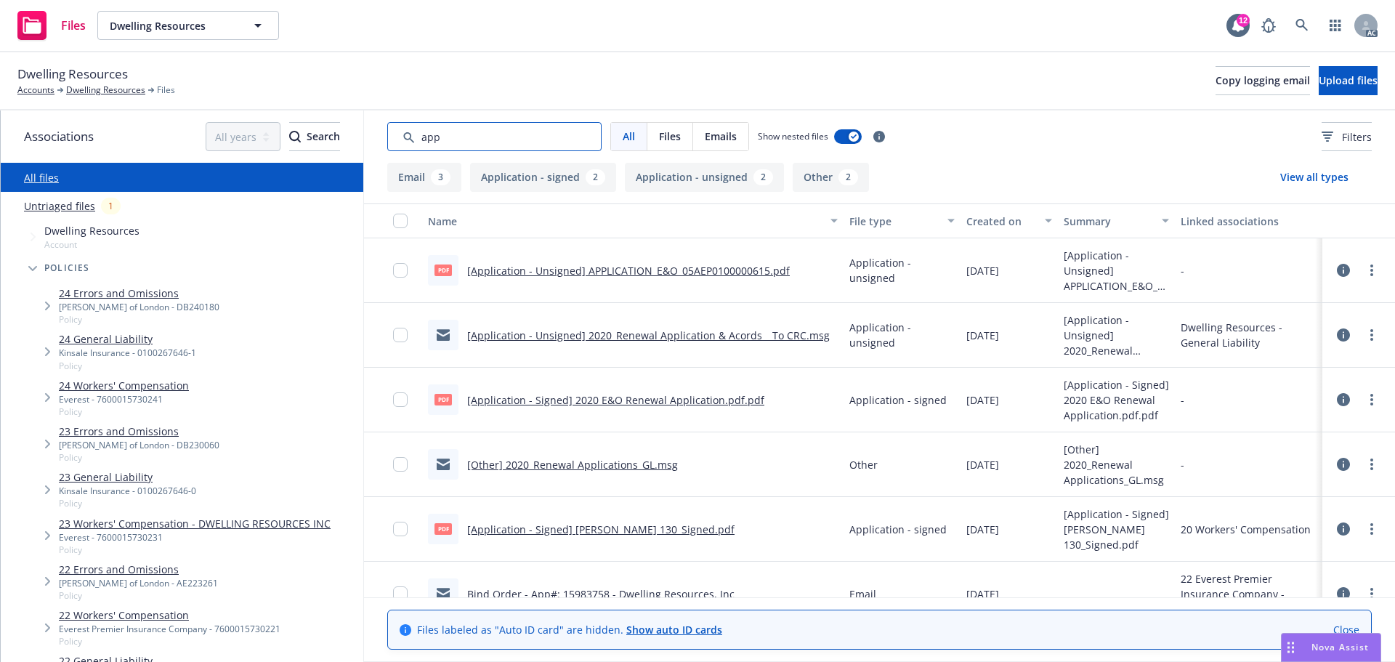
type input "app"
click at [988, 219] on div "Created on" at bounding box center [1002, 221] width 70 height 15
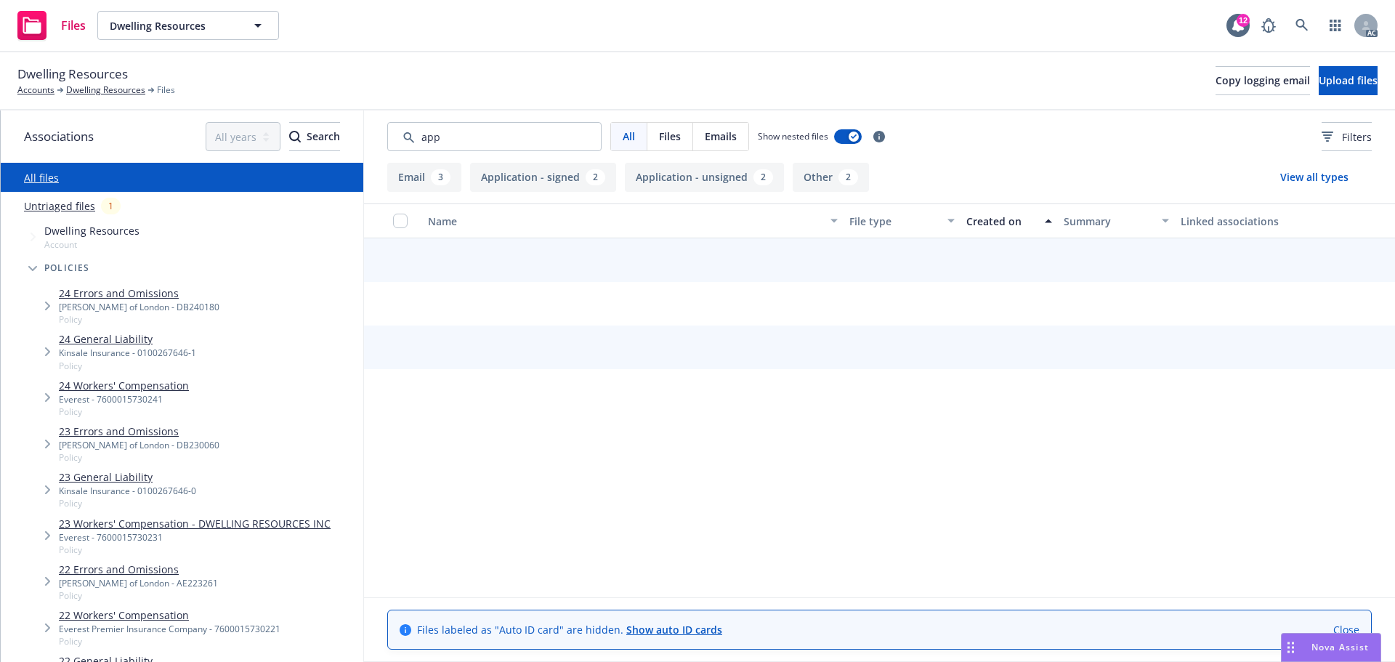
click at [988, 219] on div "Created on" at bounding box center [1002, 221] width 70 height 15
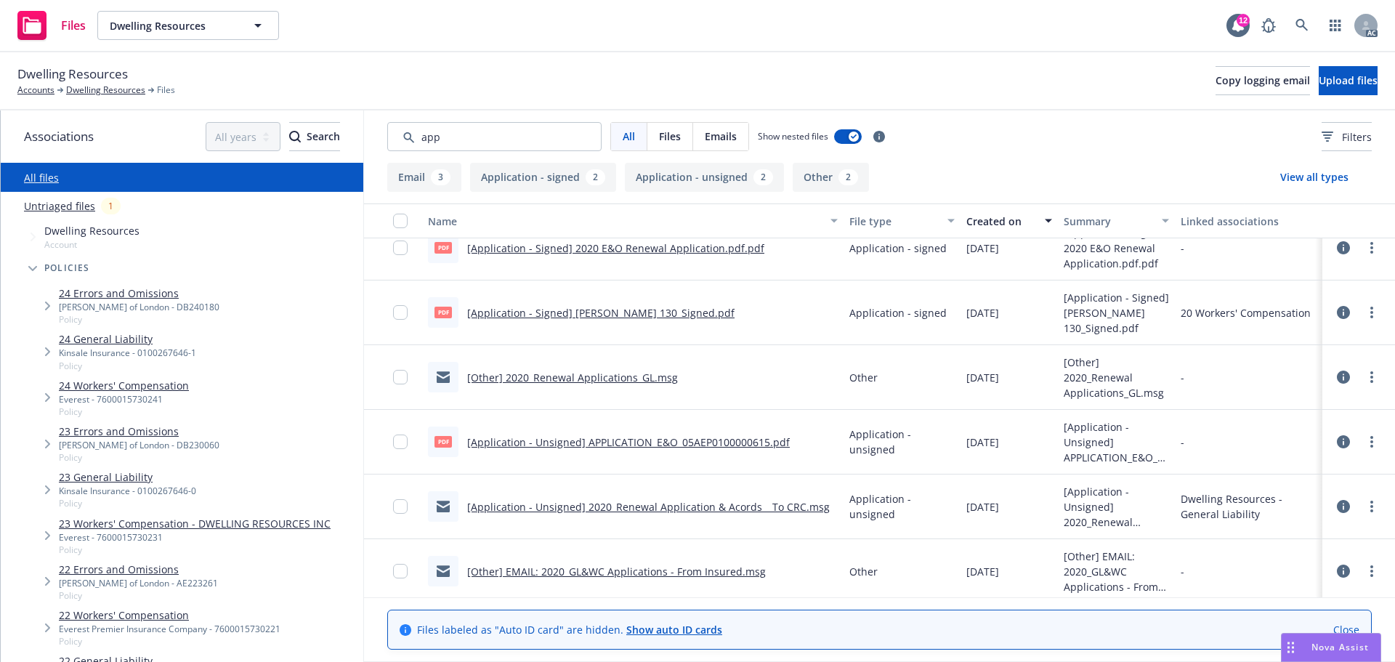
scroll to position [222, 0]
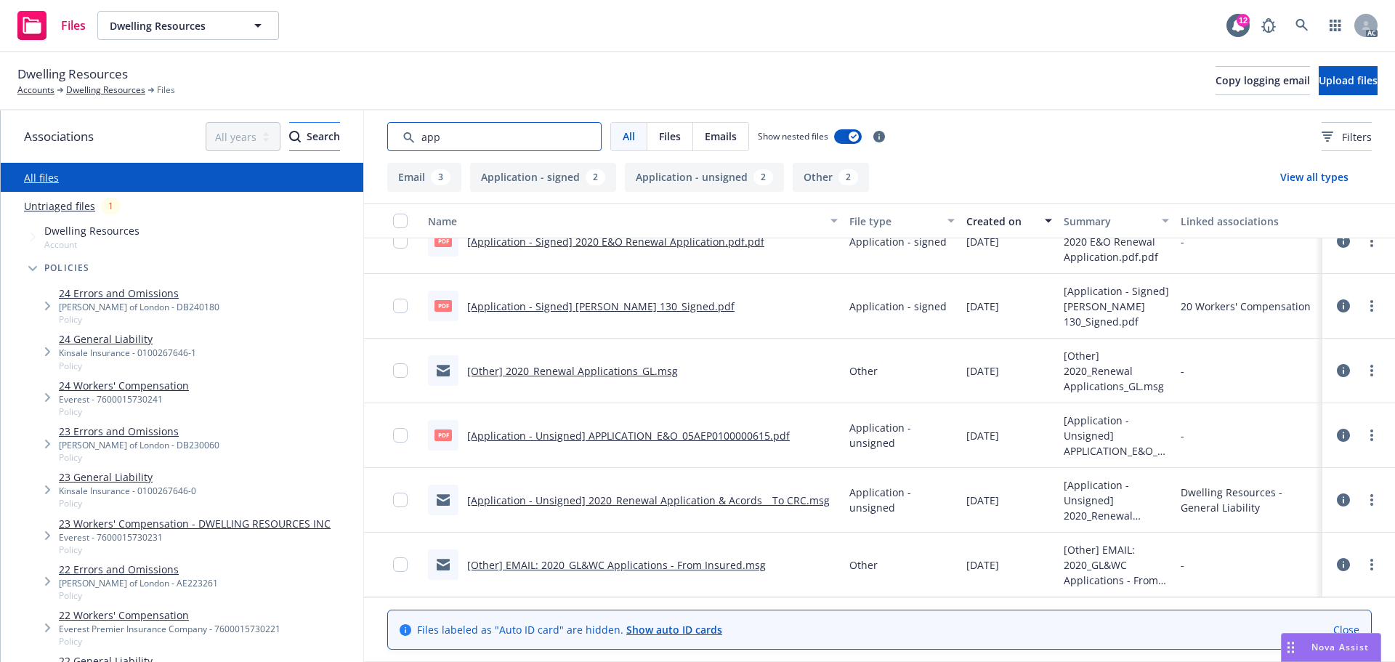
drag, startPoint x: 361, startPoint y: 129, endPoint x: 259, endPoint y: 127, distance: 102.5
click at [259, 127] on div "Associations All years 2027 2026 2025 2024 2023 2022 2021 2020 2019 2018 2017 2…" at bounding box center [698, 386] width 1395 height 552
click at [1322, 127] on button "Filters" at bounding box center [1347, 136] width 50 height 29
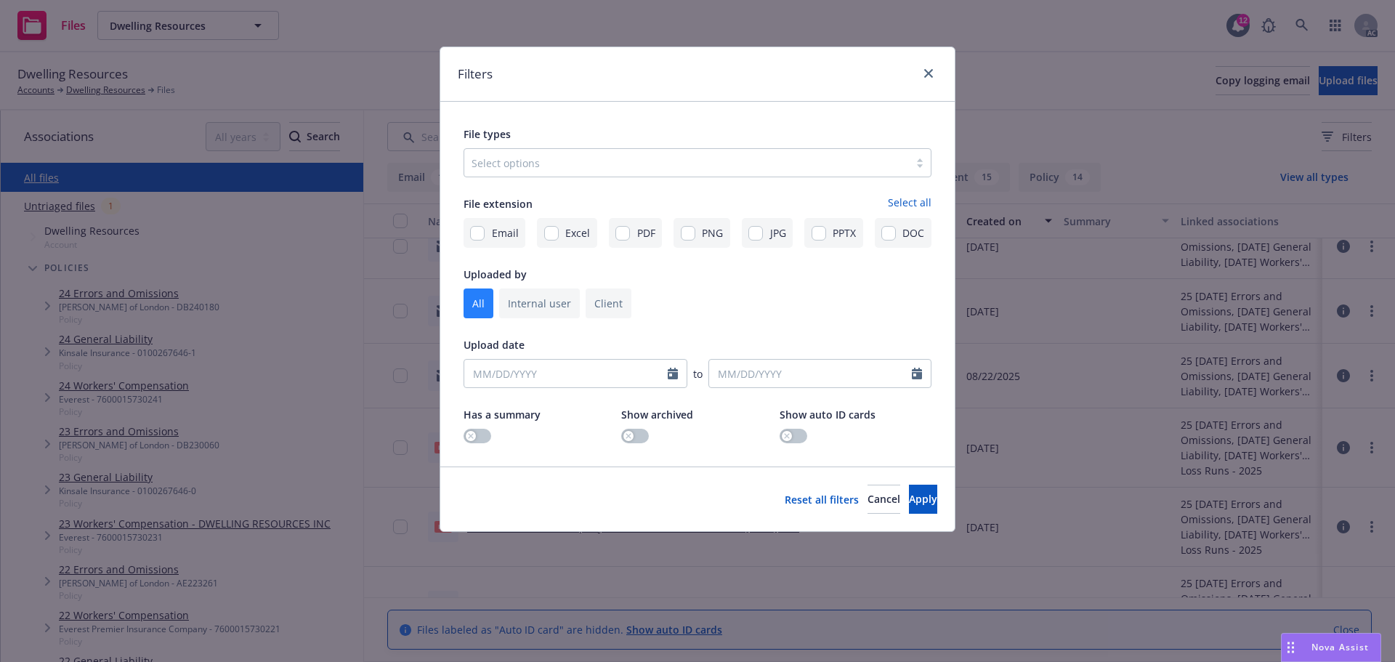
click at [717, 162] on div at bounding box center [687, 162] width 430 height 17
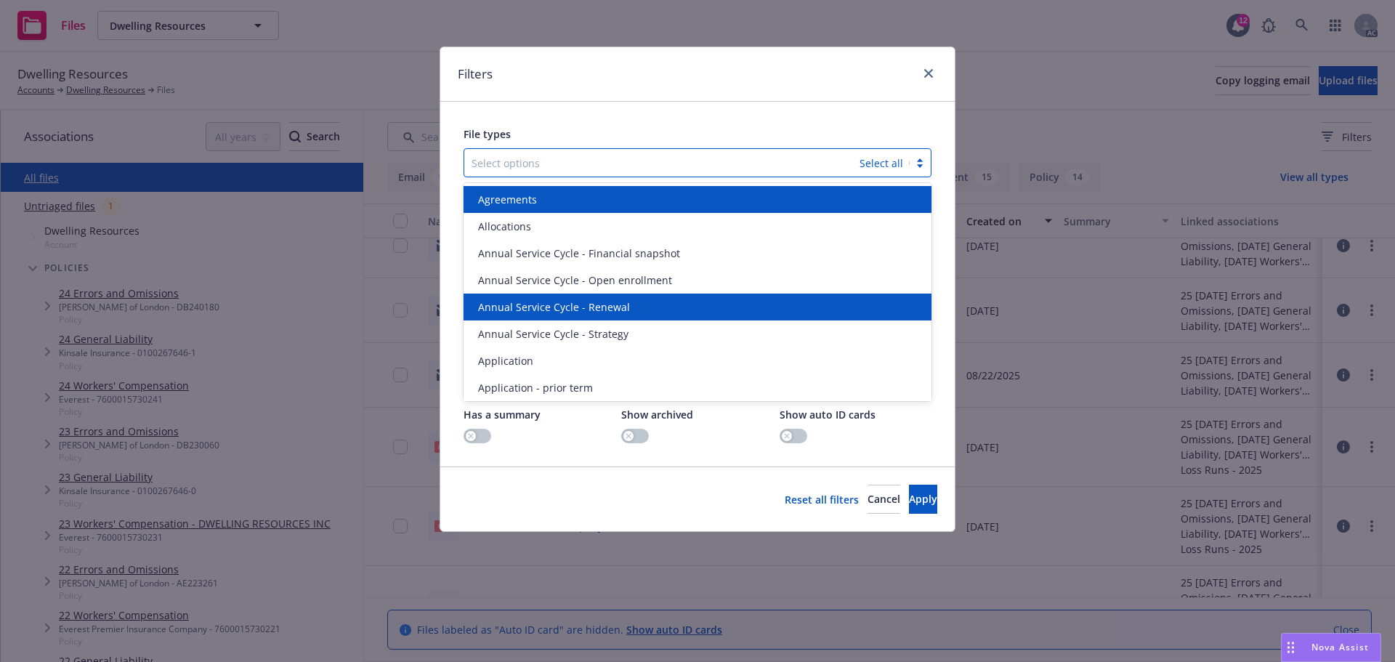
scroll to position [265, 0]
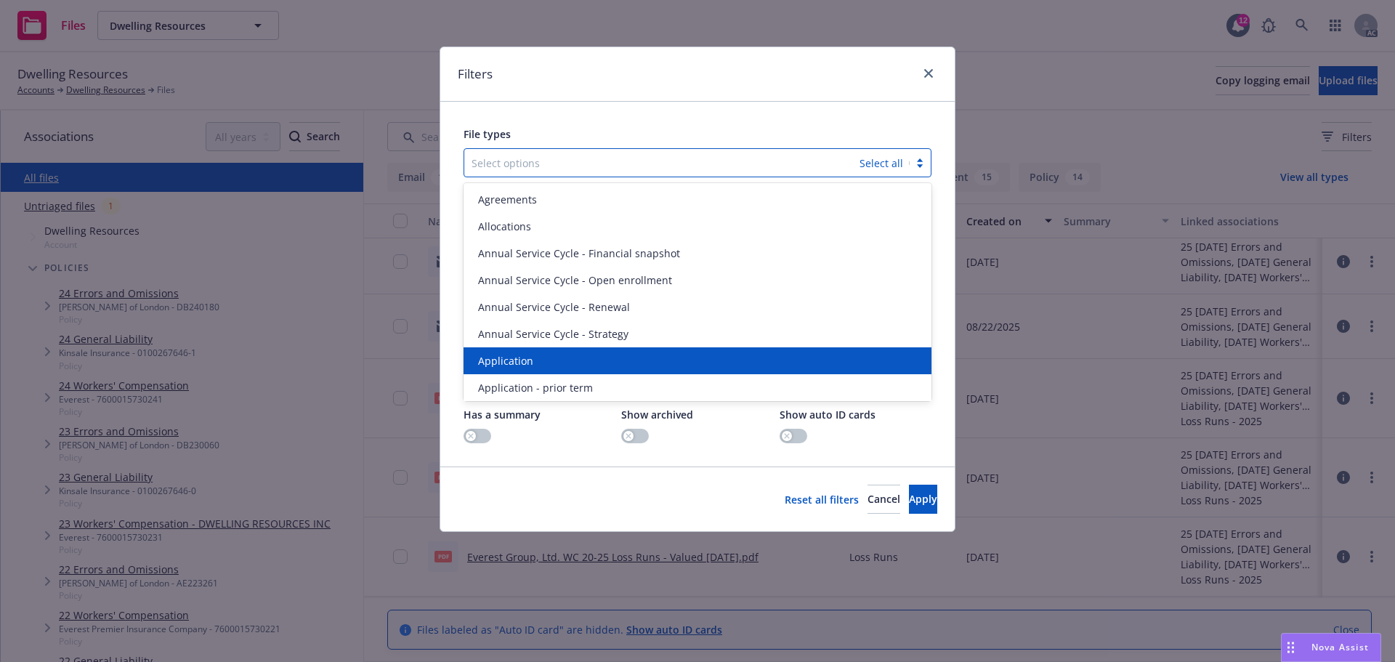
click at [545, 363] on div "Application" at bounding box center [697, 360] width 451 height 15
click at [545, 363] on span "Application - prior term" at bounding box center [535, 360] width 115 height 15
click at [545, 380] on span "Application - signed" at bounding box center [526, 387] width 97 height 15
click at [545, 363] on span "Application - unsigned" at bounding box center [533, 360] width 110 height 15
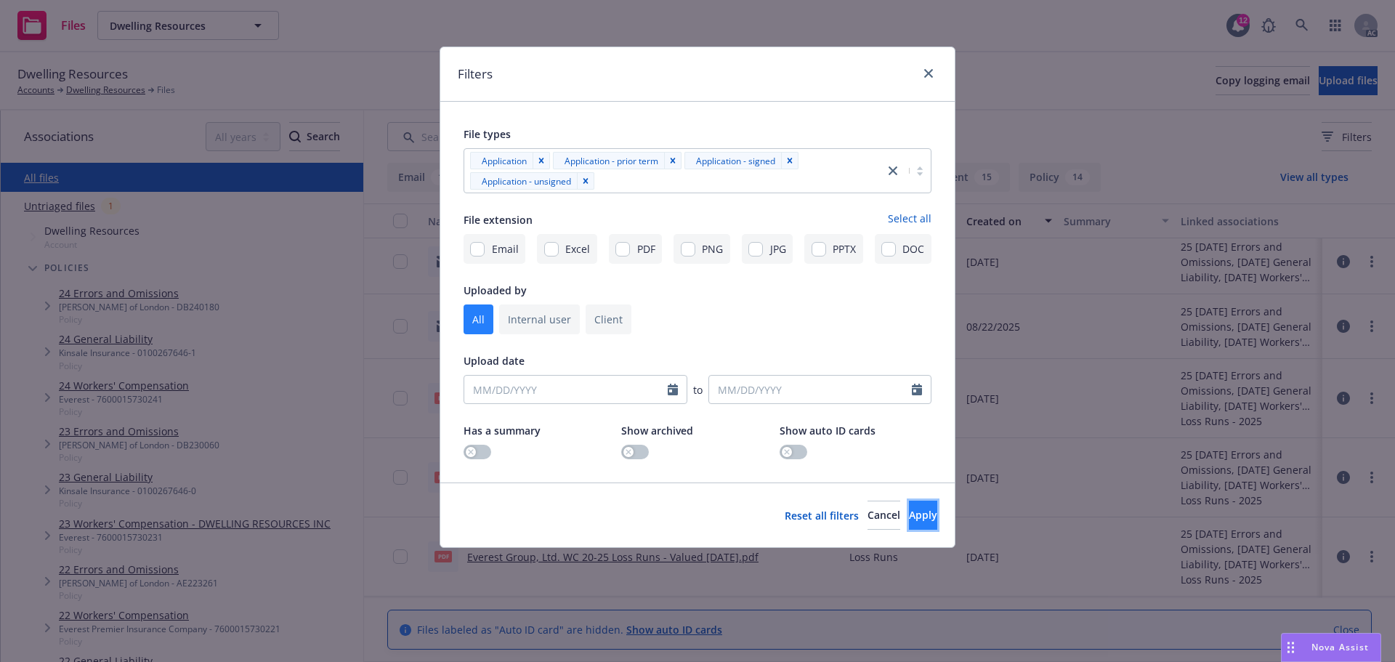
click at [909, 510] on span "Apply" at bounding box center [923, 515] width 28 height 14
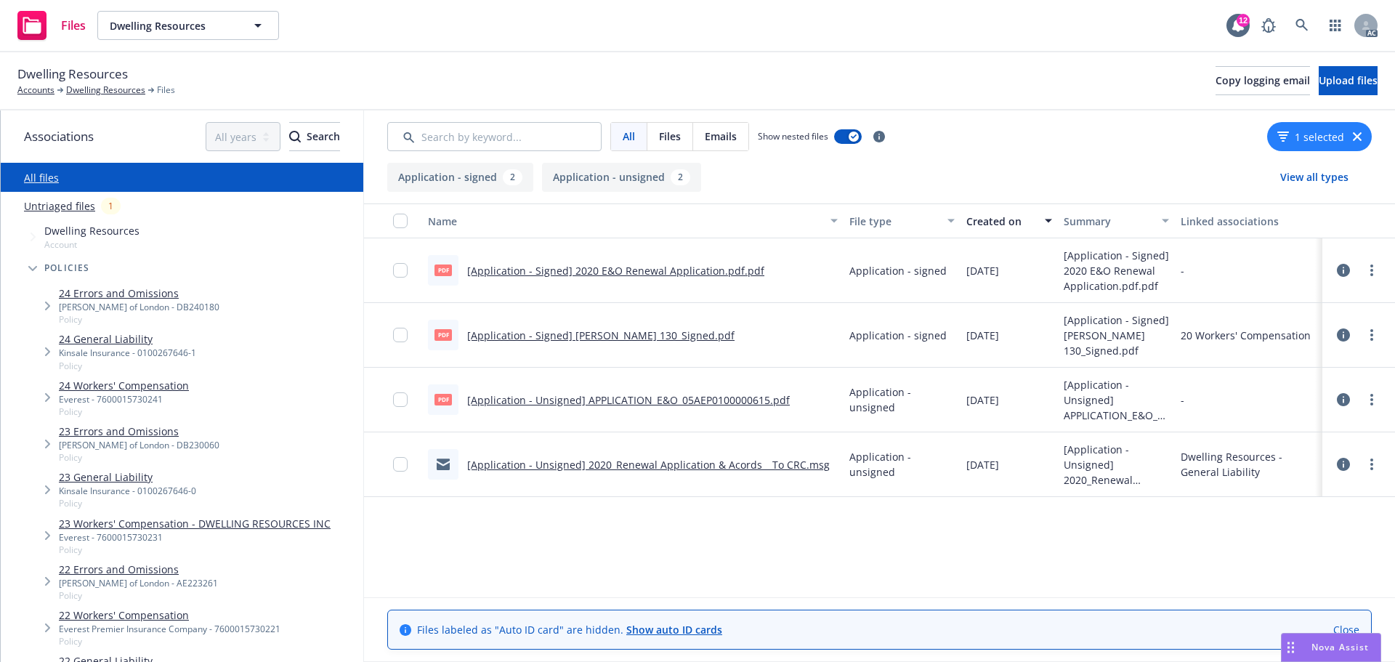
scroll to position [0, 0]
click at [1361, 129] on div "1 selected" at bounding box center [1319, 136] width 105 height 29
click at [1357, 137] on icon "button" at bounding box center [1357, 136] width 9 height 9
